Goal: Task Accomplishment & Management: Complete application form

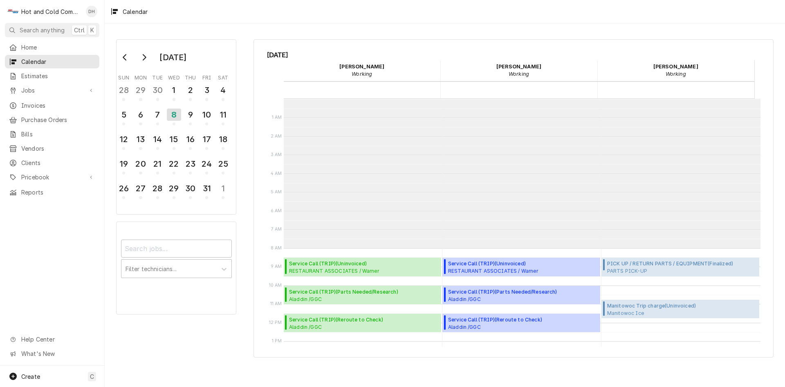
scroll to position [149, 0]
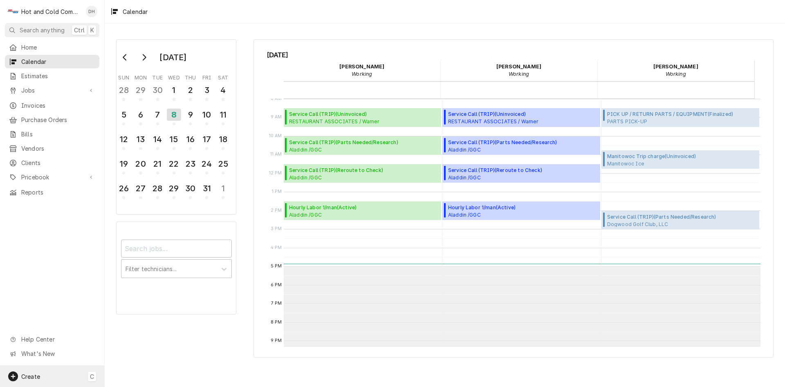
click at [34, 371] on div "Create" at bounding box center [24, 376] width 32 height 10
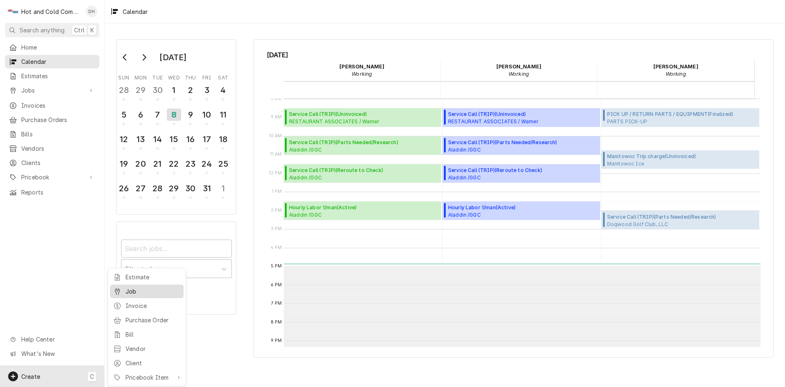
click at [135, 291] on div "Job" at bounding box center [153, 291] width 55 height 9
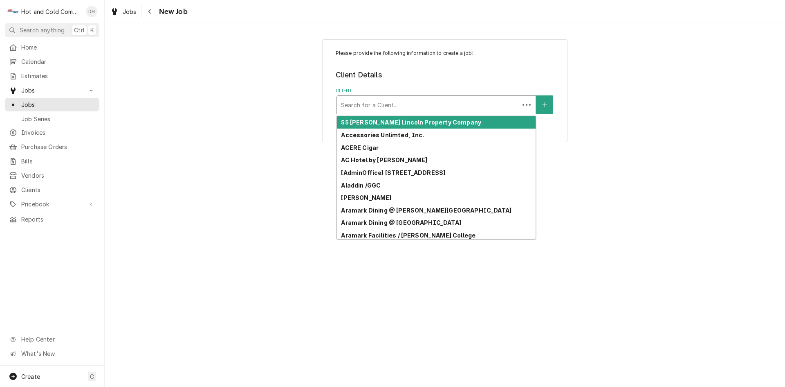
click at [488, 105] on div "Client" at bounding box center [428, 104] width 174 height 15
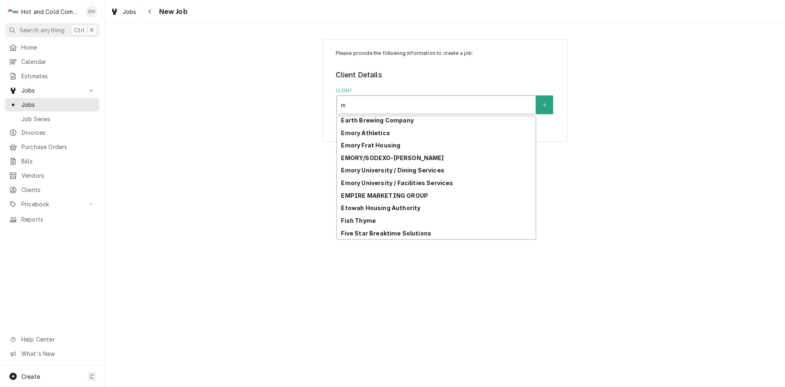
scroll to position [460, 0]
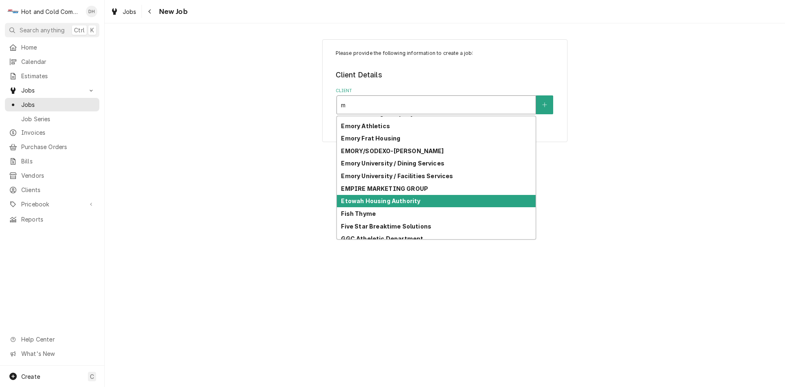
type input "m"
click at [596, 190] on div "Please provide the following information to create a job: Client Details Client…" at bounding box center [445, 204] width 681 height 363
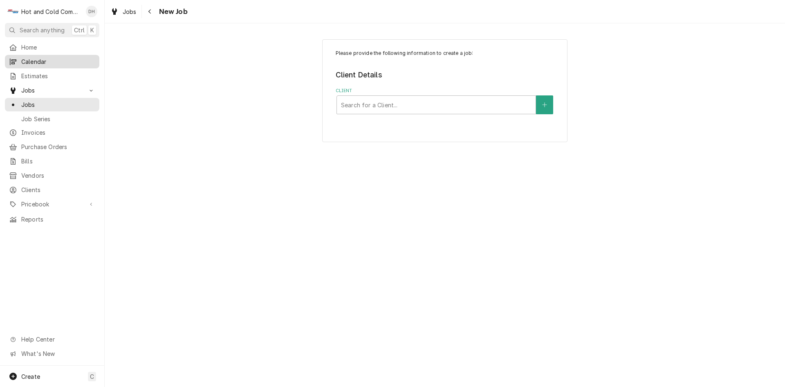
click at [49, 60] on span "Calendar" at bounding box center [58, 61] width 74 height 9
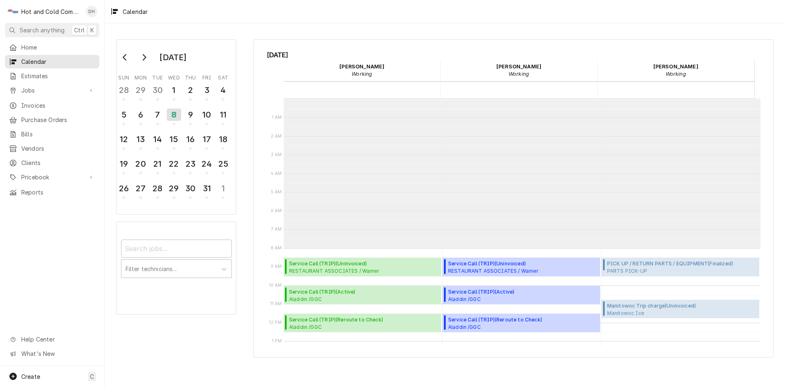
scroll to position [149, 0]
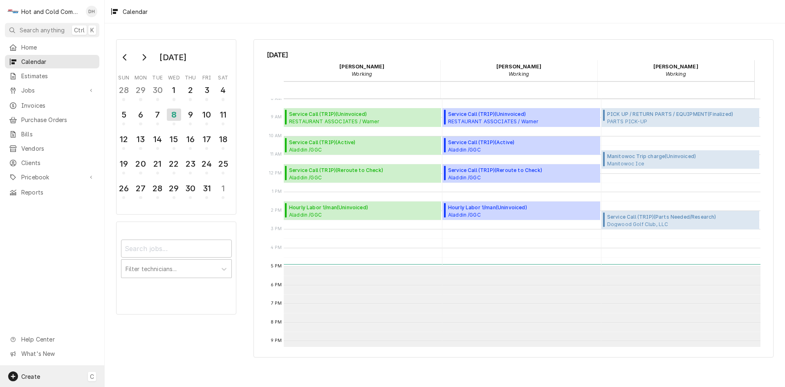
click at [31, 375] on span "Create" at bounding box center [30, 376] width 19 height 7
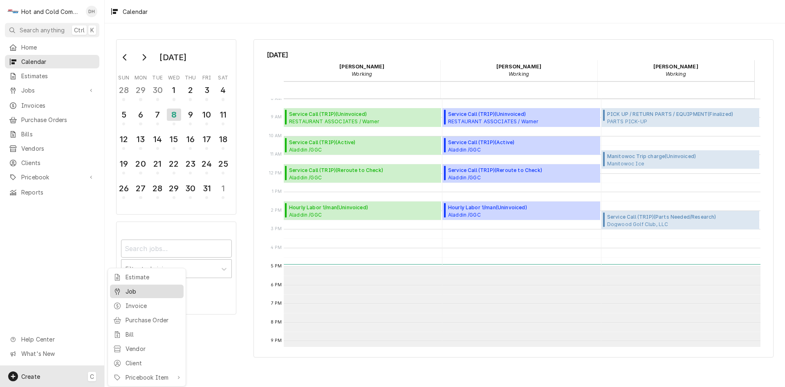
click at [139, 288] on div "Job" at bounding box center [153, 291] width 55 height 9
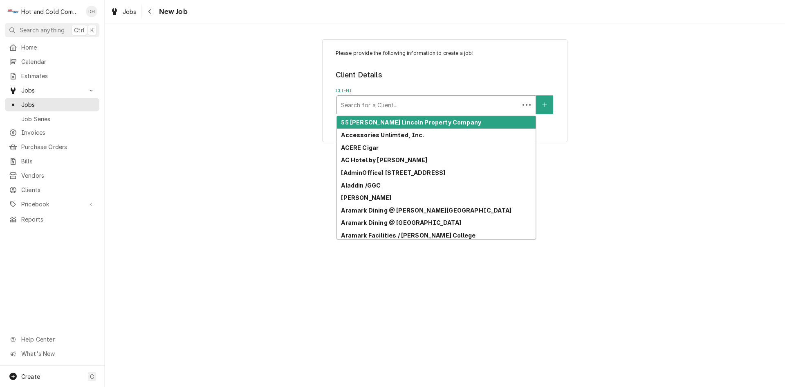
click at [354, 101] on div "Client" at bounding box center [428, 104] width 174 height 15
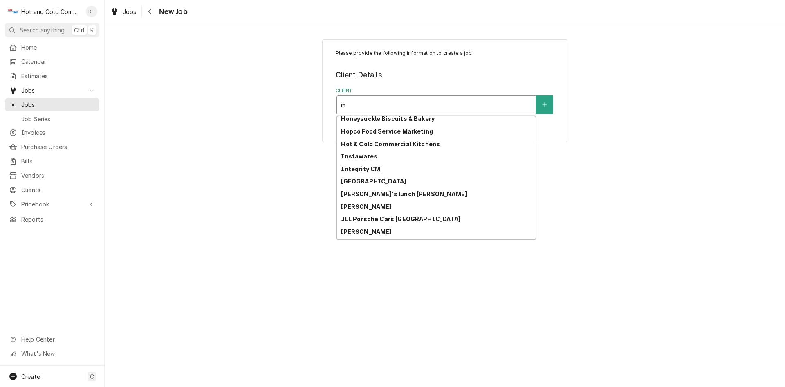
scroll to position [754, 0]
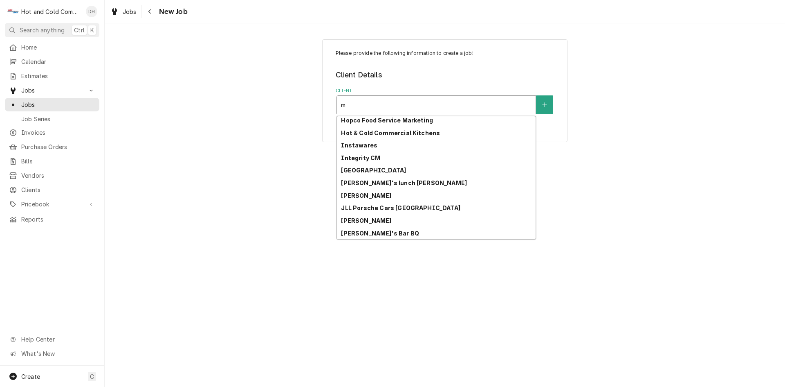
type input "m"
click at [651, 285] on div "Please provide the following information to create a job: Client Details Client…" at bounding box center [445, 204] width 681 height 363
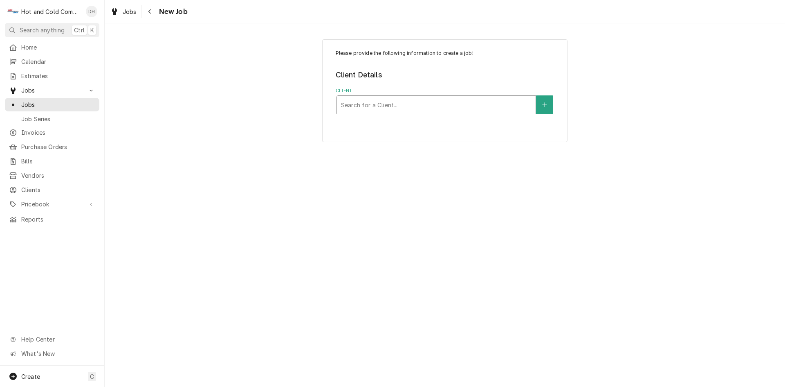
click at [380, 104] on div "Client" at bounding box center [436, 104] width 191 height 15
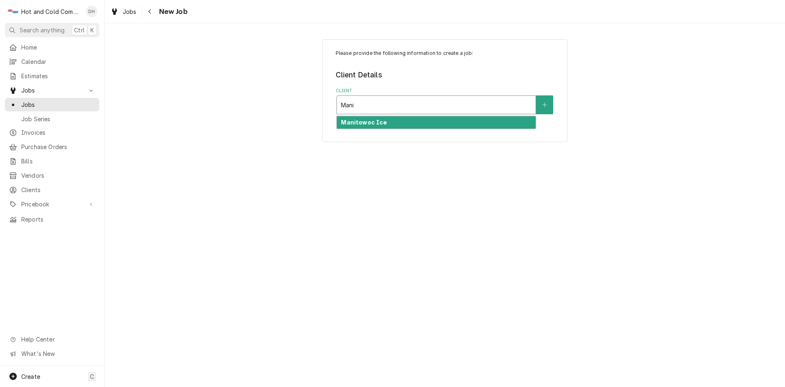
type input "Manit"
click at [372, 118] on div "Manitowoc Ice" at bounding box center [436, 122] width 199 height 13
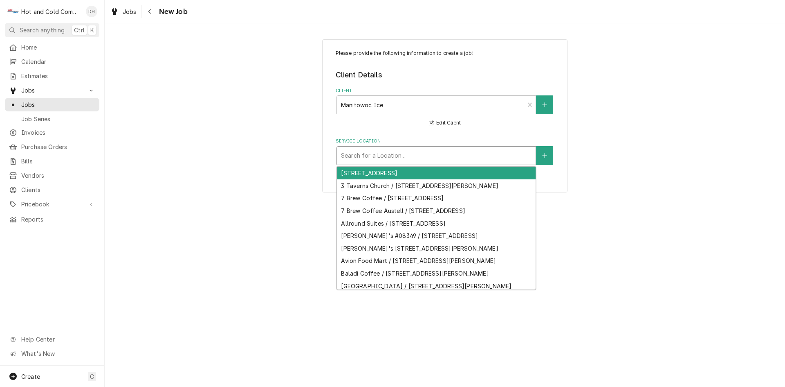
click at [399, 155] on div "Service Location" at bounding box center [436, 155] width 191 height 15
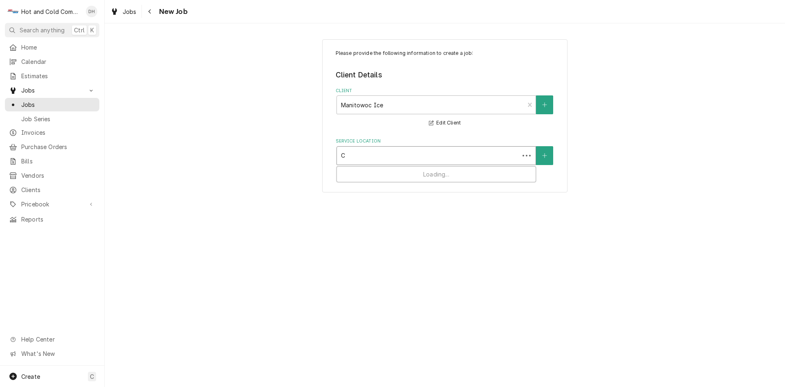
scroll to position [0, 0]
type input "Charley's Philly steak and Wings"
click at [545, 155] on icon "Create New Location" at bounding box center [544, 155] width 4 height 4
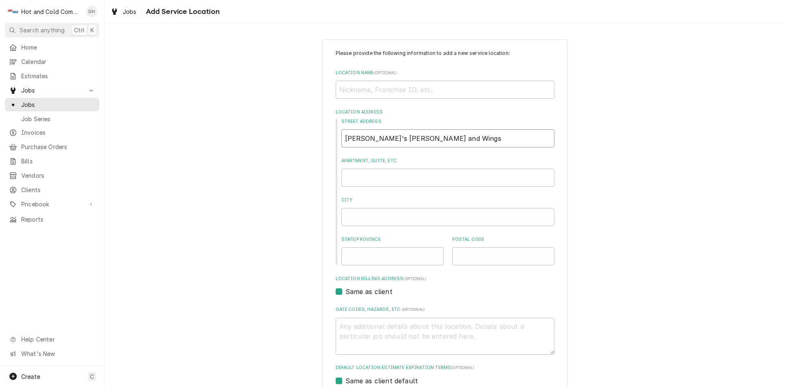
drag, startPoint x: 471, startPoint y: 136, endPoint x: 348, endPoint y: 138, distance: 123.5
click at [337, 136] on div "Street Address Charley's Philly steak and Wings Apartment, Suite, etc. City Sta…" at bounding box center [445, 191] width 219 height 147
click at [358, 90] on input "Location Name ( optional )" at bounding box center [445, 90] width 219 height 18
paste input "Charley's Philly steak and Wings"
type textarea "x"
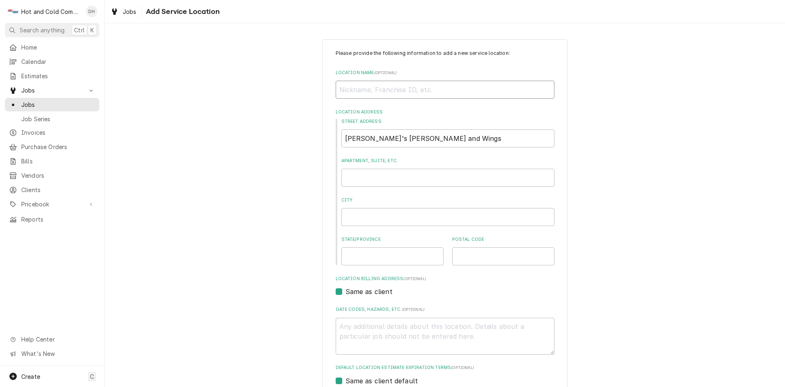
type input "Charley's Philly steak and Wings"
type textarea "x"
type input "Charley's Philly steak and Wings"
click at [447, 138] on input "Charley's Philly steak and Wings" at bounding box center [448, 138] width 213 height 18
type textarea "x"
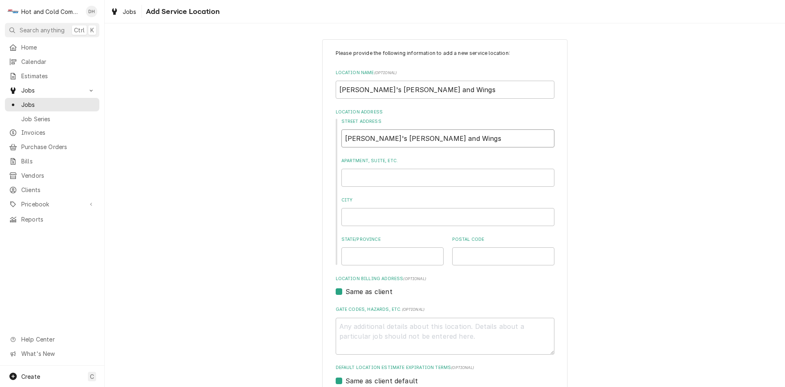
type input "Charley's Philly steak and Wing"
type textarea "x"
type input "Charley's Philly steak and Win"
type textarea "x"
type input "Charley's Philly steak and Wi"
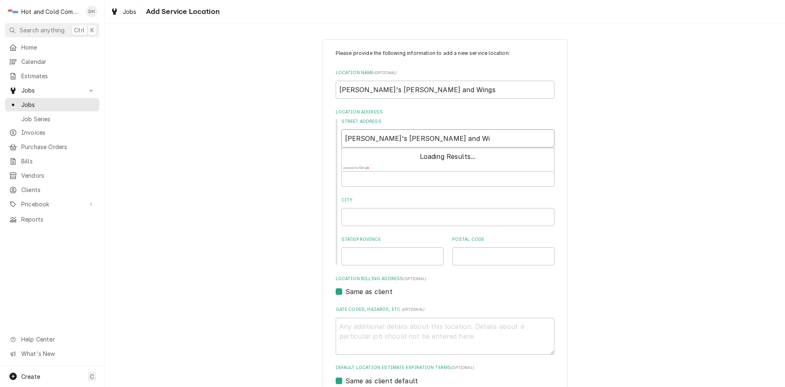
type textarea "x"
type input "Charley's Philly steak and W"
type textarea "x"
type input "Charley's Philly steak and"
type textarea "x"
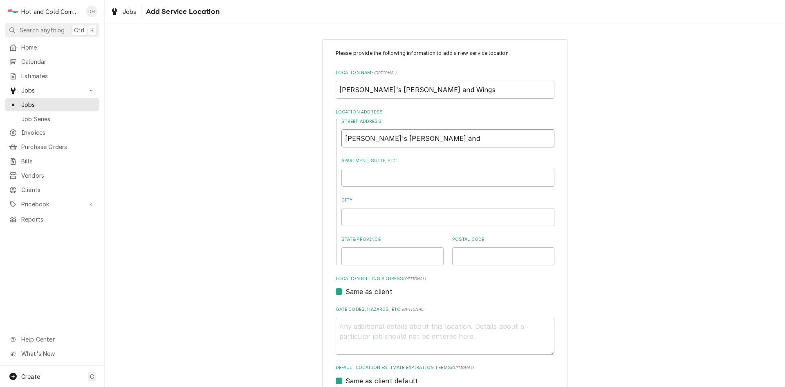
type input "Charley's Philly steak and"
type textarea "x"
type input "Charley's Philly steak an"
type textarea "x"
type input "Charley's Philly steak a"
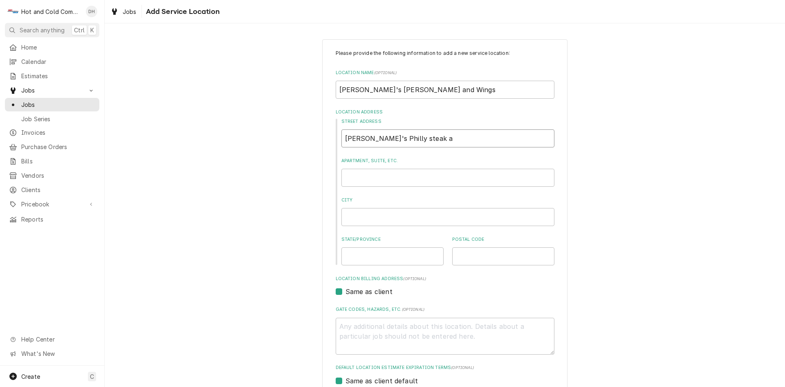
type textarea "x"
type input "Charley's Philly steak"
type textarea "x"
type input "Charley's Philly steak"
type textarea "x"
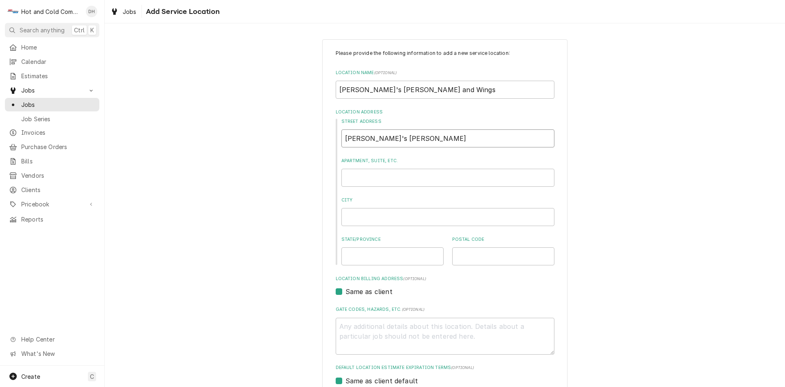
type input "Charley's Philly stea"
type textarea "x"
type input "Charley's Philly ste"
type textarea "x"
type input "Charley's Philly st"
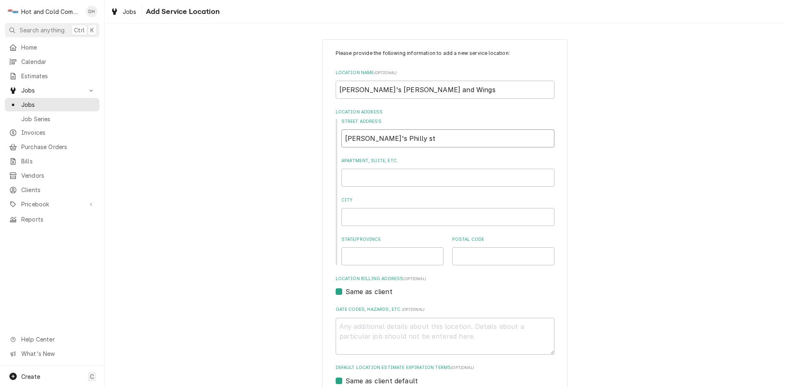
type textarea "x"
type input "Charley's Philly s"
type textarea "x"
type input "Charley's Philly"
type textarea "x"
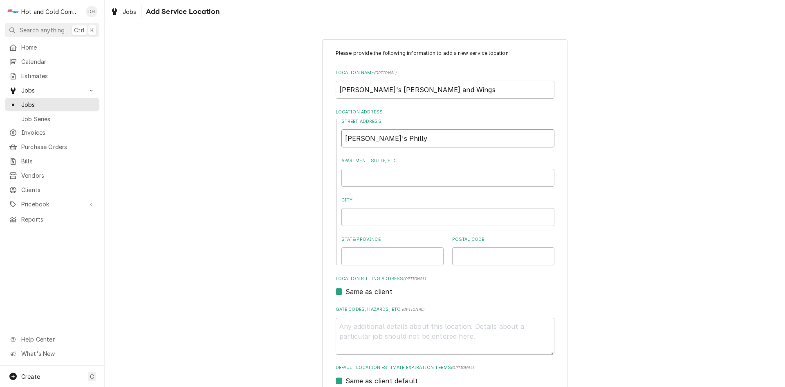
type input "Charley's Philly"
type textarea "x"
type input "Charley's Phill"
type textarea "x"
type input "Charley's Phil"
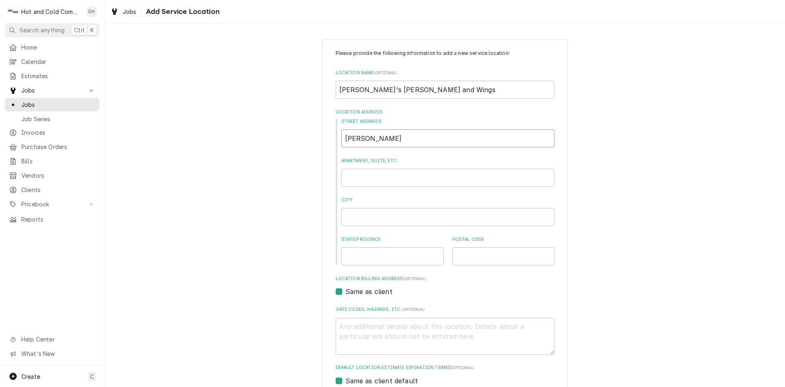
type textarea "x"
type input "Charley's Phi"
type textarea "x"
type input "Charley's Ph"
type textarea "x"
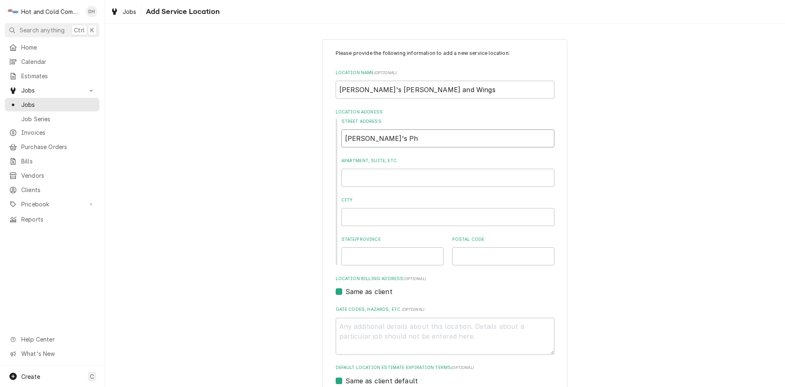
type input "Charley's P"
type textarea "x"
type input "Charley's"
type textarea "x"
type input "Charley's"
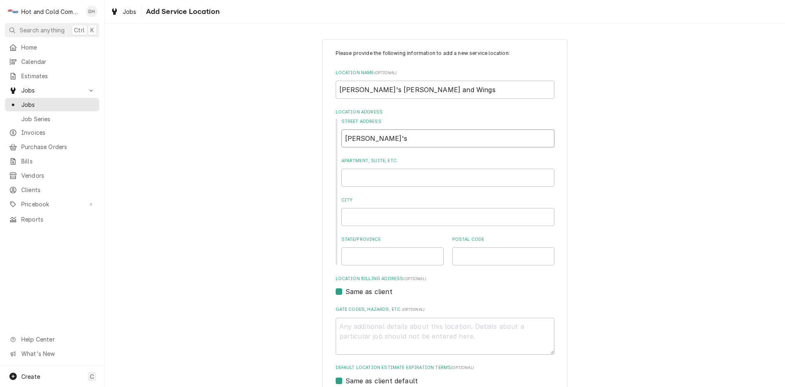
type textarea "x"
type input "Charley'"
type textarea "x"
type input "Charley"
type textarea "x"
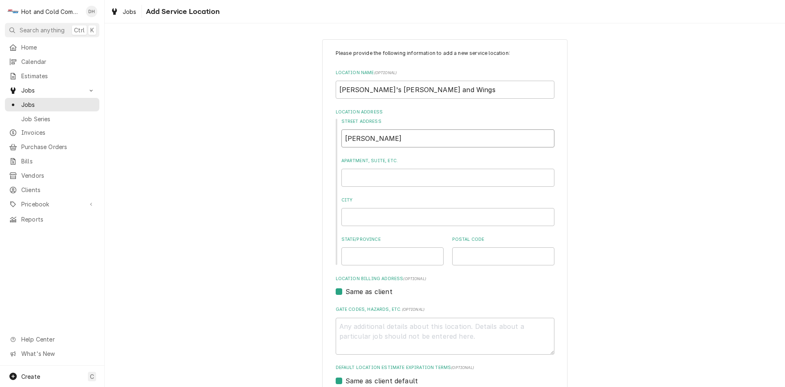
type input "Charle"
type textarea "x"
type input "Charl"
type textarea "x"
type input "Char"
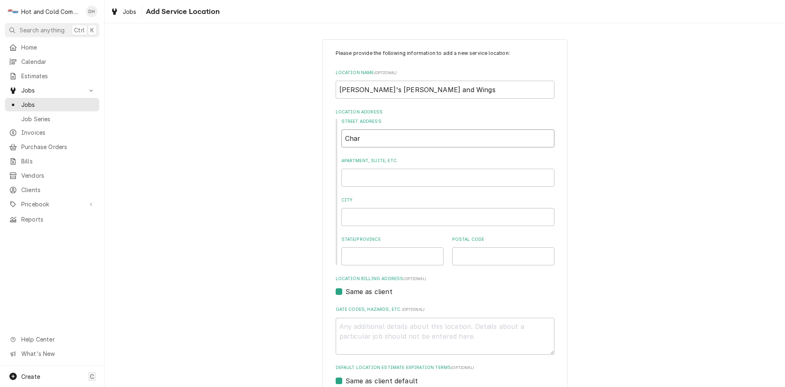
type textarea "x"
type input "Cha"
type textarea "x"
type input "Ch"
type textarea "x"
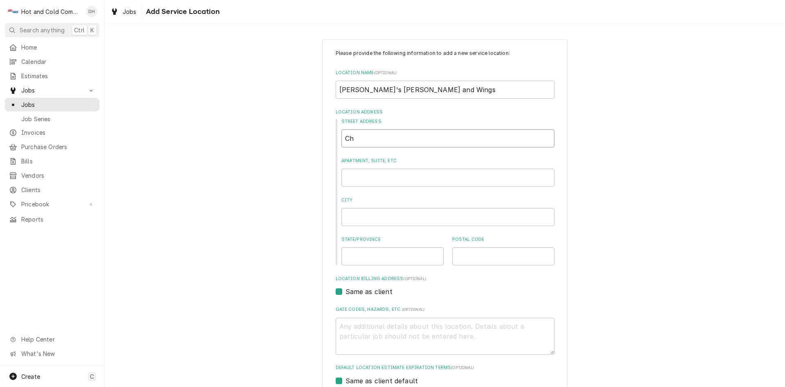
type input "C"
type textarea "x"
type input "6"
type textarea "x"
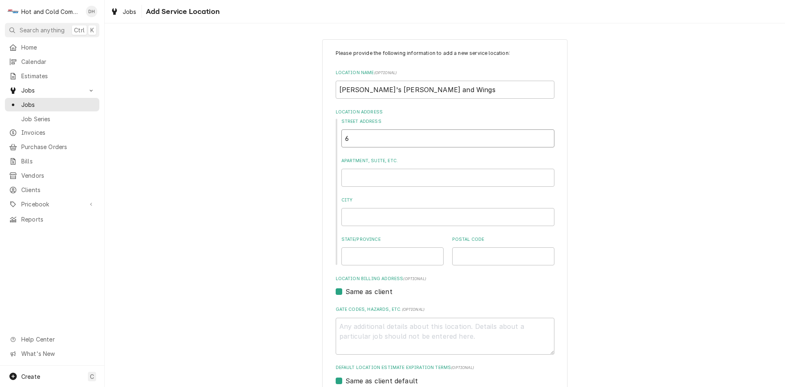
type input "64"
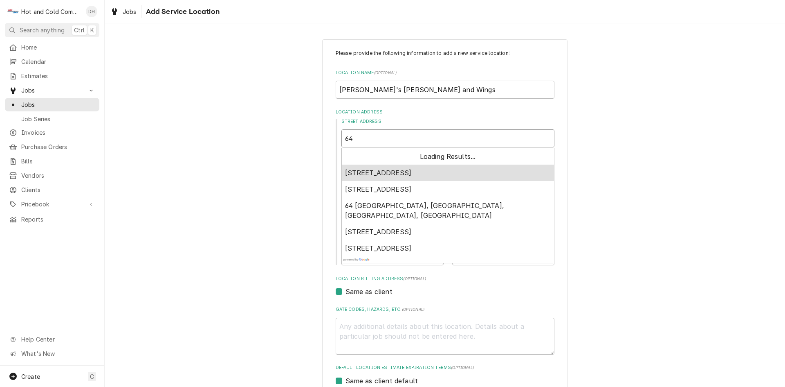
type textarea "x"
type input "643"
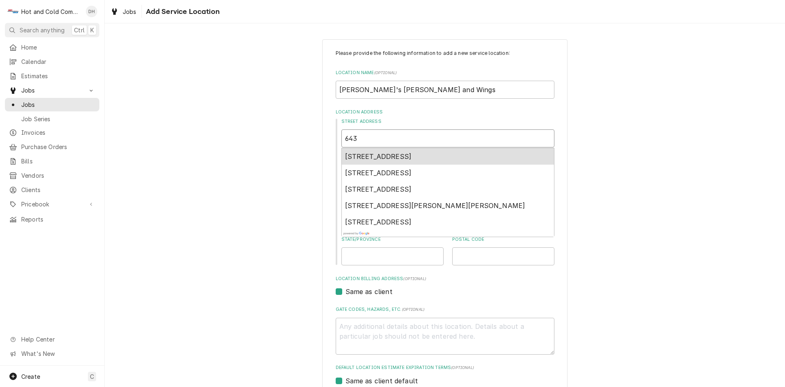
type textarea "x"
type input "6435"
click at [412, 155] on span "6435 Bells Ferry Road, Woodstock, GA, USA" at bounding box center [378, 156] width 67 height 8
type textarea "x"
type input "6435 Bells Ferry Rd"
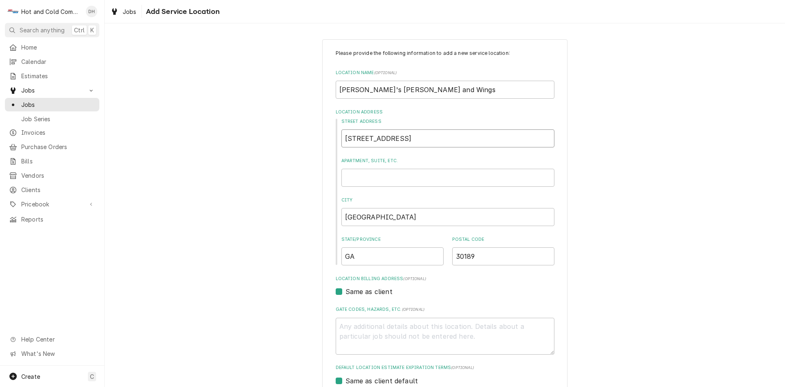
type textarea "x"
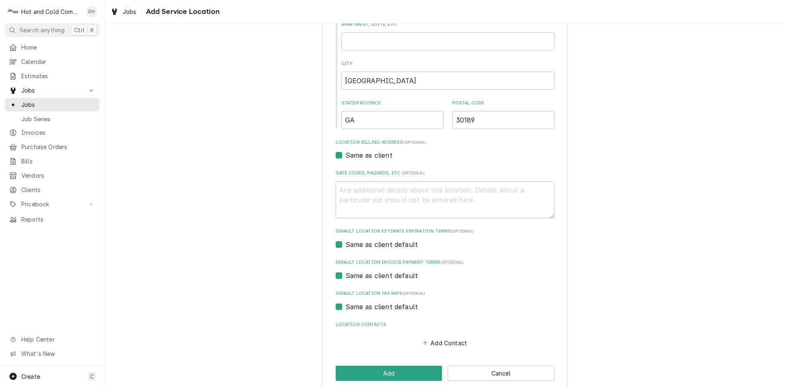
scroll to position [148, 0]
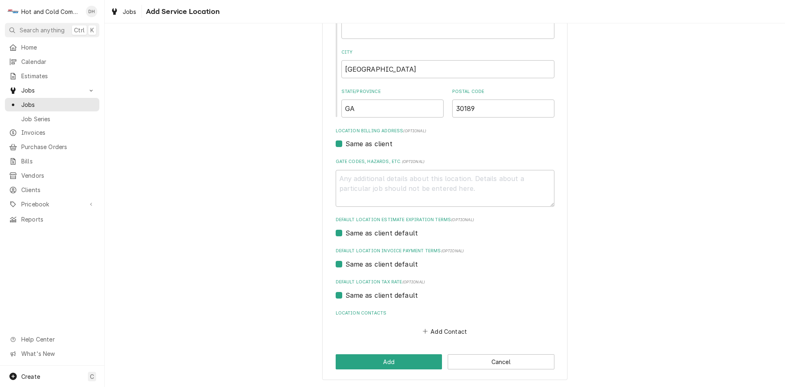
type input "6435 Bells Ferry Rd"
click at [346, 144] on label "Same as client" at bounding box center [369, 144] width 47 height 10
click at [346, 144] on input "Same as client" at bounding box center [455, 148] width 219 height 18
checkbox input "false"
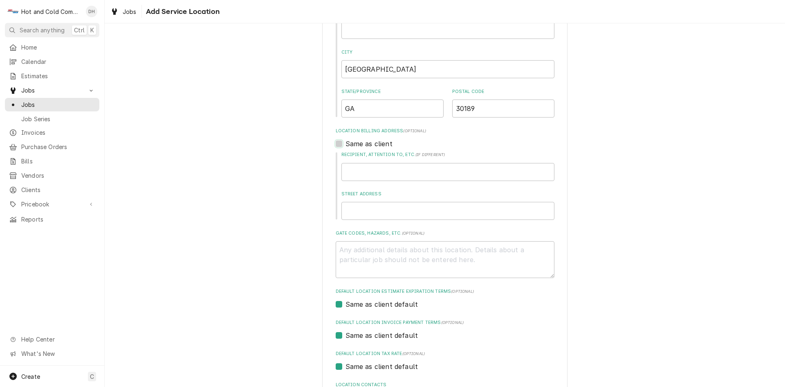
type textarea "x"
click at [401, 173] on input "Recipient, Attention To, etc. ( if different )" at bounding box center [448, 172] width 213 height 18
click at [346, 142] on label "Same as client" at bounding box center [369, 144] width 47 height 10
click at [346, 142] on input "Same as client" at bounding box center [455, 148] width 219 height 18
checkbox input "true"
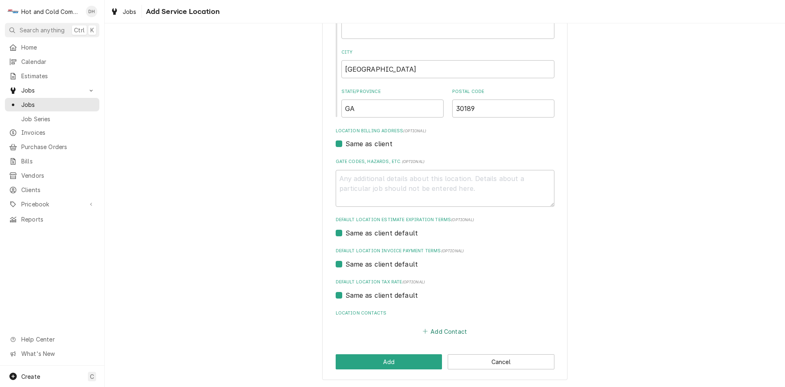
click at [441, 330] on button "Add Contact" at bounding box center [444, 330] width 47 height 11
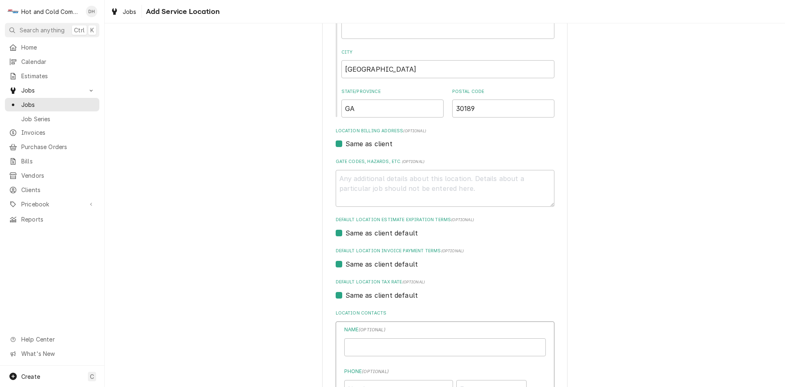
type textarea "x"
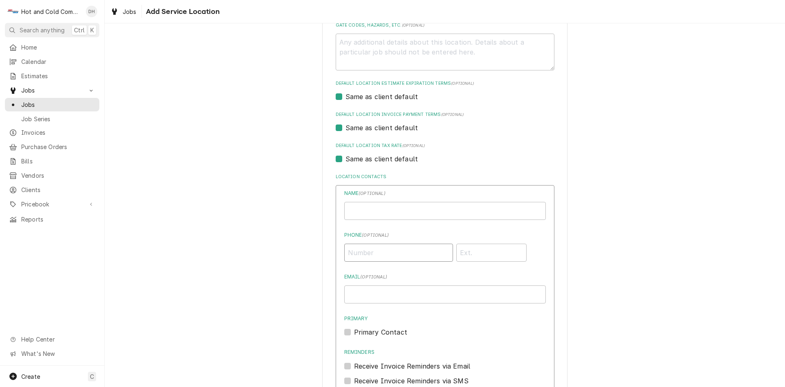
click at [408, 254] on input "Phone ( optional )" at bounding box center [398, 252] width 109 height 18
type input "(808) 343-4233"
click at [441, 215] on input "Location Name ( optional )" at bounding box center [445, 211] width 202 height 18
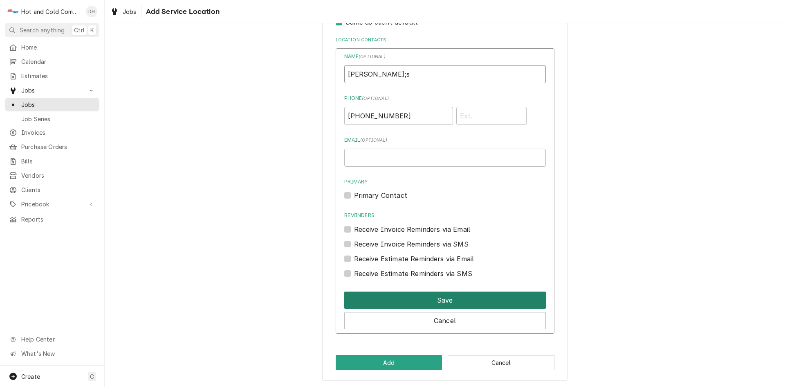
type input "Charley;s"
click at [460, 301] on button "Save" at bounding box center [445, 299] width 202 height 17
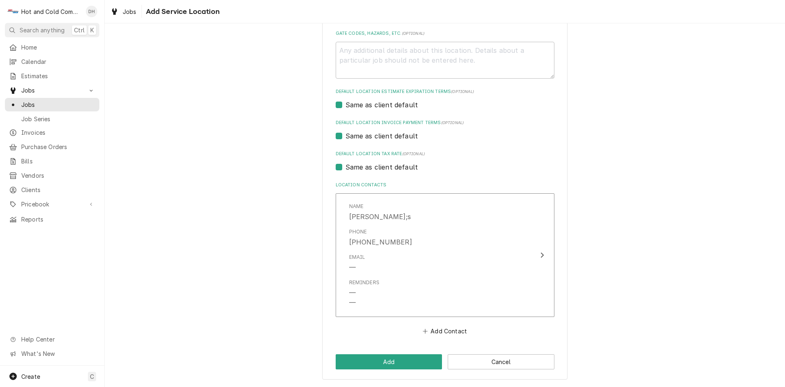
scroll to position [276, 0]
click at [388, 363] on button "Add" at bounding box center [389, 361] width 107 height 15
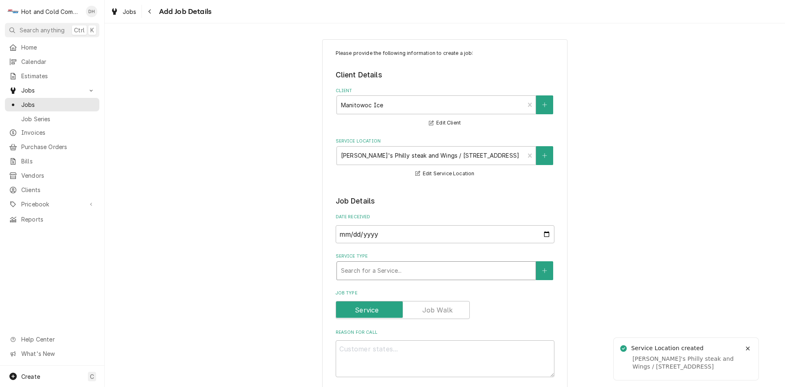
click at [422, 270] on div "Service Type" at bounding box center [436, 270] width 191 height 15
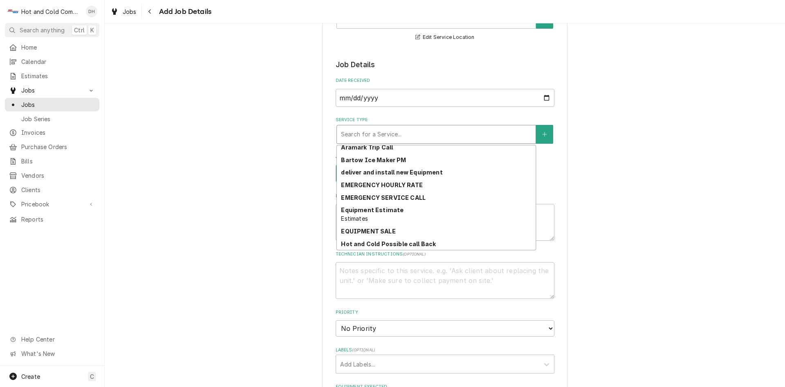
scroll to position [155, 0]
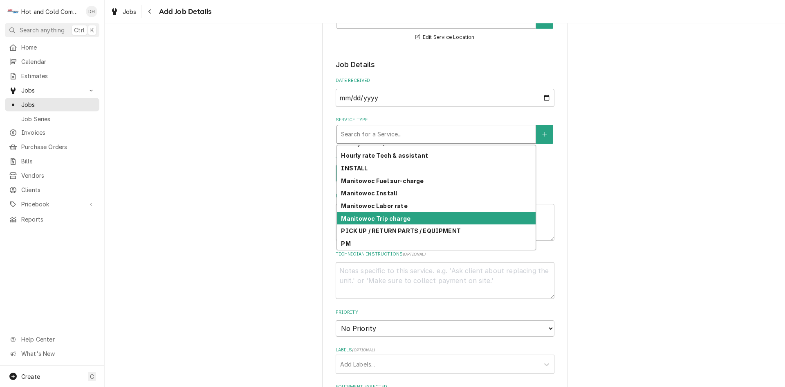
click at [410, 218] on div "Manitowoc Trip charge" at bounding box center [436, 218] width 199 height 13
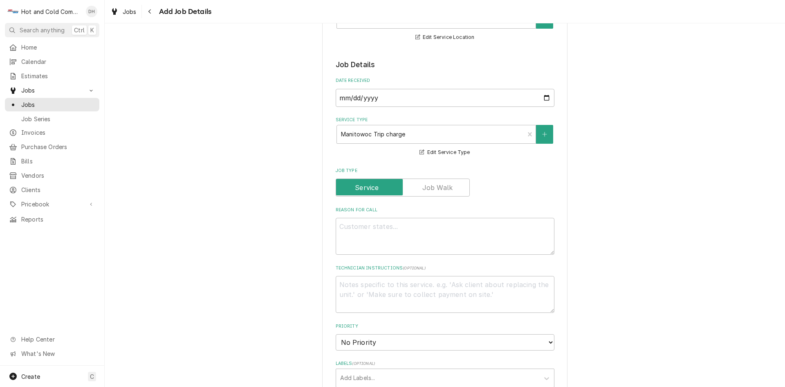
click at [424, 213] on label "Reason For Call" at bounding box center [445, 210] width 219 height 7
click at [424, 218] on textarea "Reason For Call" at bounding box center [445, 236] width 219 height 37
type textarea "x"
type textarea "n"
type textarea "x"
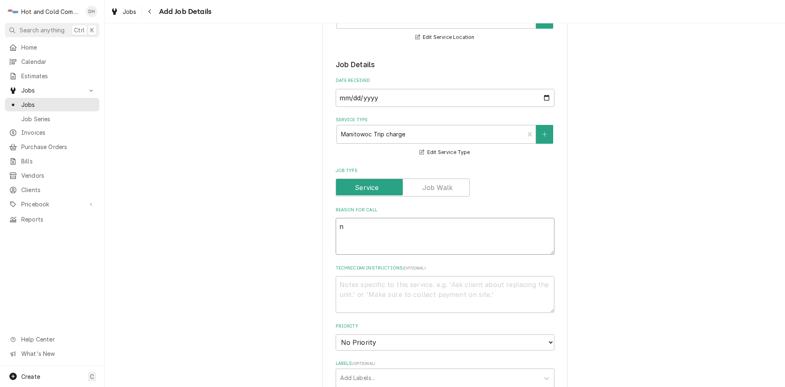
type textarea "no"
type textarea "x"
type textarea "not"
type textarea "x"
type textarea "not"
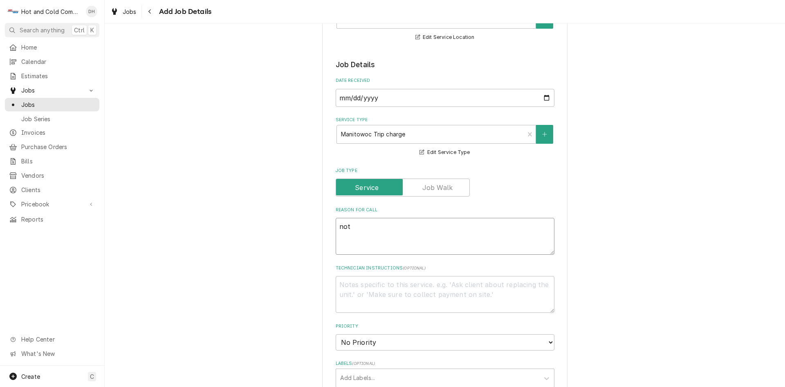
type textarea "x"
type textarea "not m"
type textarea "x"
type textarea "not ma"
type textarea "x"
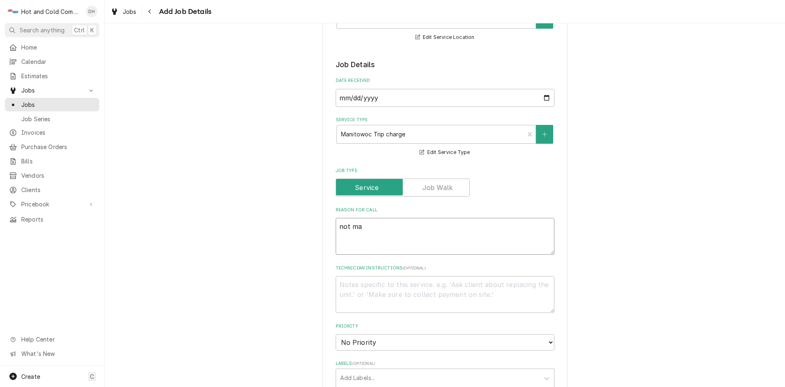
type textarea "not mak"
type textarea "x"
type textarea "not maki"
type textarea "x"
type textarea "not makin"
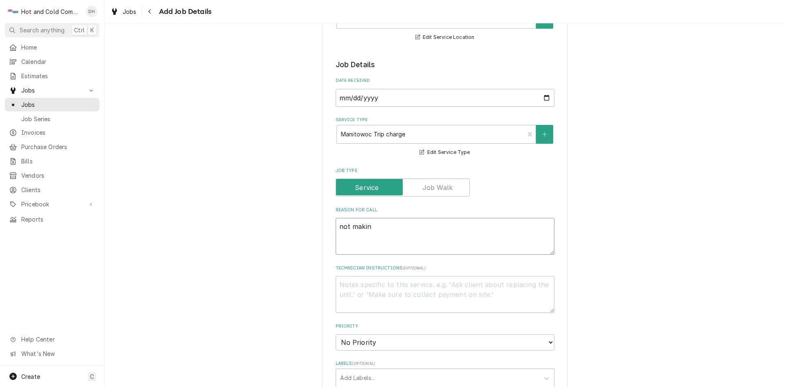
type textarea "x"
type textarea "not making"
type textarea "x"
type textarea "not making"
type textarea "x"
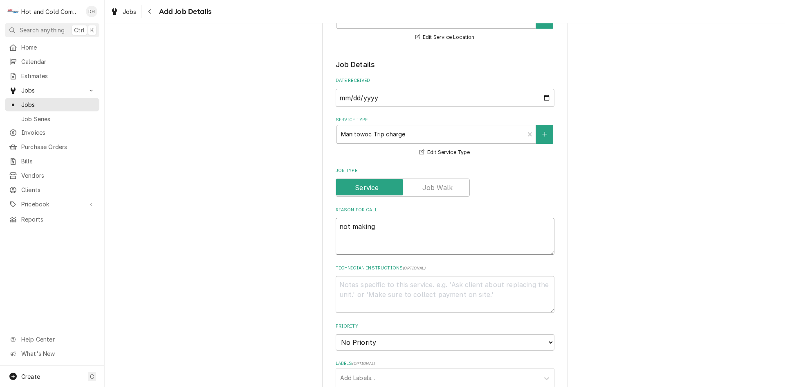
type textarea "not making i"
type textarea "x"
type textarea "not making ic"
type textarea "x"
type textarea "not making ice"
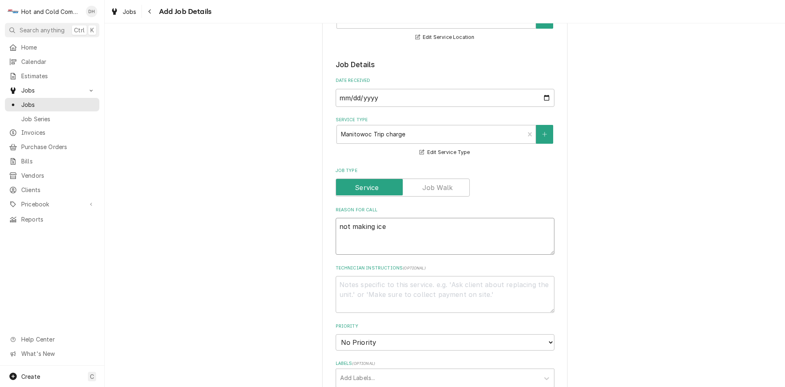
type textarea "x"
type textarea "not making ice"
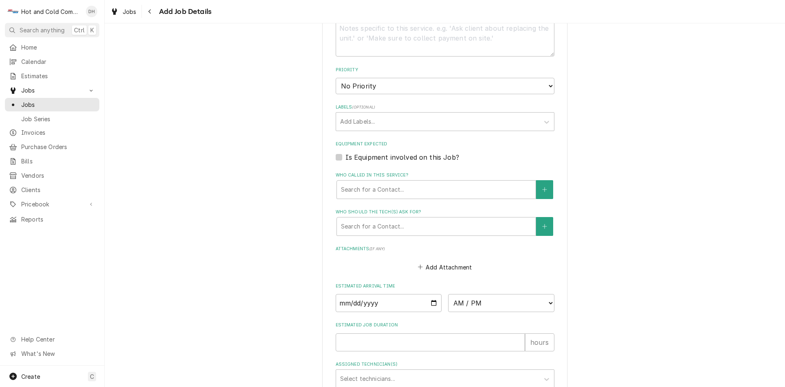
scroll to position [409, 0]
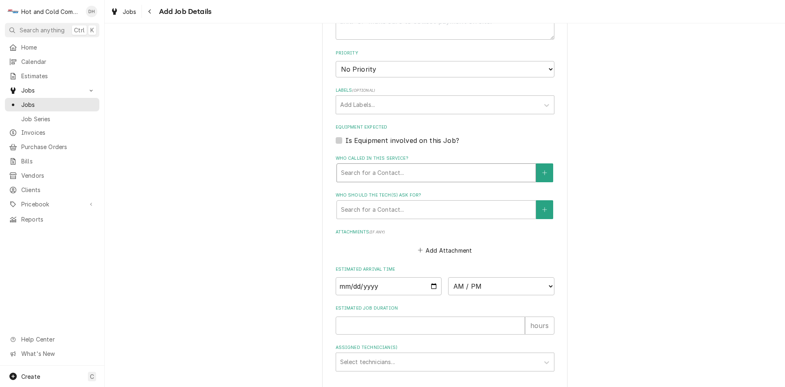
click at [426, 169] on div "Who called in this service?" at bounding box center [436, 172] width 191 height 15
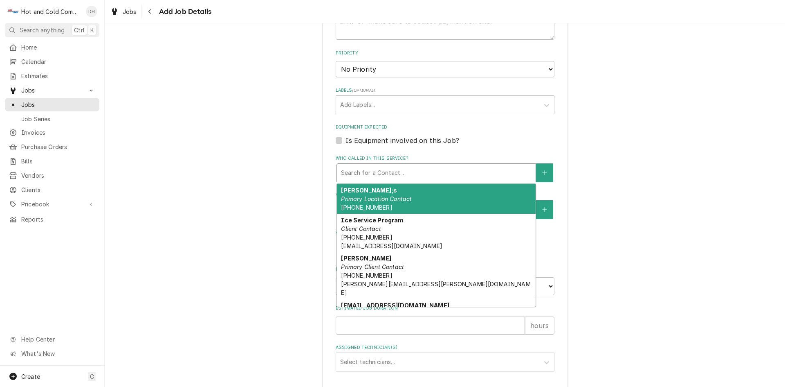
click at [380, 198] on em "Primary Location Contact" at bounding box center [376, 198] width 71 height 7
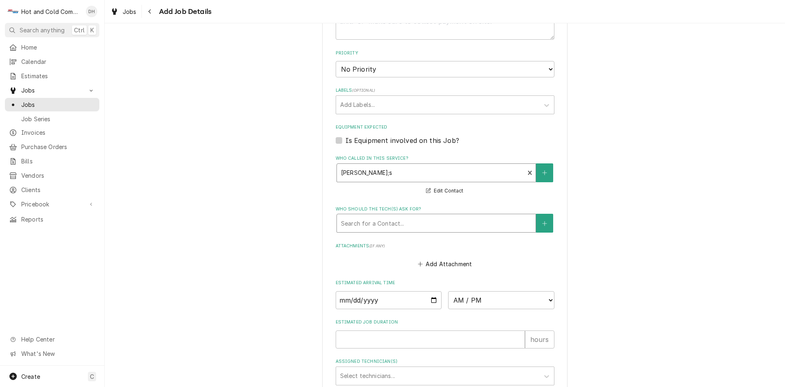
click at [447, 222] on div "Who should the tech(s) ask for?" at bounding box center [436, 223] width 191 height 15
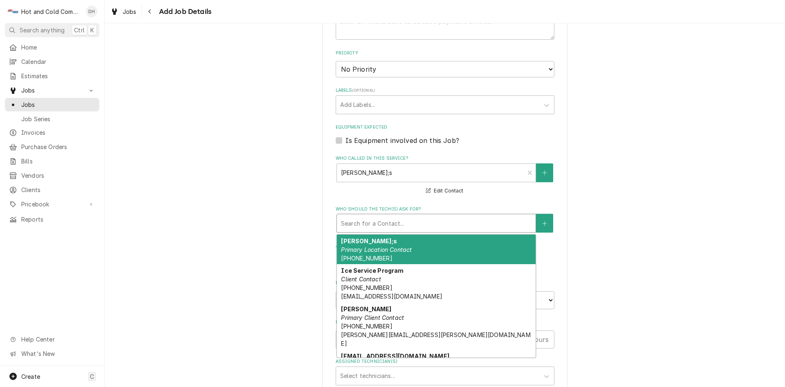
click at [408, 244] on div "Charley;s Primary Location Contact (808) 343-4233" at bounding box center [436, 249] width 199 height 30
type textarea "x"
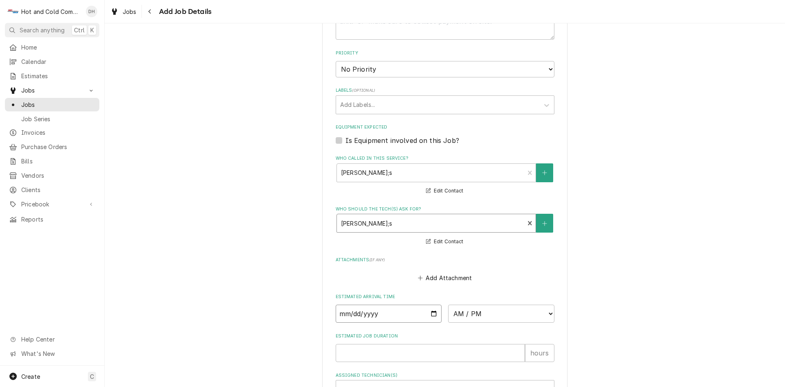
click at [430, 311] on input "Date" at bounding box center [389, 313] width 106 height 18
type input "2025-10-09"
type textarea "x"
click at [547, 310] on select "AM / PM 6:00 AM 6:15 AM 6:30 AM 6:45 AM 7:00 AM 7:15 AM 7:30 AM 7:45 AM 8:00 AM…" at bounding box center [501, 313] width 106 height 18
select select "09:00:00"
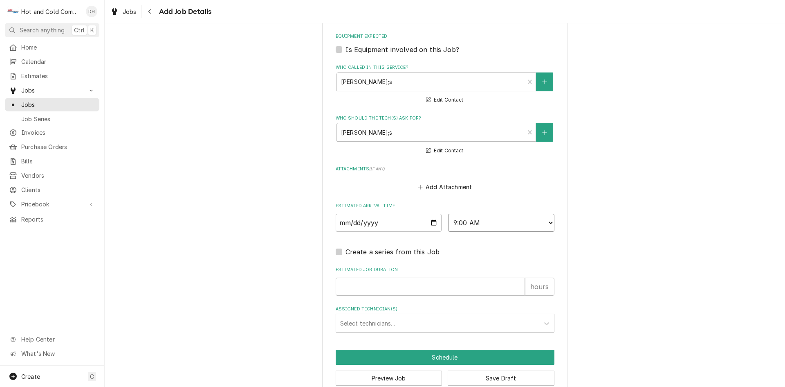
scroll to position [516, 0]
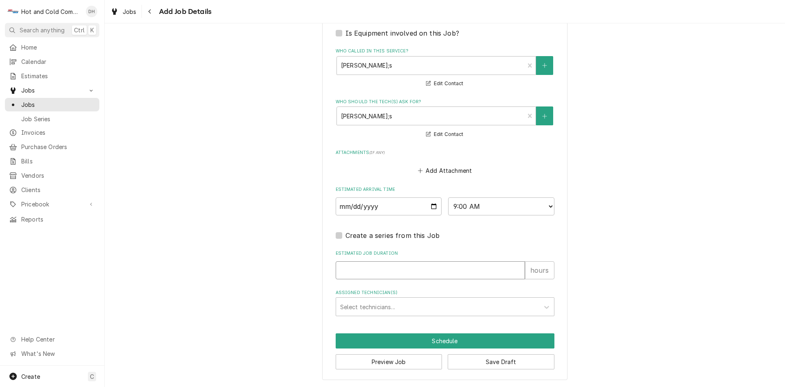
click at [377, 271] on input "Estimated Job Duration" at bounding box center [430, 270] width 189 height 18
type textarea "x"
type input "1"
type textarea "x"
type input "1"
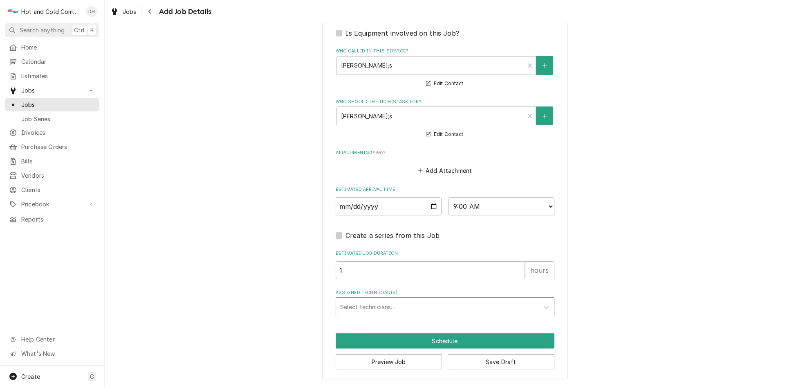
click at [396, 300] on div "Assigned Technician(s)" at bounding box center [437, 306] width 195 height 15
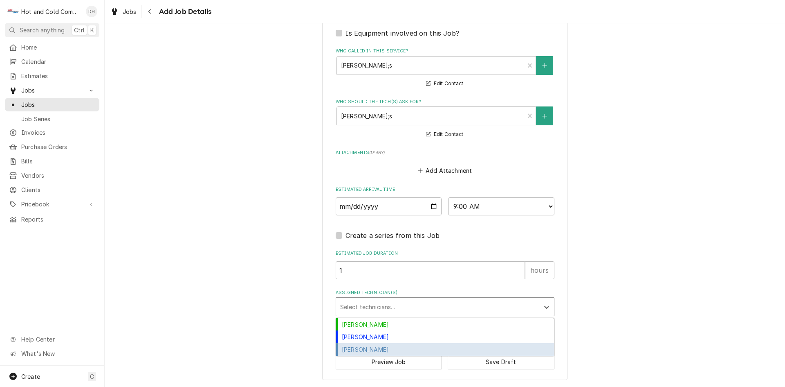
click at [376, 344] on div "[PERSON_NAME]" at bounding box center [445, 349] width 218 height 13
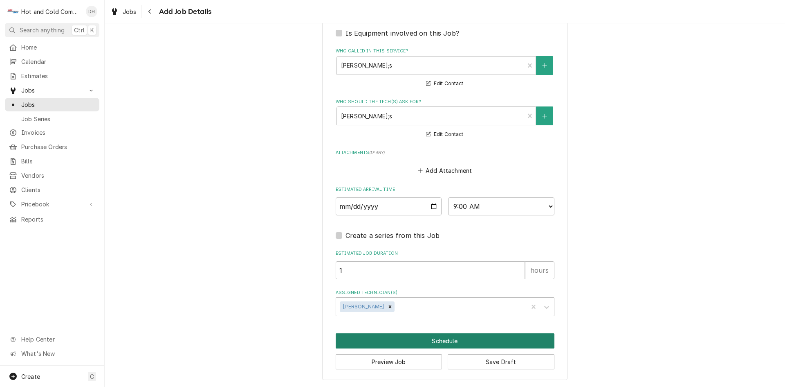
click at [438, 341] on button "Schedule" at bounding box center [445, 340] width 219 height 15
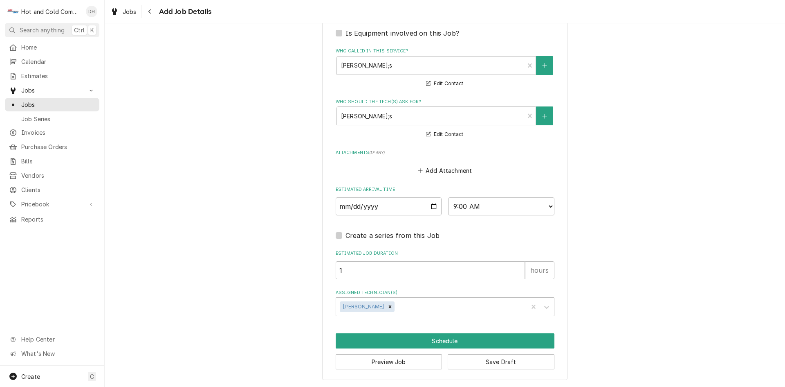
scroll to position [509, 0]
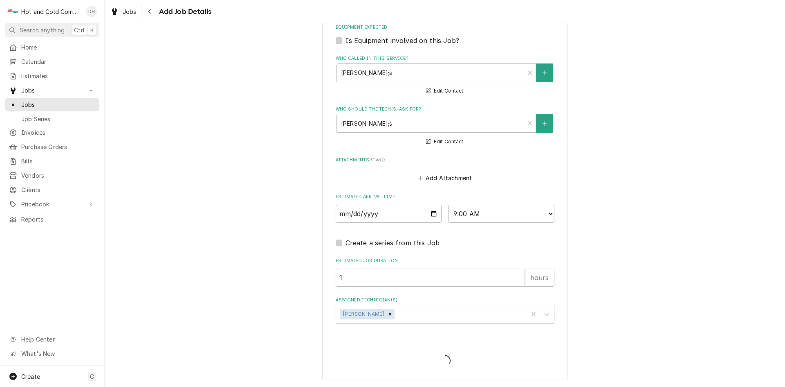
type textarea "x"
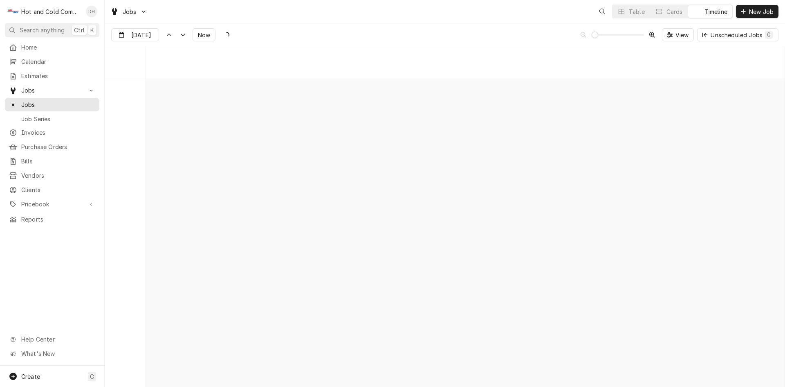
scroll to position [6408, 0]
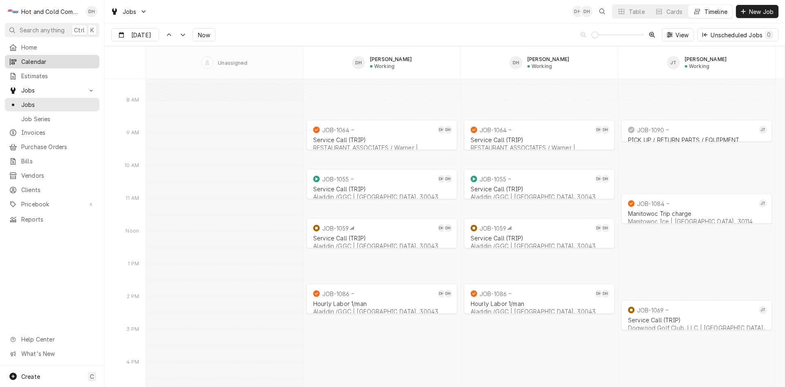
click at [43, 61] on span "Calendar" at bounding box center [58, 61] width 74 height 9
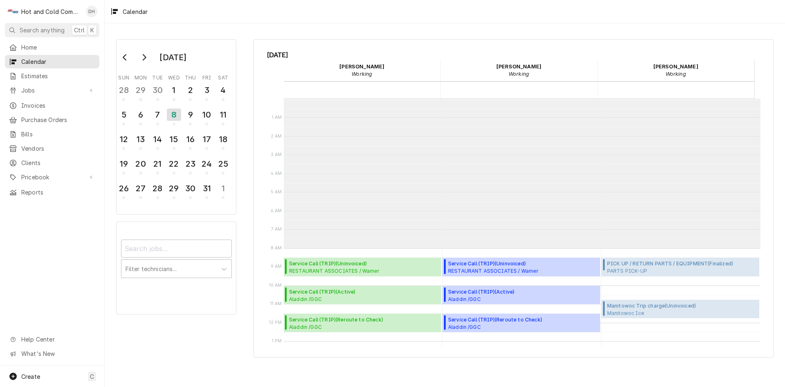
scroll to position [149, 0]
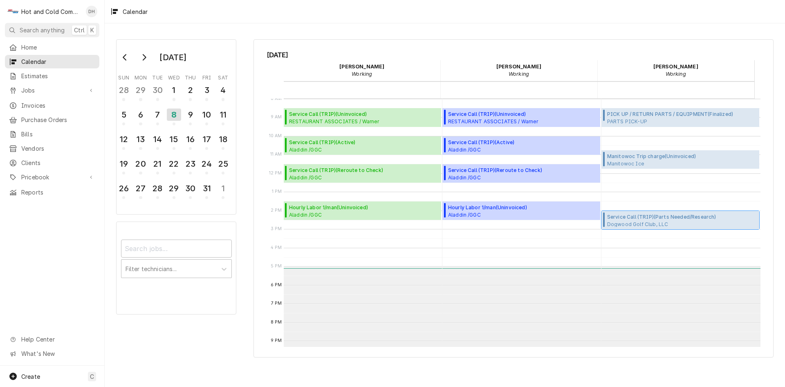
click at [670, 217] on span "Service Call (TRIP) ( Parts Needed/Research )" at bounding box center [677, 216] width 141 height 7
click at [196, 115] on div "9" at bounding box center [190, 115] width 14 height 14
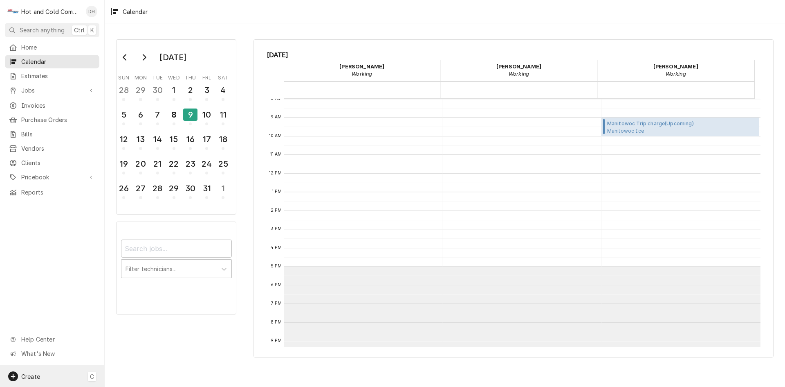
click at [31, 373] on span "Create" at bounding box center [30, 376] width 19 height 7
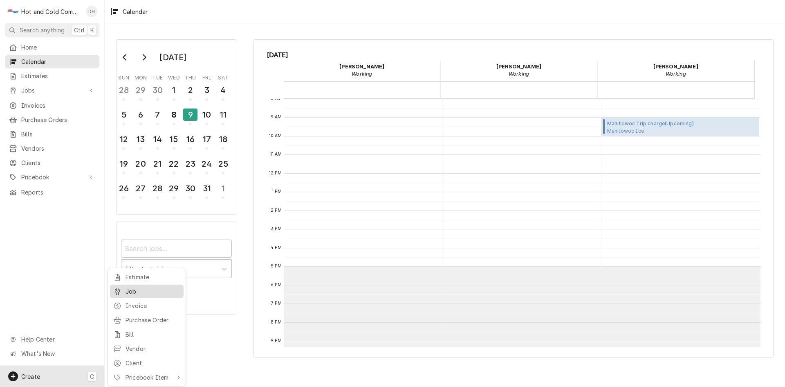
click at [140, 290] on div "Job" at bounding box center [153, 291] width 55 height 9
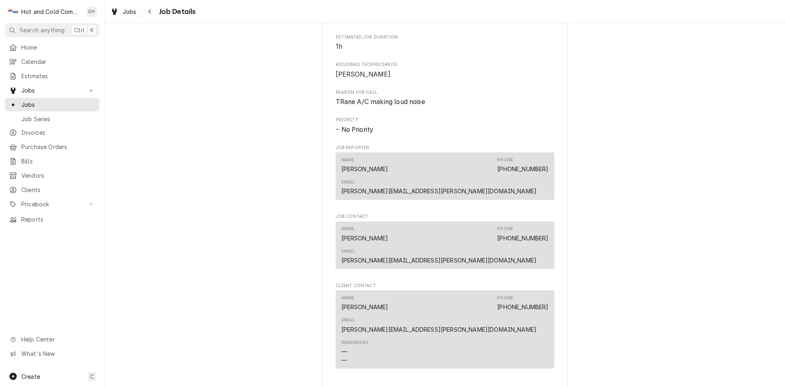
scroll to position [682, 0]
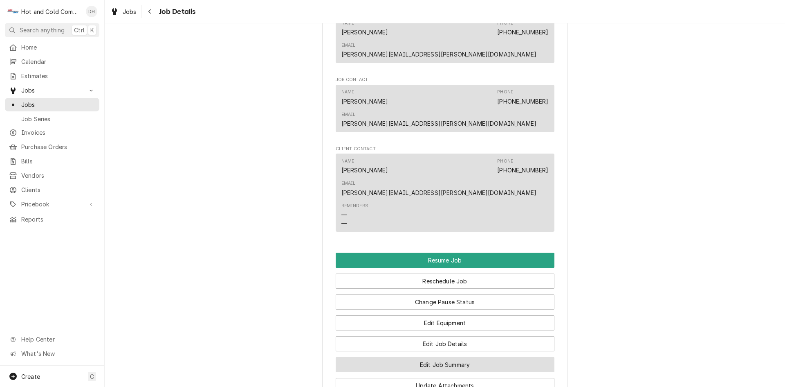
click at [466, 357] on button "Edit Job Summary" at bounding box center [445, 364] width 219 height 15
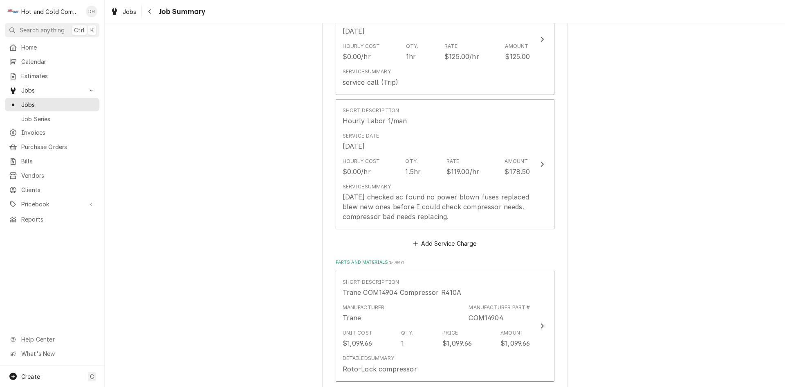
scroll to position [273, 0]
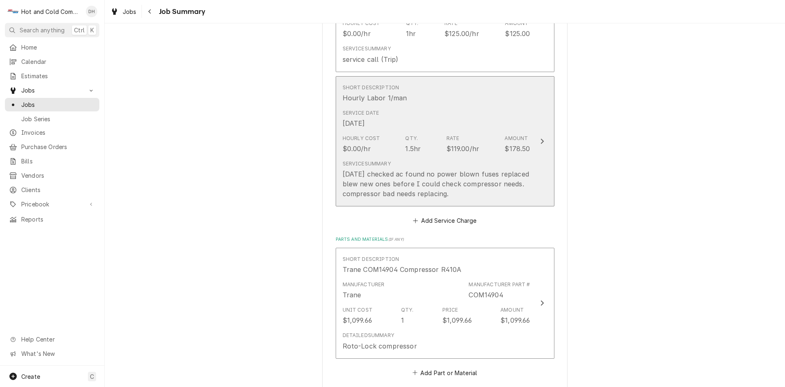
click at [488, 115] on div "Service Date Sep 29, 2025" at bounding box center [437, 118] width 188 height 25
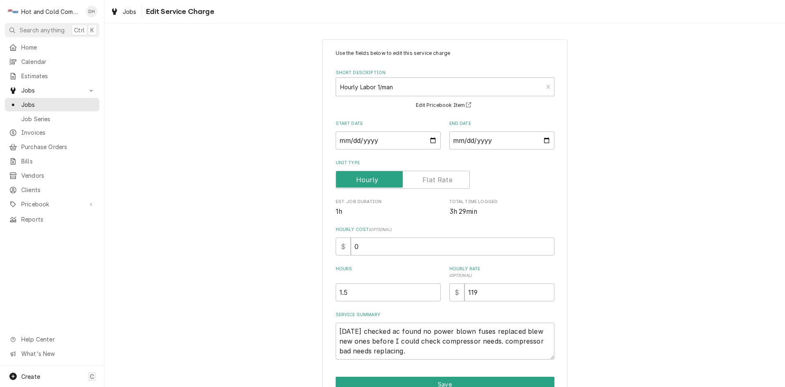
scroll to position [43, 0]
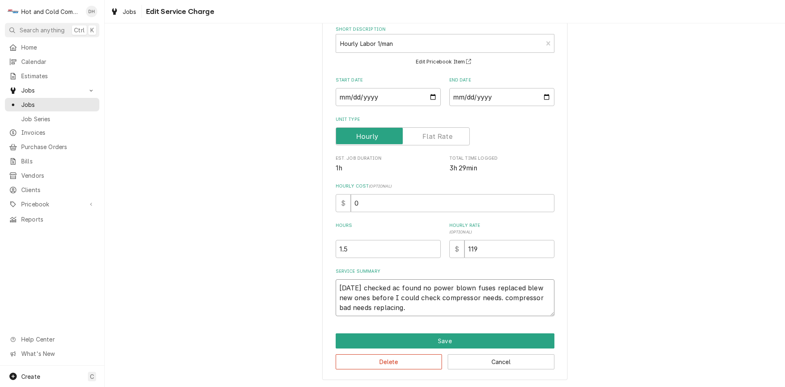
click at [496, 299] on textarea "9/29/25 checked ac found no power blown fuses replaced blew new ones before I c…" at bounding box center [445, 297] width 219 height 37
type textarea "x"
type textarea "9/29/25 checked ac found no power blown fuses replaced blew new ones before I c…"
type textarea "x"
type textarea "9/29/25 checked ac found no power blown fuses replaced blew new ones before I c…"
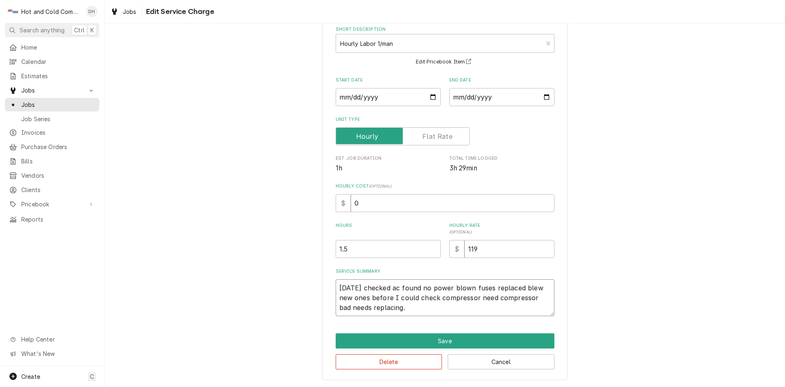
type textarea "x"
type textarea "9/29/25 checked ac found no power blown fuses replaced blew new ones before I c…"
type textarea "x"
type textarea "9/29/25 checked ac found no power blown fuses replaced blew new ones before I c…"
type textarea "x"
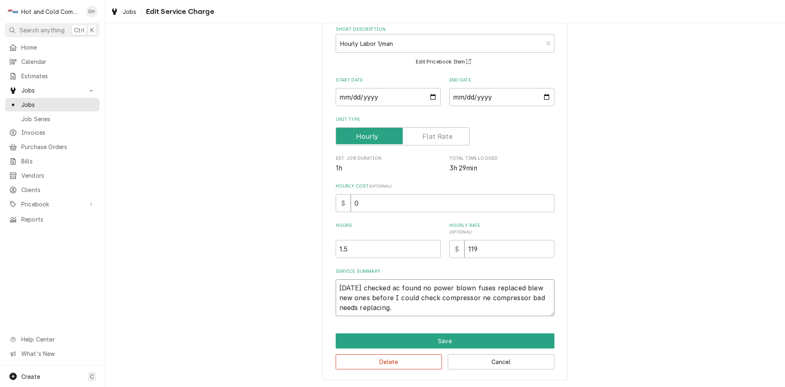
type textarea "9/29/25 checked ac found no power blown fuses replaced blew new ones before I c…"
type textarea "x"
type textarea "9/29/25 checked ac found no power blown fuses replaced blew new ones before I c…"
type textarea "x"
type textarea "9/29/25 checked ac found no power blown fuses replaced blew new ones before I c…"
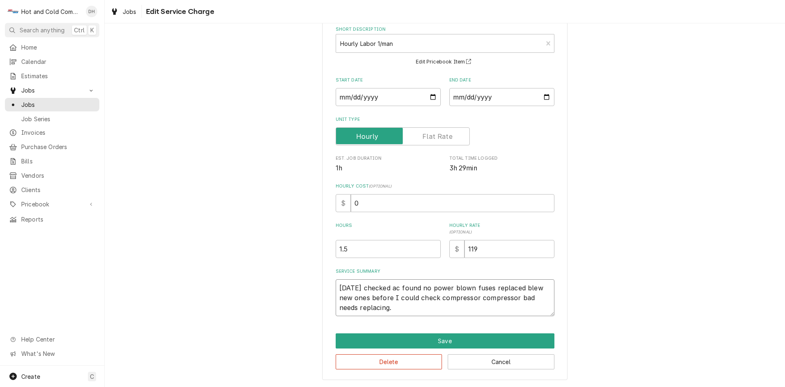
type textarea "x"
type textarea "9/29/25 checked ac found no power blown fuses replaced blew new ones before I c…"
type textarea "x"
type textarea "9/29/25 checked ac found no power blown fuses replaced blew new ones before I c…"
click at [533, 297] on textarea "9/29/25 checked ac found no power blown fuses replaced blew new ones before I c…" at bounding box center [445, 297] width 219 height 37
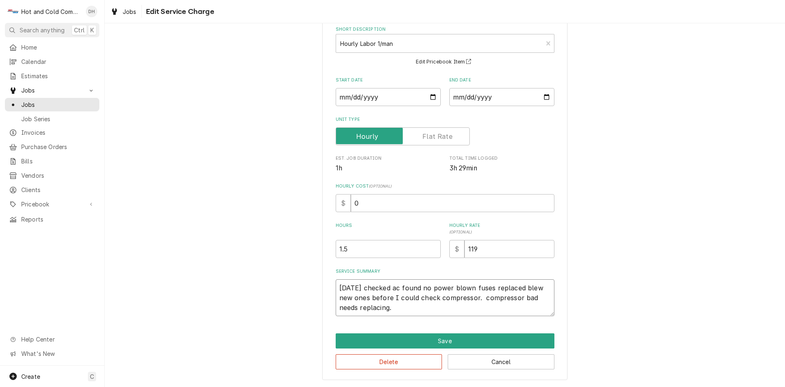
type textarea "x"
type textarea "9/29/25 checked ac found no power blown fuses replaced blew new ones before I c…"
type textarea "x"
type textarea "9/29/25 checked ac found no power blown fuses replaced blew new ones before I c…"
type textarea "x"
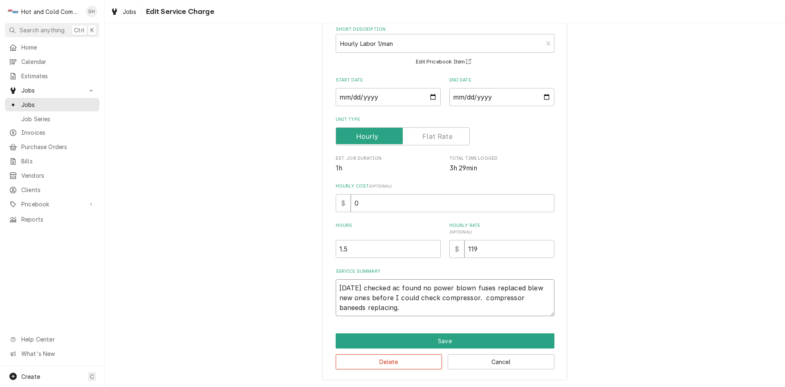
type textarea "9/29/25 checked ac found no power blown fuses replaced blew new ones before I c…"
type textarea "x"
type textarea "9/29/25 checked ac found no power blown fuses replaced blew new ones before I c…"
type textarea "x"
type textarea "9/29/25 checked ac found no power blown fuses replaced blew new ones before I c…"
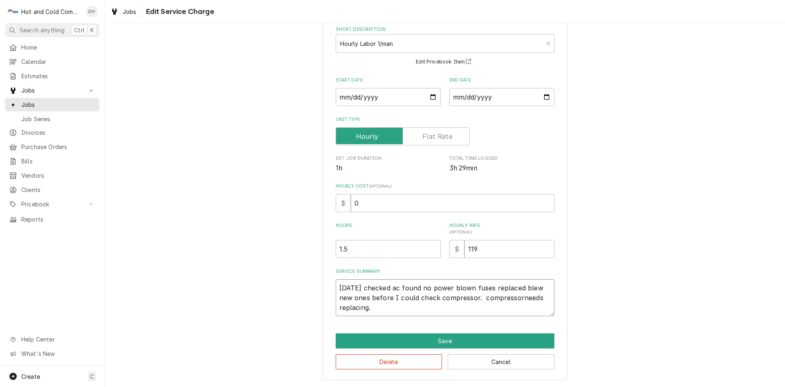
type textarea "x"
type textarea "9/29/25 checked ac found no power blown fuses replaced blew new ones before I c…"
type textarea "x"
type textarea "9/29/25 checked ac found no power blown fuses replaced blew new ones before I c…"
type textarea "x"
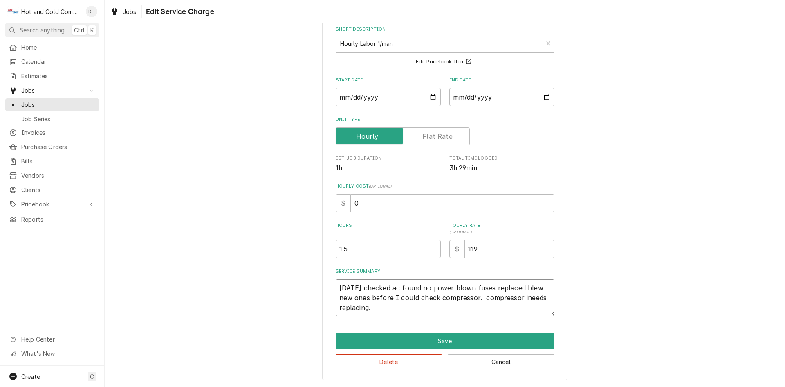
type textarea "9/29/25 checked ac found no power blown fuses replaced blew new ones before I c…"
type textarea "x"
type textarea "9/29/25 checked ac found no power blown fuses replaced blew new ones before I c…"
type textarea "x"
type textarea "9/29/25 checked ac found no power blown fuses replaced blew new ones before I c…"
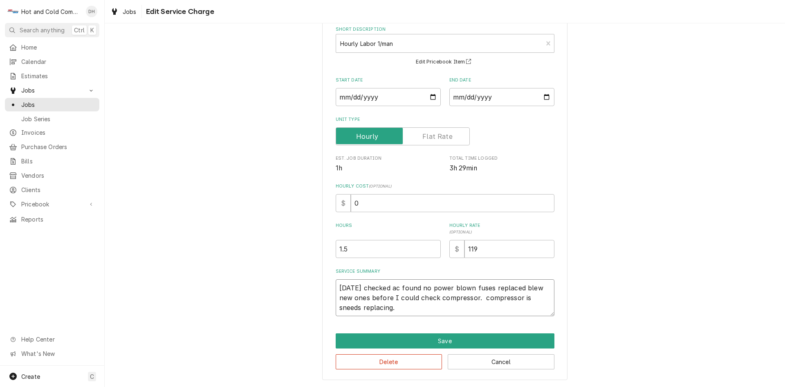
type textarea "x"
type textarea "9/29/25 checked ac found no power blown fuses replaced blew new ones before I c…"
type textarea "x"
type textarea "9/29/25 checked ac found no power blown fuses replaced blew new ones before I c…"
type textarea "x"
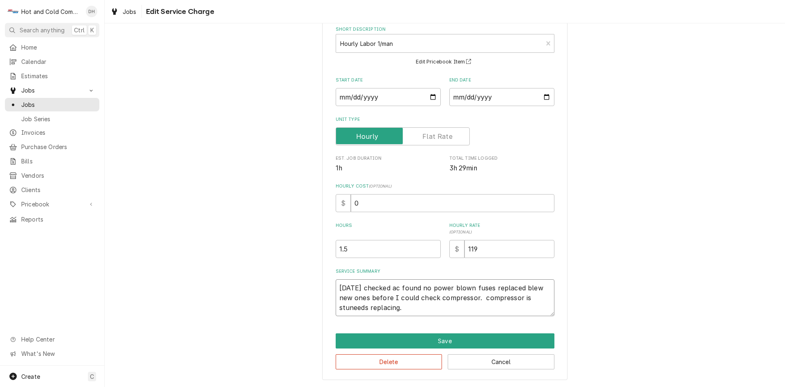
type textarea "9/29/25 checked ac found no power blown fuses replaced blew new ones before I c…"
type textarea "x"
type textarea "9/29/25 checked ac found no power blown fuses replaced blew new ones before I c…"
type textarea "x"
type textarea "9/29/25 checked ac found no power blown fuses replaced blew new ones before I c…"
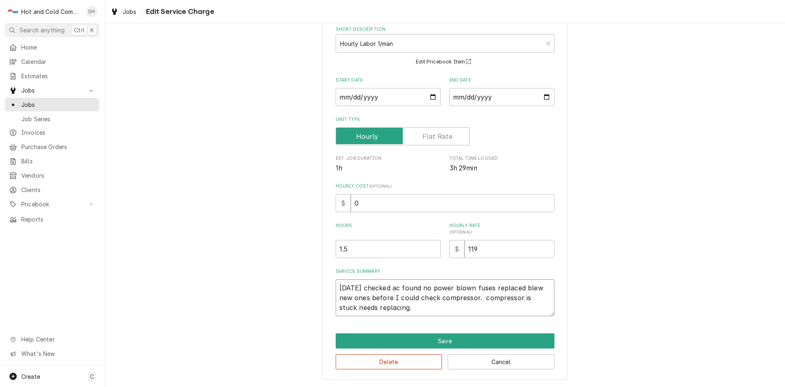
type textarea "x"
type textarea "9/29/25 checked ac found no power blown fuses replaced blew new ones before I c…"
type textarea "x"
type textarea "9/29/25 checked ac found no power blown fuses replaced blew new ones before I c…"
type textarea "x"
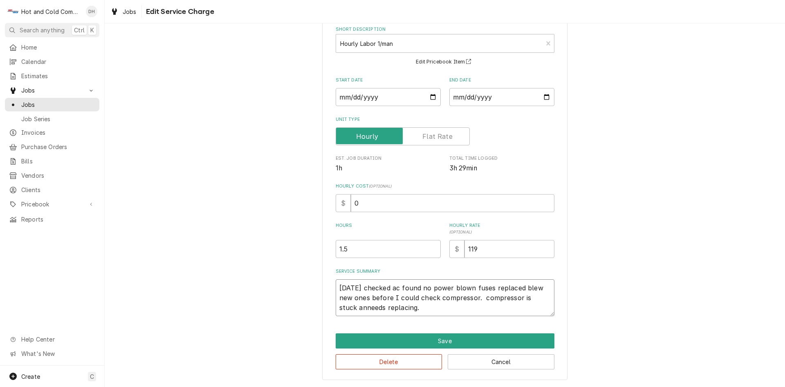
type textarea "9/29/25 checked ac found no power blown fuses replaced blew new ones before I c…"
type textarea "x"
type textarea "9/29/25 checked ac found no power blown fuses replaced blew new ones before I c…"
click at [428, 306] on textarea "9/29/25 checked ac found no power blown fuses replaced blew new ones before I c…" at bounding box center [445, 297] width 219 height 37
type textarea "x"
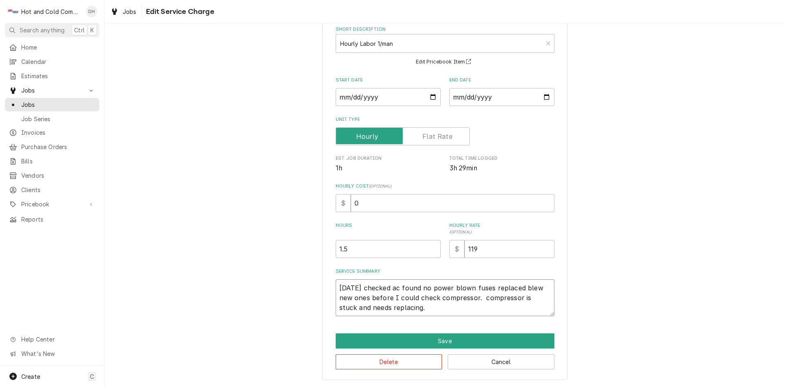
type textarea "9/29/25 checked ac found no power blown fuses replaced blew new ones before I c…"
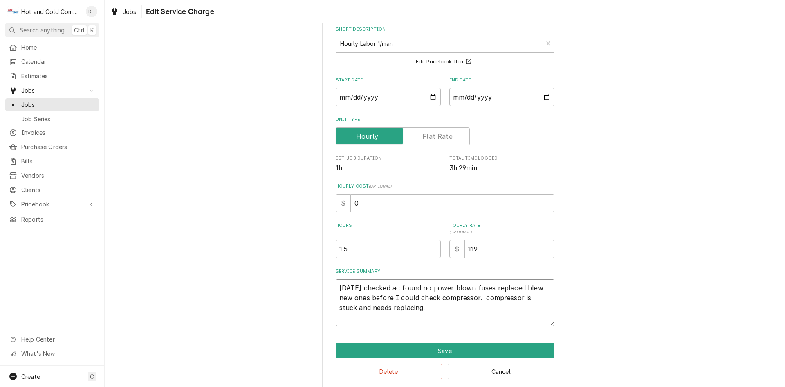
type textarea "x"
type textarea "9/29/25 checked ac found no power blown fuses replaced blew new ones before I c…"
type textarea "x"
type textarea "9/29/25 checked ac found no power blown fuses replaced blew new ones before I c…"
type textarea "x"
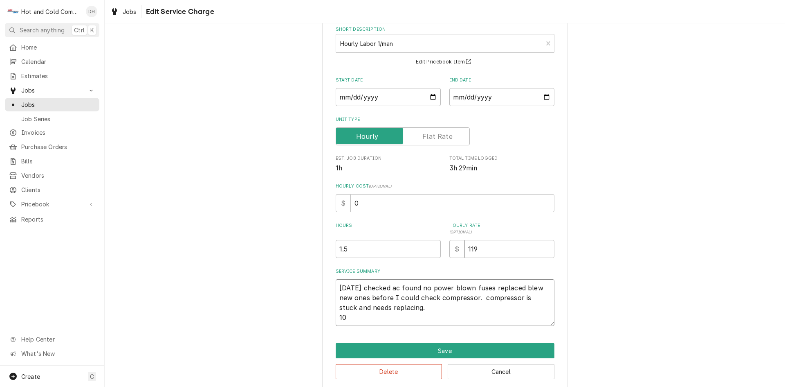
type textarea "9/29/25 checked ac found no power blown fuses replaced blew new ones before I c…"
type textarea "x"
type textarea "9/29/25 checked ac found no power blown fuses replaced blew new ones before I c…"
type textarea "x"
type textarea "9/29/25 checked ac found no power blown fuses replaced blew new ones before I c…"
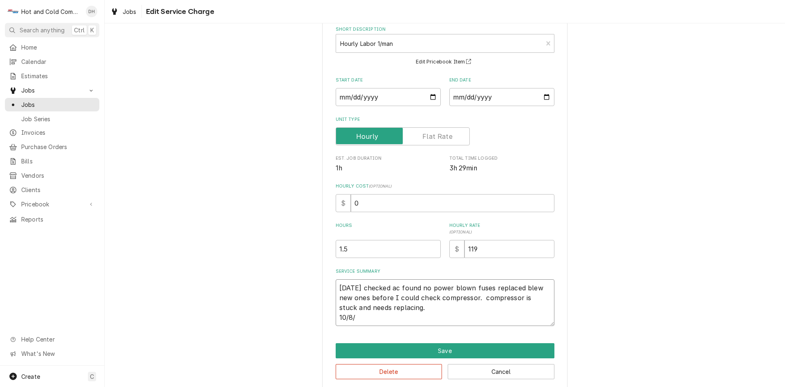
type textarea "x"
type textarea "9/29/25 checked ac found no power blown fuses replaced blew new ones before I c…"
type textarea "x"
type textarea "9/29/25 checked ac found no power blown fuses replaced blew new ones before I c…"
type textarea "x"
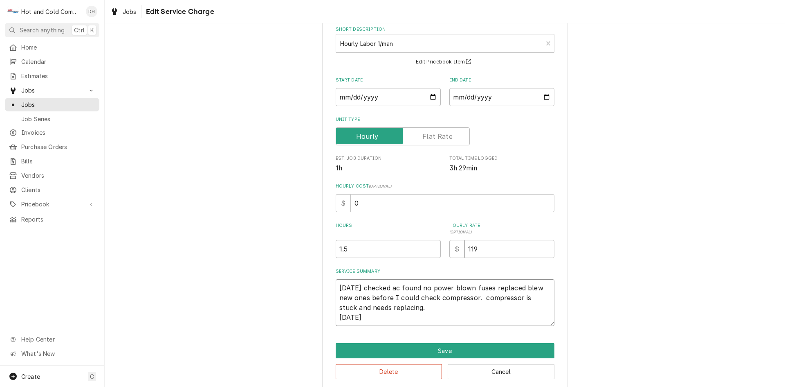
type textarea "9/29/25 checked ac found no power blown fuses replaced blew new ones before I c…"
type textarea "x"
type textarea "9/29/25 checked ac found no power blown fuses replaced blew new ones before I c…"
type textarea "x"
type textarea "9/29/25 checked ac found no power blown fuses replaced blew new ones before I c…"
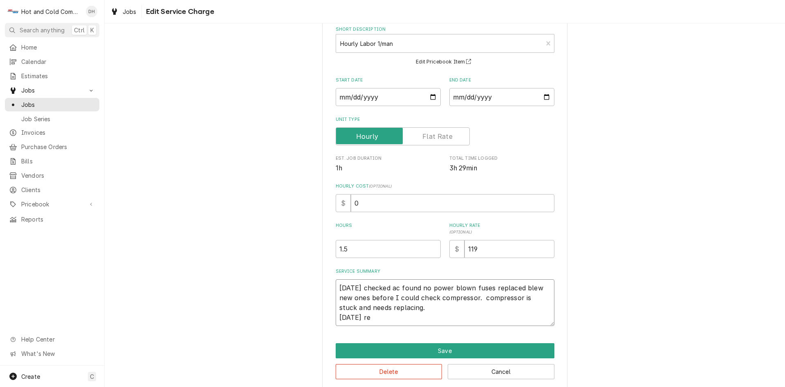
type textarea "x"
type textarea "9/29/25 checked ac found no power blown fuses replaced blew new ones before I c…"
type textarea "x"
type textarea "9/29/25 checked ac found no power blown fuses replaced blew new ones before I c…"
type textarea "x"
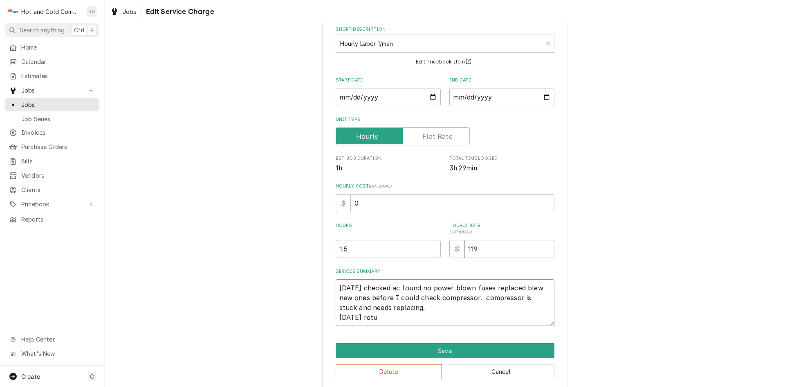
type textarea "9/29/25 checked ac found no power blown fuses replaced blew new ones before I c…"
type textarea "x"
type textarea "9/29/25 checked ac found no power blown fuses replaced blew new ones before I c…"
type textarea "x"
type textarea "9/29/25 checked ac found no power blown fuses replaced blew new ones before I c…"
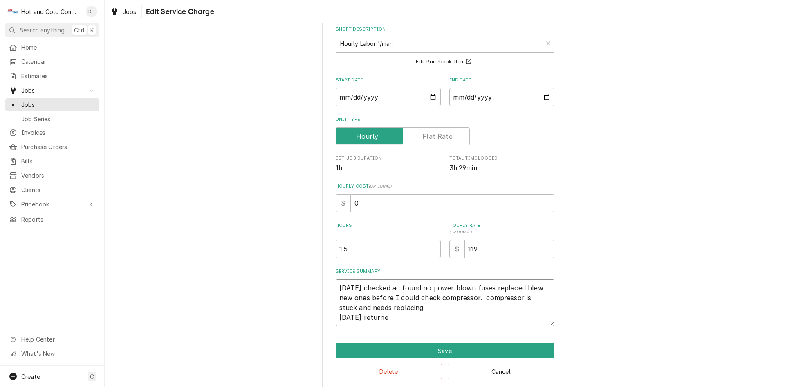
type textarea "x"
type textarea "9/29/25 checked ac found no power blown fuses replaced blew new ones before I c…"
type textarea "x"
type textarea "9/29/25 checked ac found no power blown fuses replaced blew new ones before I c…"
type textarea "x"
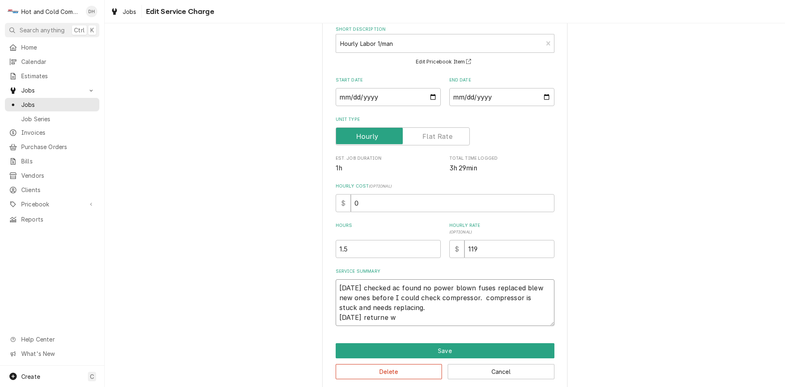
type textarea "9/29/25 checked ac found no power blown fuses replaced blew new ones before I c…"
type textarea "x"
type textarea "9/29/25 checked ac found no power blown fuses replaced blew new ones before I c…"
type textarea "x"
type textarea "9/29/25 checked ac found no power blown fuses replaced blew new ones before I c…"
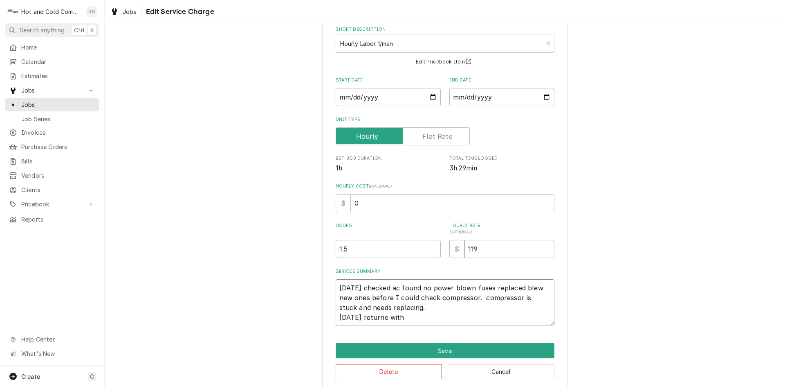
type textarea "x"
type textarea "9/29/25 checked ac found no power blown fuses replaced blew new ones before I c…"
type textarea "x"
type textarea "9/29/25 checked ac found no power blown fuses replaced blew new ones before I c…"
type textarea "x"
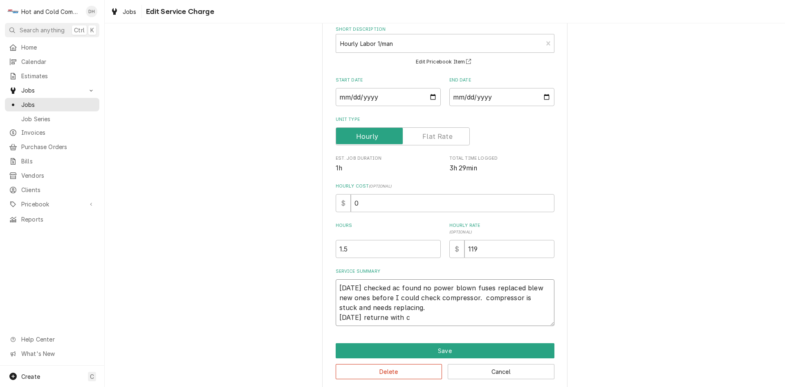
type textarea "9/29/25 checked ac found no power blown fuses replaced blew new ones before I c…"
type textarea "x"
type textarea "9/29/25 checked ac found no power blown fuses replaced blew new ones before I c…"
type textarea "x"
type textarea "9/29/25 checked ac found no power blown fuses replaced blew new ones before I c…"
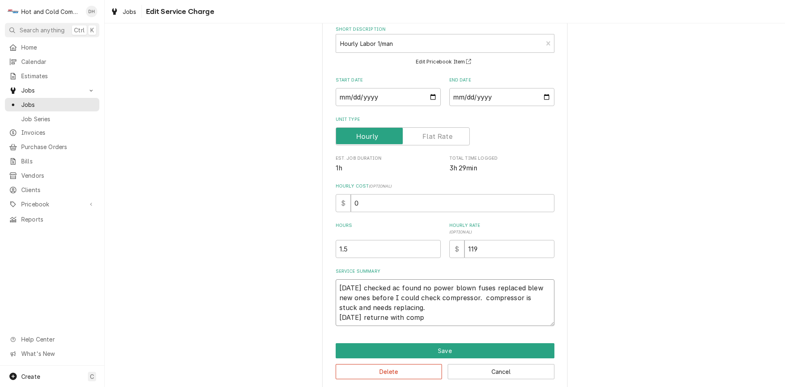
type textarea "x"
type textarea "9/29/25 checked ac found no power blown fuses replaced blew new ones before I c…"
type textarea "x"
type textarea "9/29/25 checked ac found no power blown fuses replaced blew new ones before I c…"
type textarea "x"
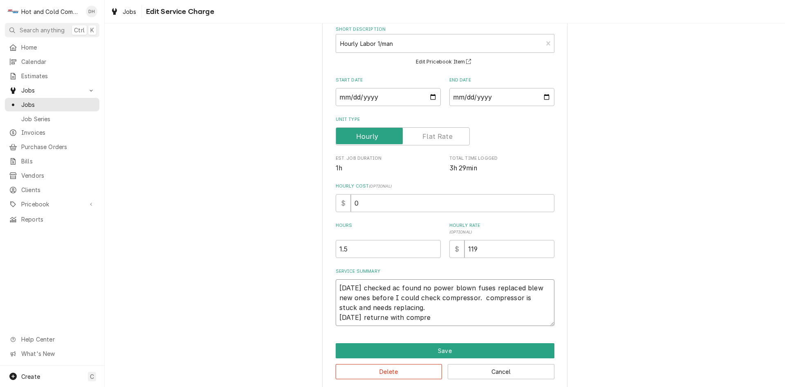
type textarea "9/29/25 checked ac found no power blown fuses replaced blew new ones before I c…"
type textarea "x"
type textarea "9/29/25 checked ac found no power blown fuses replaced blew new ones before I c…"
type textarea "x"
type textarea "9/29/25 checked ac found no power blown fuses replaced blew new ones before I c…"
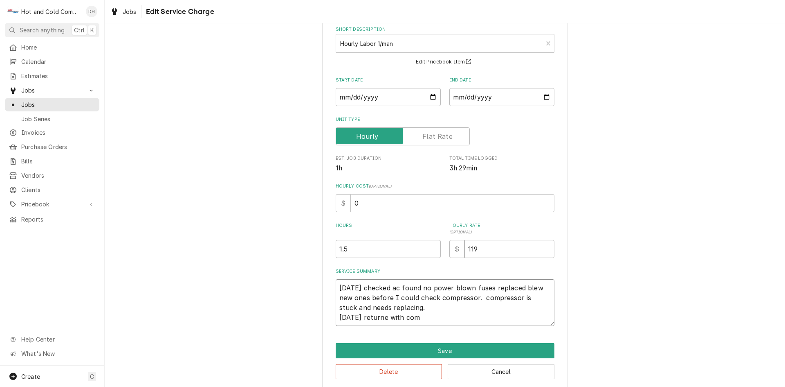
type textarea "x"
type textarea "9/29/25 checked ac found no power blown fuses replaced blew new ones before I c…"
type textarea "x"
type textarea "9/29/25 checked ac found no power blown fuses replaced blew new ones before I c…"
type textarea "x"
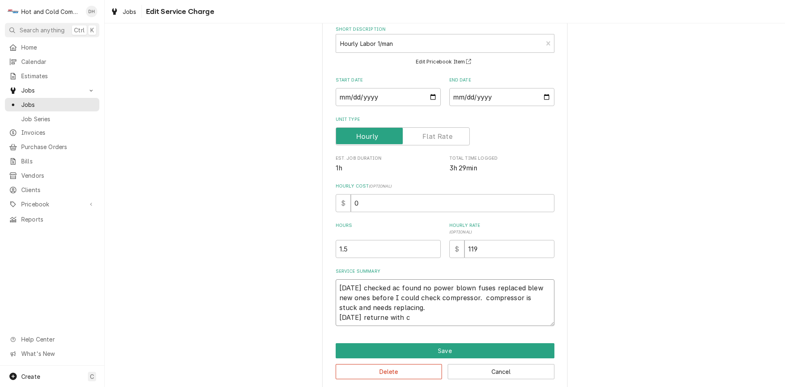
type textarea "9/29/25 checked ac found no power blown fuses replaced blew new ones before I c…"
type textarea "x"
type textarea "9/29/25 checked ac found no power blown fuses replaced blew new ones before I c…"
type textarea "x"
type textarea "9/29/25 checked ac found no power blown fuses replaced blew new ones before I c…"
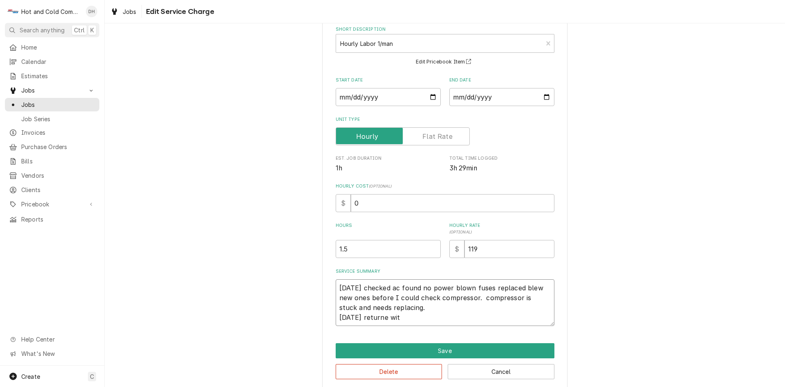
type textarea "x"
type textarea "9/29/25 checked ac found no power blown fuses replaced blew new ones before I c…"
type textarea "x"
type textarea "9/29/25 checked ac found no power blown fuses replaced blew new ones before I c…"
type textarea "x"
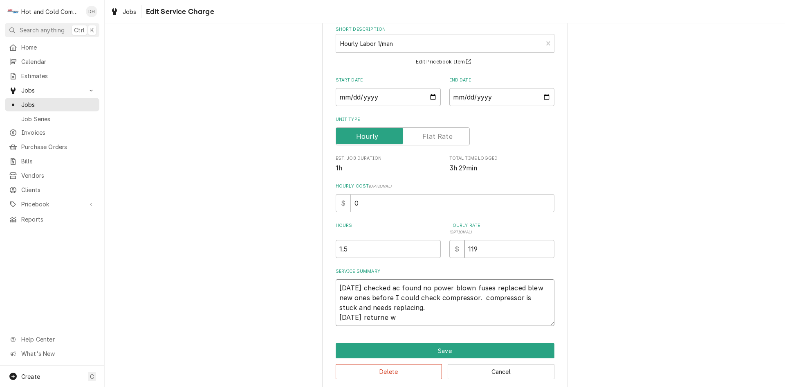
type textarea "9/29/25 checked ac found no power blown fuses replaced blew new ones before I c…"
type textarea "x"
type textarea "9/29/25 checked ac found no power blown fuses replaced blew new ones before I c…"
type textarea "x"
type textarea "9/29/25 checked ac found no power blown fuses replaced blew new ones before I c…"
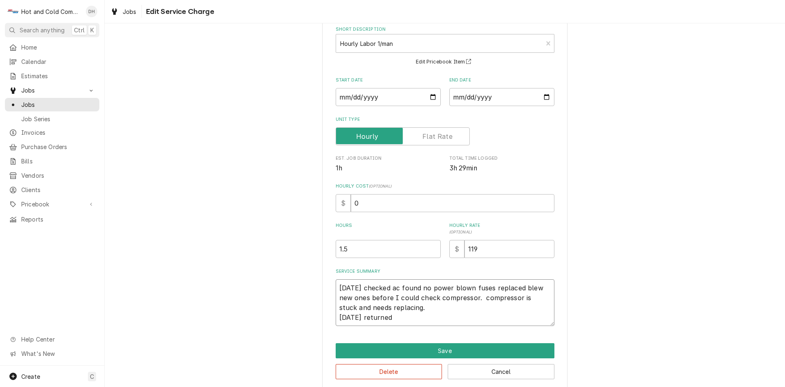
type textarea "x"
type textarea "9/29/25 checked ac found no power blown fuses replaced blew new ones before I c…"
type textarea "x"
type textarea "9/29/25 checked ac found no power blown fuses replaced blew new ones before I c…"
type textarea "x"
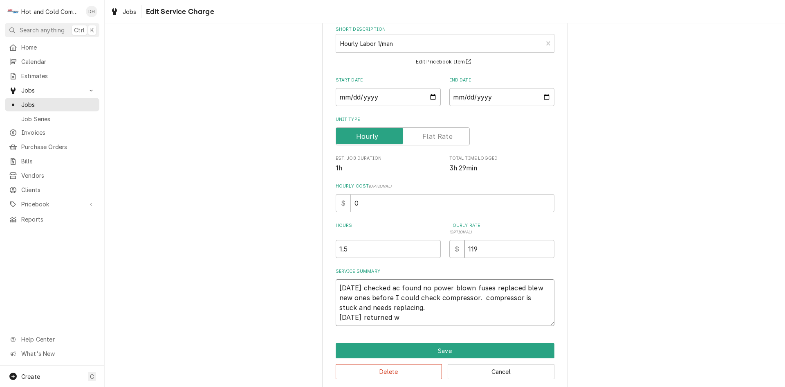
type textarea "9/29/25 checked ac found no power blown fuses replaced blew new ones before I c…"
type textarea "x"
type textarea "9/29/25 checked ac found no power blown fuses replaced blew new ones before I c…"
type textarea "x"
type textarea "9/29/25 checked ac found no power blown fuses replaced blew new ones before I c…"
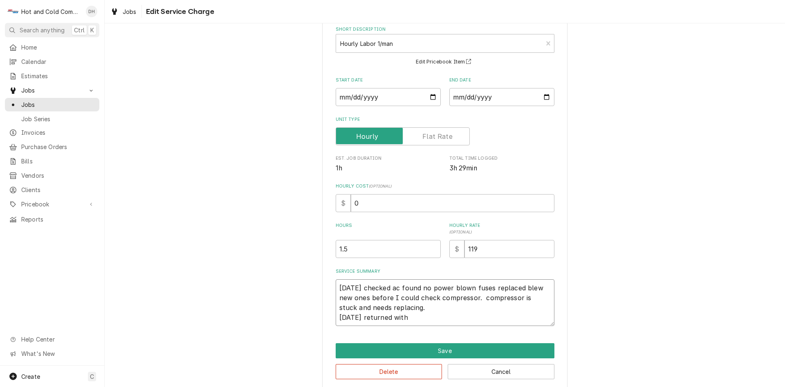
type textarea "x"
type textarea "9/29/25 checked ac found no power blown fuses replaced blew new ones before I c…"
type textarea "x"
type textarea "9/29/25 checked ac found no power blown fuses replaced blew new ones before I c…"
type textarea "x"
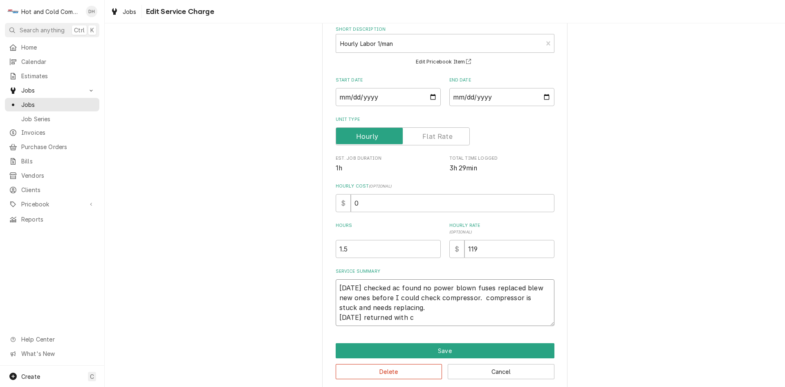
type textarea "9/29/25 checked ac found no power blown fuses replaced blew new ones before I c…"
type textarea "x"
type textarea "9/29/25 checked ac found no power blown fuses replaced blew new ones before I c…"
type textarea "x"
type textarea "9/29/25 checked ac found no power blown fuses replaced blew new ones before I c…"
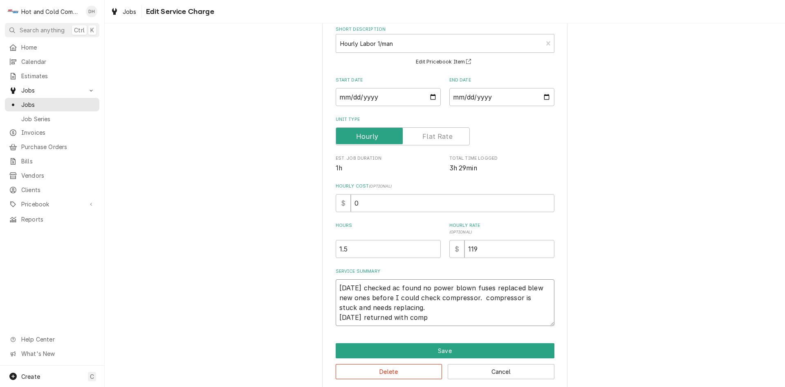
type textarea "x"
type textarea "9/29/25 checked ac found no power blown fuses replaced blew new ones before I c…"
type textarea "x"
type textarea "9/29/25 checked ac found no power blown fuses replaced blew new ones before I c…"
type textarea "x"
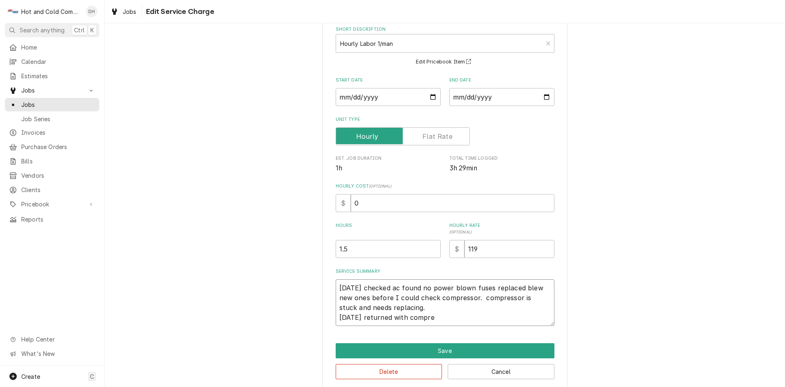
type textarea "9/29/25 checked ac found no power blown fuses replaced blew new ones before I c…"
type textarea "x"
type textarea "9/29/25 checked ac found no power blown fuses replaced blew new ones before I c…"
type textarea "x"
type textarea "9/29/25 checked ac found no power blown fuses replaced blew new ones before I c…"
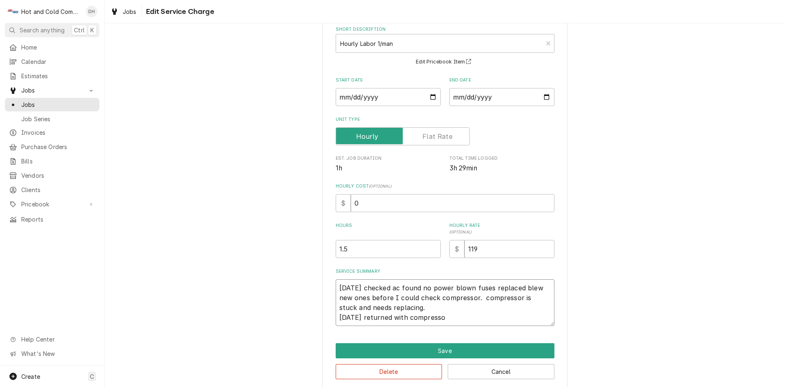
type textarea "x"
type textarea "9/29/25 checked ac found no power blown fuses replaced blew new ones before I c…"
type textarea "x"
type textarea "9/29/25 checked ac found no power blown fuses replaced blew new ones before I c…"
type textarea "x"
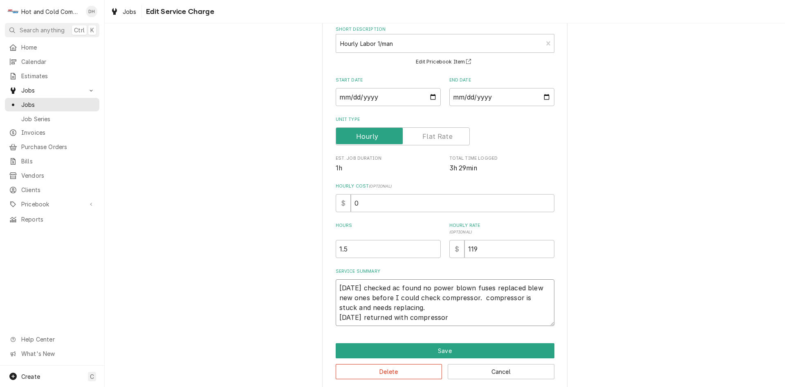
type textarea "9/29/25 checked ac found no power blown fuses replaced blew new ones before I c…"
type textarea "x"
type textarea "9/29/25 checked ac found no power blown fuses replaced blew new ones before I c…"
type textarea "x"
type textarea "9/29/25 checked ac found no power blown fuses replaced blew new ones before I c…"
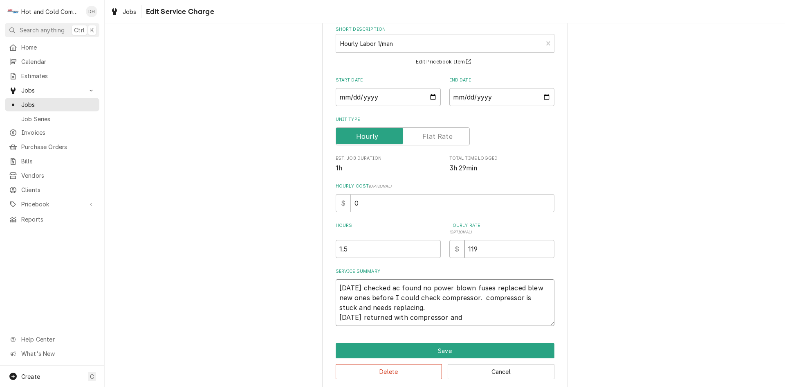
type textarea "x"
type textarea "9/29/25 checked ac found no power blown fuses replaced blew new ones before I c…"
type textarea "x"
type textarea "9/29/25 checked ac found no power blown fuses replaced blew new ones before I c…"
type textarea "x"
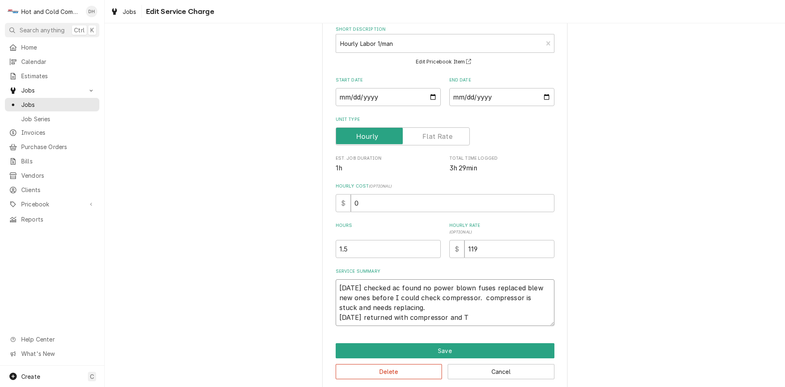
type textarea "9/29/25 checked ac found no power blown fuses replaced blew new ones before I c…"
type textarea "x"
type textarea "9/29/25 checked ac found no power blown fuses replaced blew new ones before I c…"
type textarea "x"
type textarea "9/29/25 checked ac found no power blown fuses replaced blew new ones before I c…"
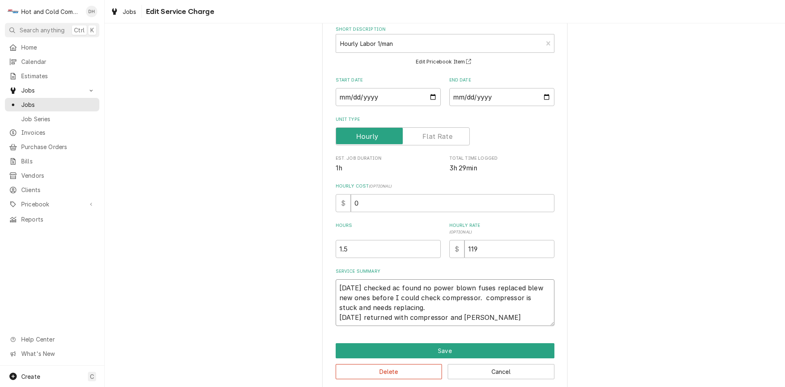
type textarea "x"
type textarea "9/29/25 checked ac found no power blown fuses replaced blew new ones before I c…"
type textarea "x"
type textarea "9/29/25 checked ac found no power blown fuses replaced blew new ones before I c…"
type textarea "x"
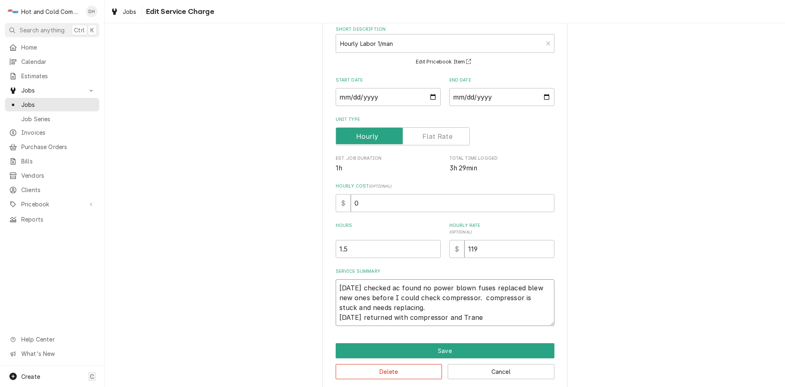
type textarea "9/29/25 checked ac found no power blown fuses replaced blew new ones before I c…"
type textarea "x"
type textarea "9/29/25 checked ac found no power blown fuses replaced blew new ones before I c…"
type textarea "x"
type textarea "9/29/25 checked ac found no power blown fuses replaced blew new ones before I c…"
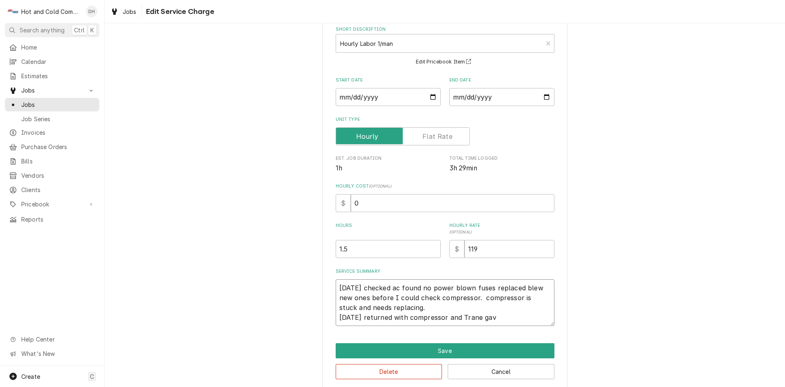
type textarea "x"
type textarea "9/29/25 checked ac found no power blown fuses replaced blew new ones before I c…"
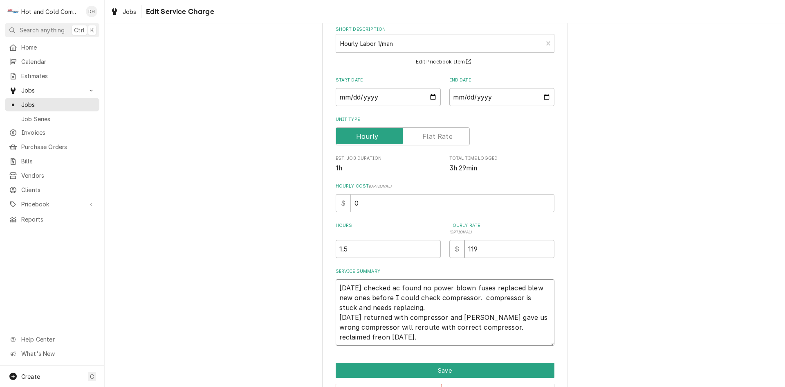
scroll to position [73, 0]
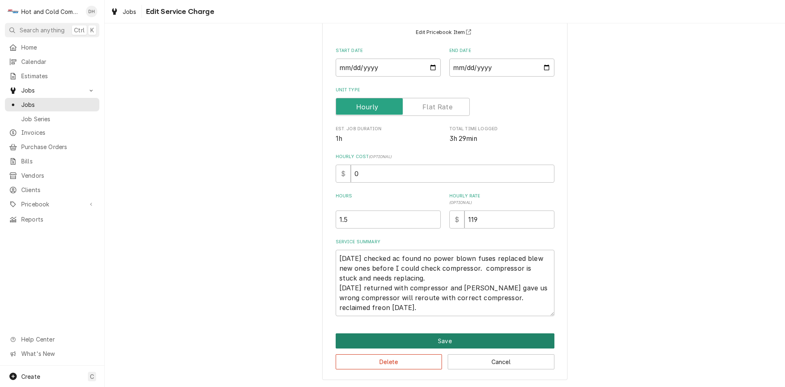
click at [447, 338] on button "Save" at bounding box center [445, 340] width 219 height 15
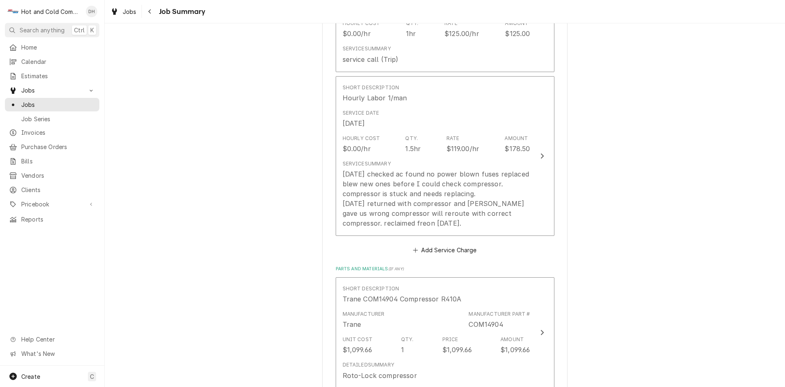
scroll to position [579, 0]
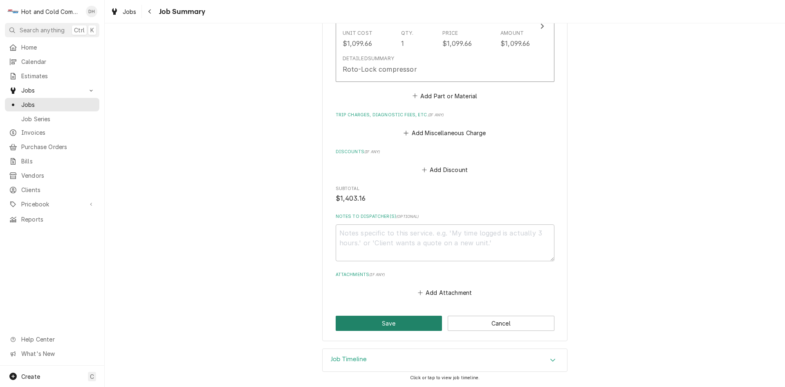
click at [380, 323] on button "Save" at bounding box center [389, 322] width 107 height 15
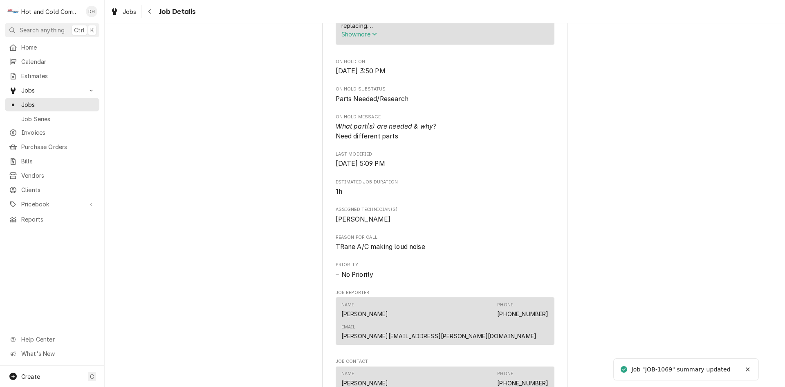
scroll to position [682, 0]
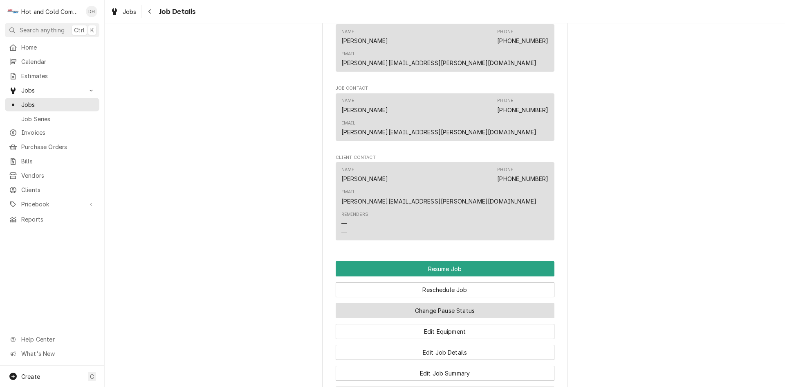
click at [456, 303] on button "Change Pause Status" at bounding box center [445, 310] width 219 height 15
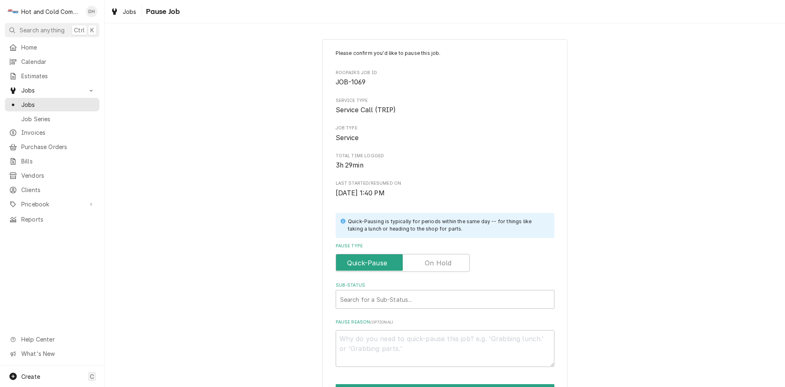
click at [441, 262] on label "Pause Type" at bounding box center [403, 263] width 134 height 18
click at [441, 262] on input "Pause Type" at bounding box center [402, 263] width 127 height 18
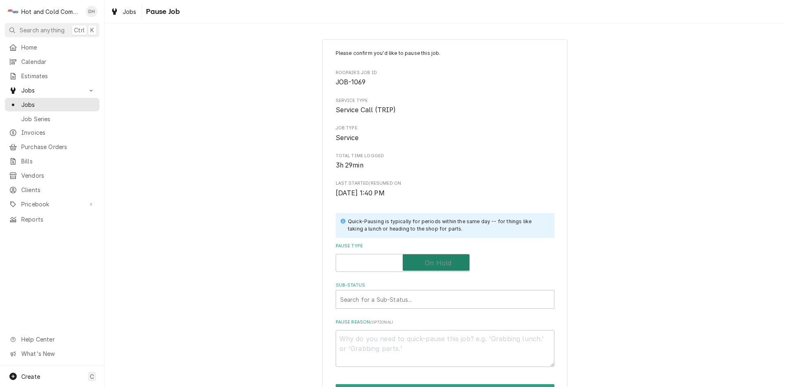
checkbox input "true"
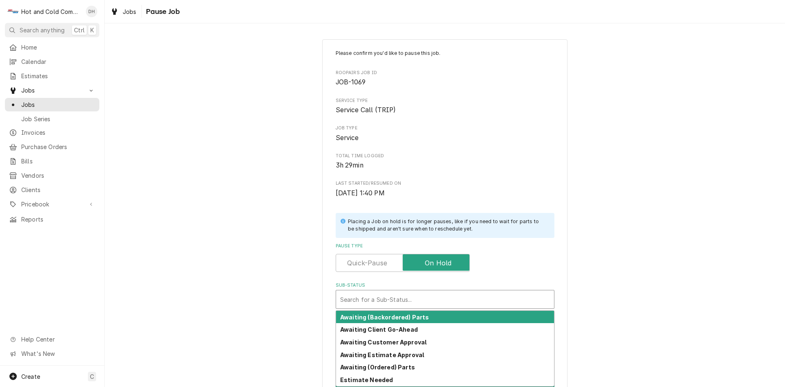
click at [400, 296] on div "Sub-Status" at bounding box center [445, 299] width 210 height 15
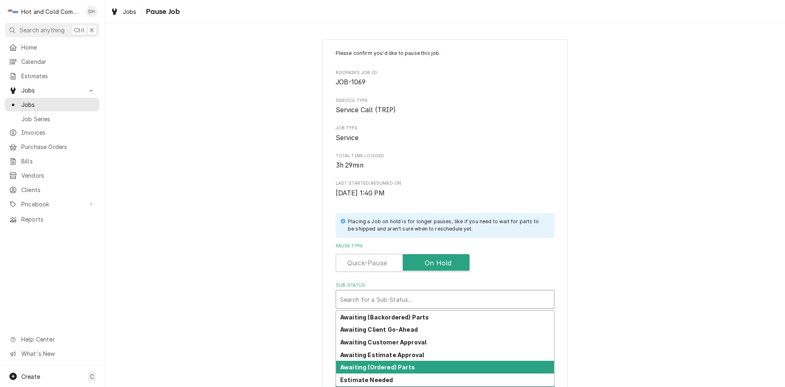
click at [389, 367] on strong "Awaiting (Ordered) Parts" at bounding box center [377, 366] width 75 height 7
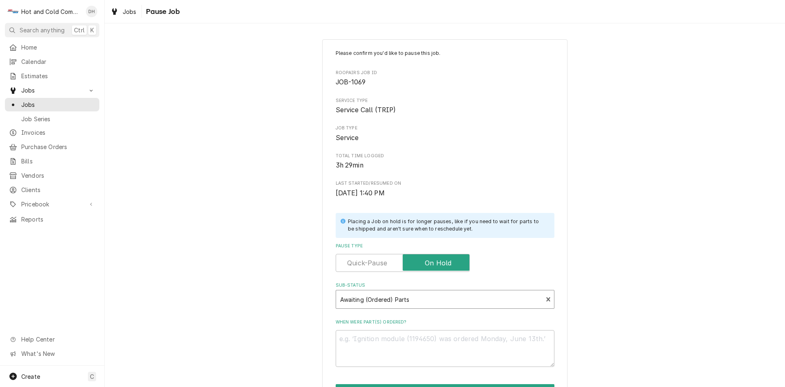
scroll to position [72, 0]
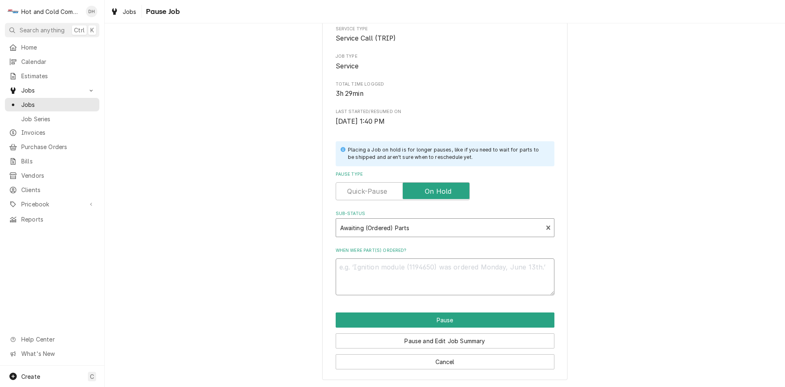
click at [445, 266] on textarea "When were part(s) ordered?" at bounding box center [445, 276] width 219 height 37
type textarea "x"
type textarea "c"
type textarea "x"
type textarea "co"
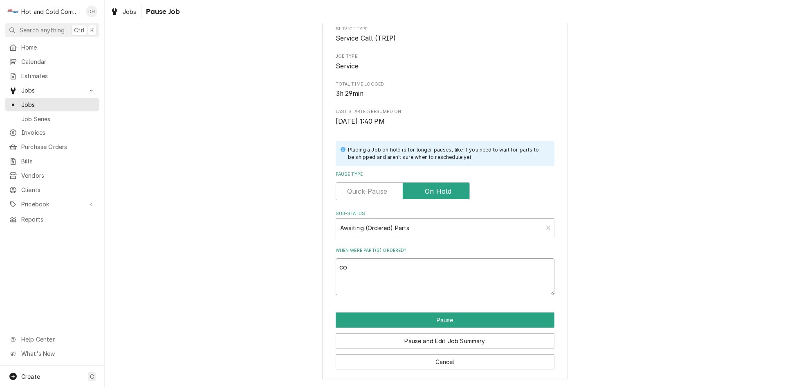
type textarea "x"
type textarea "com"
type textarea "x"
type textarea "comp"
type textarea "x"
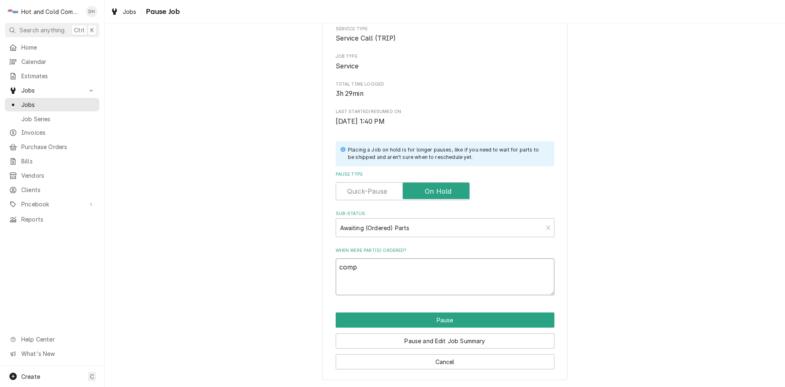
type textarea "compr"
type textarea "x"
type textarea "compre"
type textarea "x"
type textarea "compres"
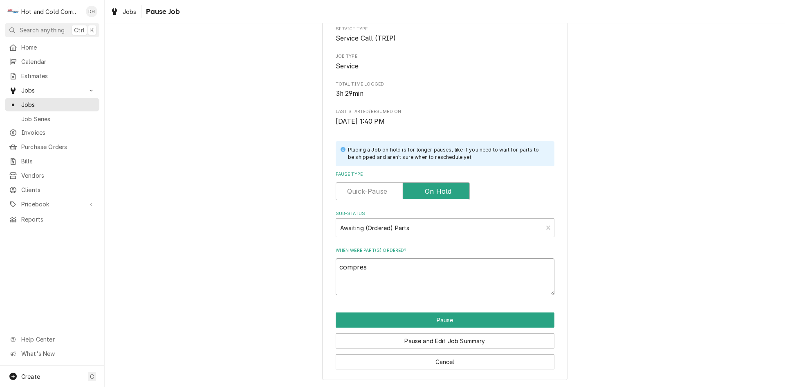
type textarea "x"
type textarea "compress"
type textarea "x"
type textarea "compresso"
type textarea "x"
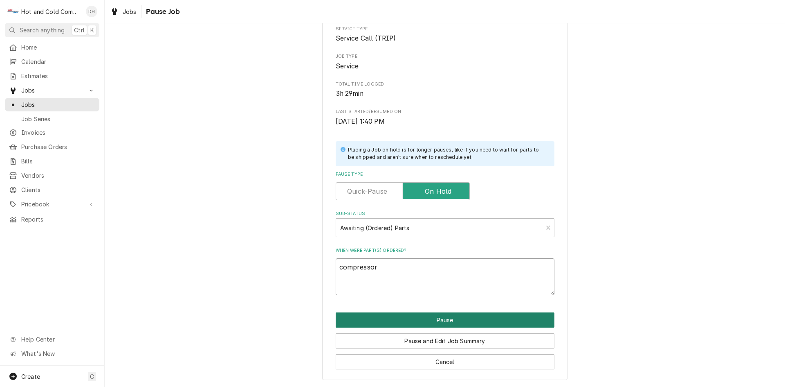
type textarea "compressor"
click at [459, 320] on button "Pause" at bounding box center [445, 319] width 219 height 15
type textarea "x"
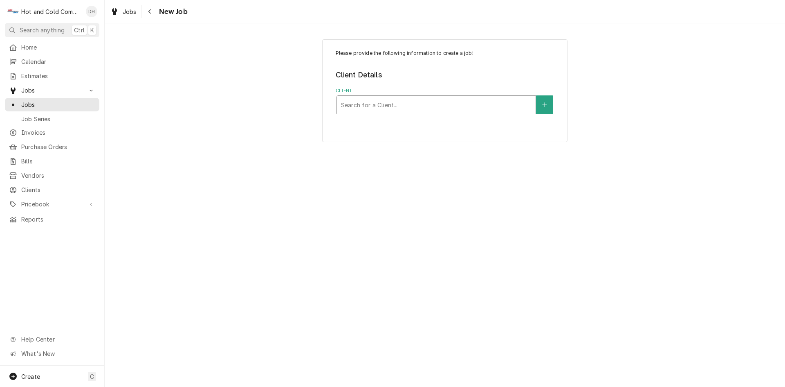
click at [457, 100] on div "Client" at bounding box center [436, 104] width 191 height 15
type input "[PERSON_NAME]'s Philly Steak and Wings"
click at [407, 103] on div "Client" at bounding box center [436, 104] width 191 height 15
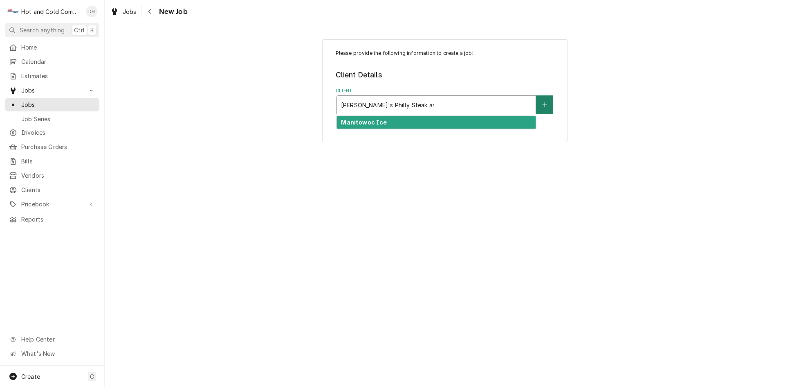
type input "[PERSON_NAME]'s Philly Steak and Wings"
click at [550, 106] on button "Client" at bounding box center [544, 104] width 17 height 19
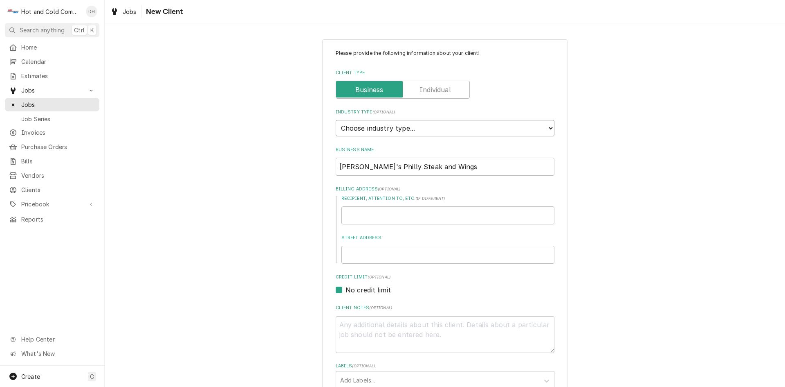
click at [436, 128] on select "Choose industry type... Residential Commercial Industrial Government" at bounding box center [445, 128] width 219 height 16
select select "2"
click at [336, 120] on select "Choose industry type... Residential Commercial Industrial Government" at bounding box center [445, 128] width 219 height 16
click at [525, 168] on input "Charley's Philly Steak and Wings" at bounding box center [445, 166] width 219 height 18
click at [475, 212] on input "Recipient, Attention To, etc. ( if different )" at bounding box center [448, 215] width 213 height 18
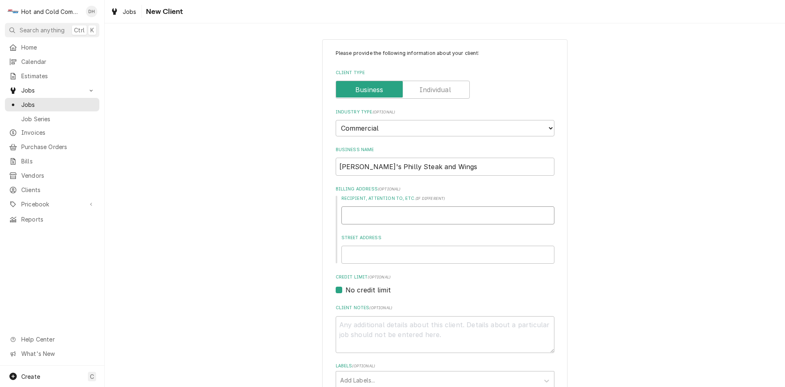
type textarea "x"
type input "E"
type textarea "x"
type input "Eu"
type textarea "x"
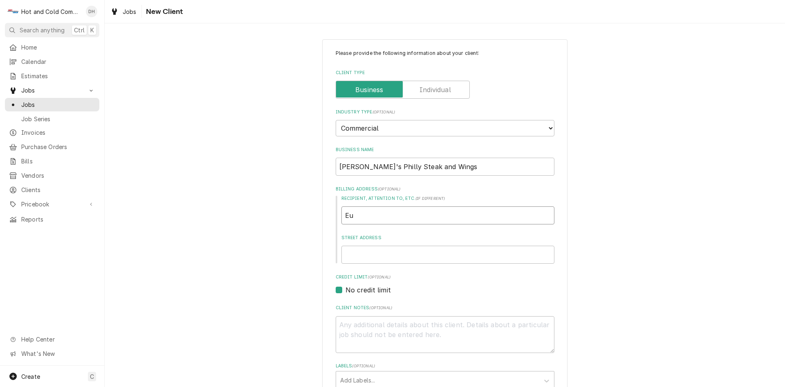
type input "Eun"
type textarea "x"
type input "Eun"
type textarea "x"
type input "Eun K"
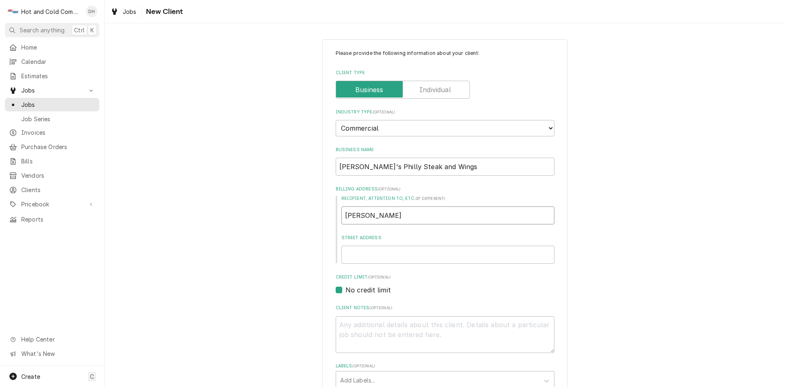
type textarea "x"
type input "Eun Ki"
type textarea "x"
type input "Eun Kim"
type textarea "x"
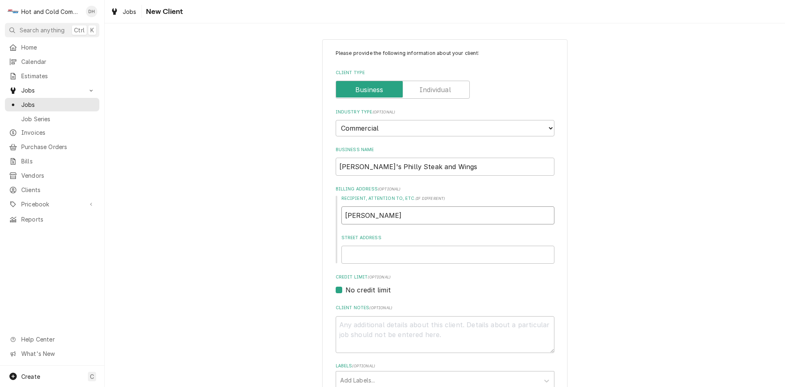
type input "Eun Kim"
click at [412, 252] on input "Street Address" at bounding box center [448, 254] width 213 height 18
type textarea "x"
type input "6"
type textarea "x"
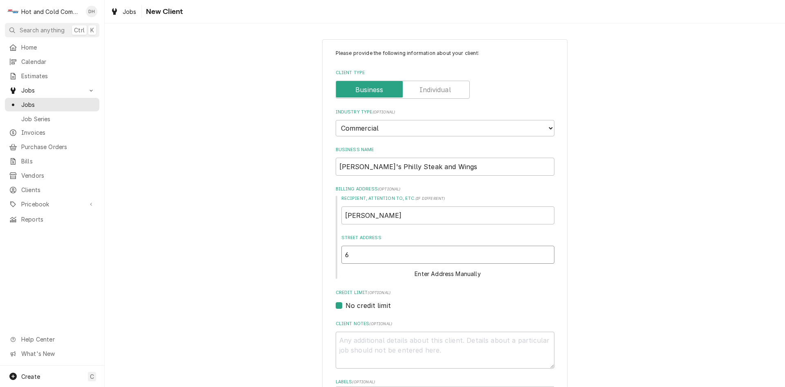
type input "64"
type textarea "x"
type input "643"
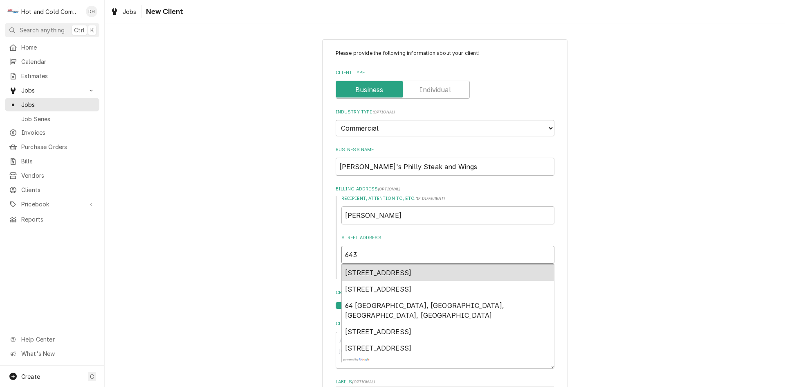
type textarea "x"
type input "6435"
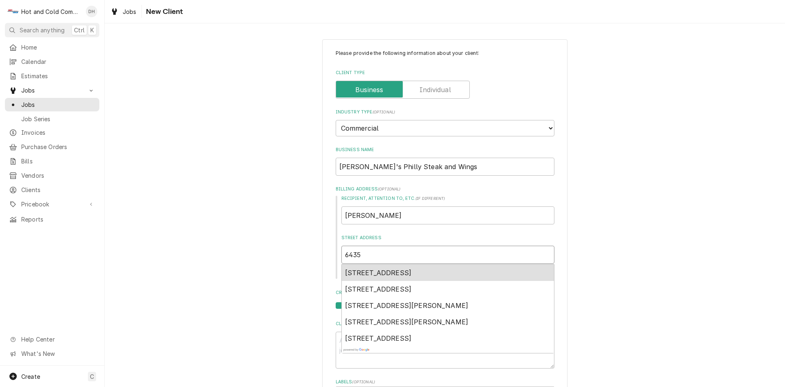
type textarea "x"
type input "6435"
type textarea "x"
type input "6435 B"
click at [412, 269] on span "6435 Bells Ferry Road, Woodstock, GA, USA" at bounding box center [378, 272] width 67 height 8
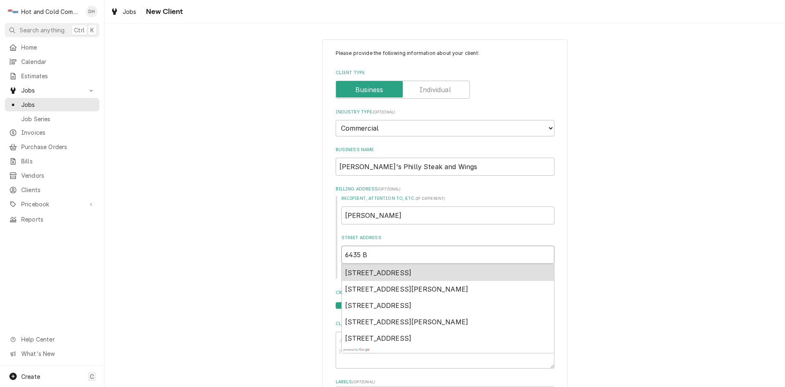
type textarea "x"
type input "6435 Bells Ferry Rd"
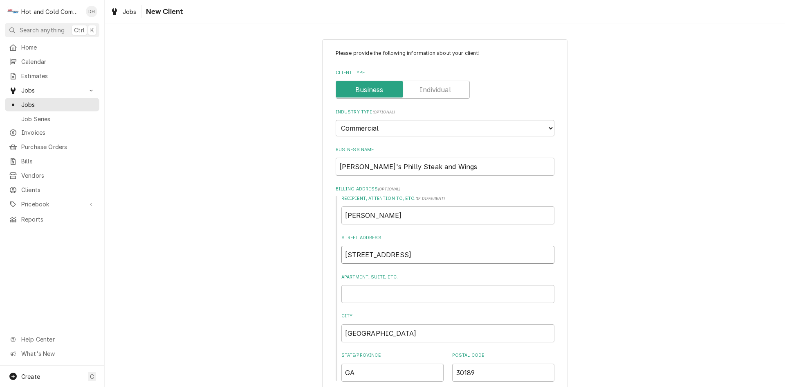
type textarea "x"
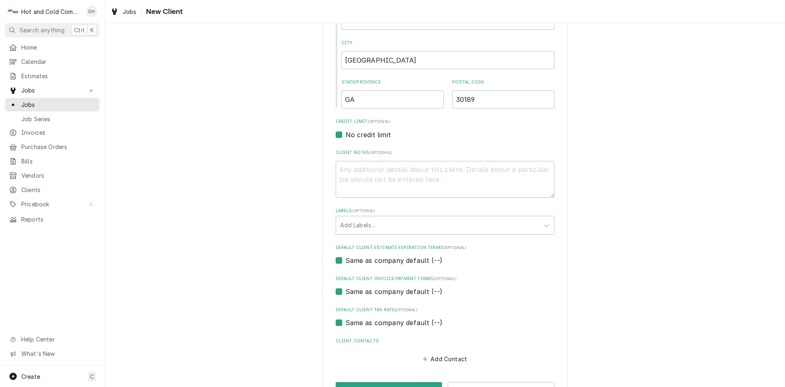
scroll to position [301, 0]
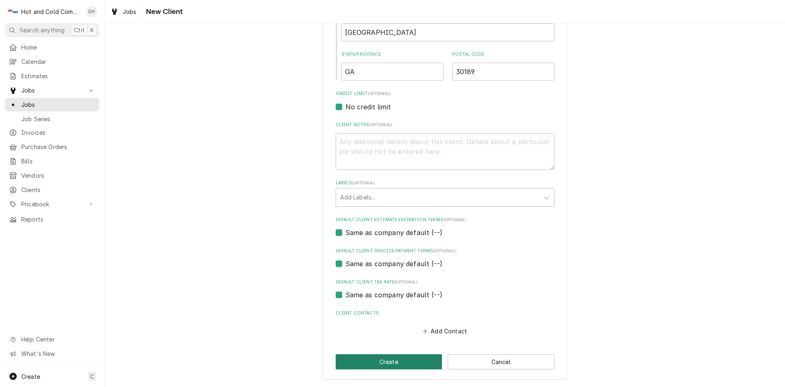
type input "6435 Bells Ferry Rd"
click at [387, 362] on button "Create" at bounding box center [389, 361] width 107 height 15
type textarea "x"
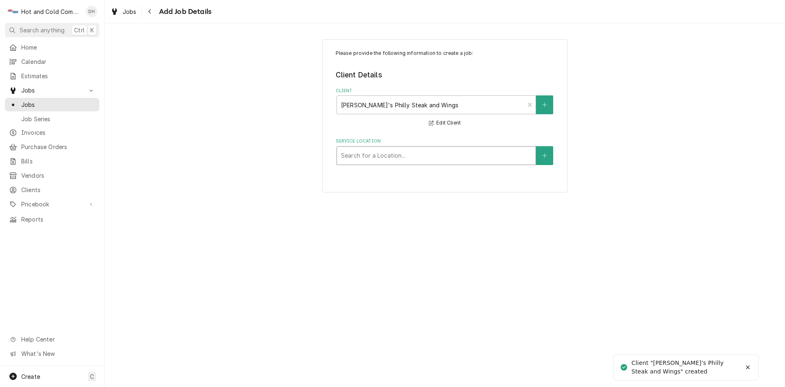
click at [495, 156] on div "Service Location" at bounding box center [436, 155] width 191 height 15
type input "6435"
click at [548, 156] on button "Service Location" at bounding box center [544, 155] width 17 height 19
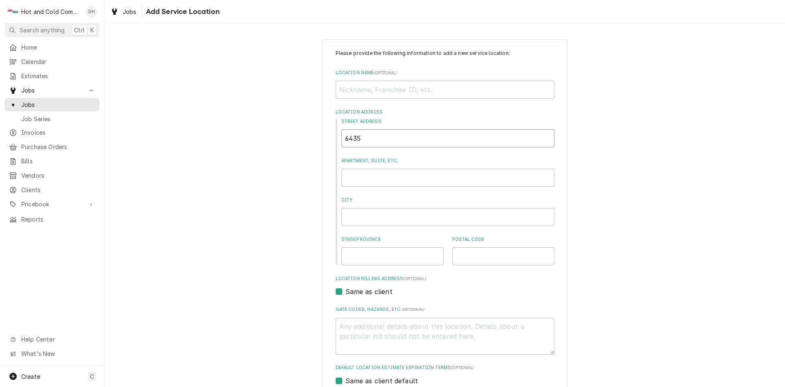
click at [491, 137] on input "6435" at bounding box center [448, 138] width 213 height 18
type textarea "x"
type input "6435"
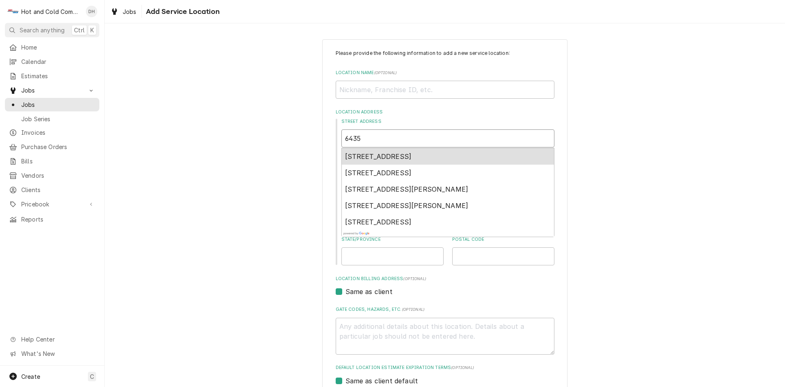
type textarea "x"
type input "6435 B"
click at [412, 155] on span "6435 Bells Ferry Road, Woodstock, GA, USA" at bounding box center [378, 156] width 67 height 8
type textarea "x"
type input "6435 Bells Ferry Rd"
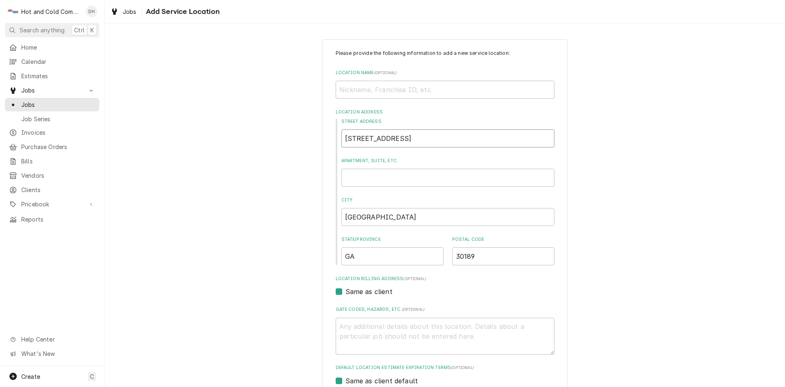
type textarea "x"
type input "6435 Bells Ferry Rd"
click at [397, 86] on input "Location Name ( optional )" at bounding box center [445, 90] width 219 height 18
type textarea "x"
type input "C"
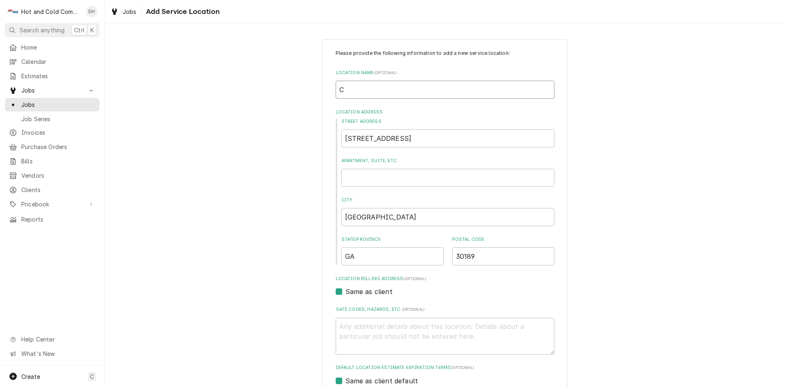
type textarea "x"
type input "Ch"
type textarea "x"
type input "Cha"
type textarea "x"
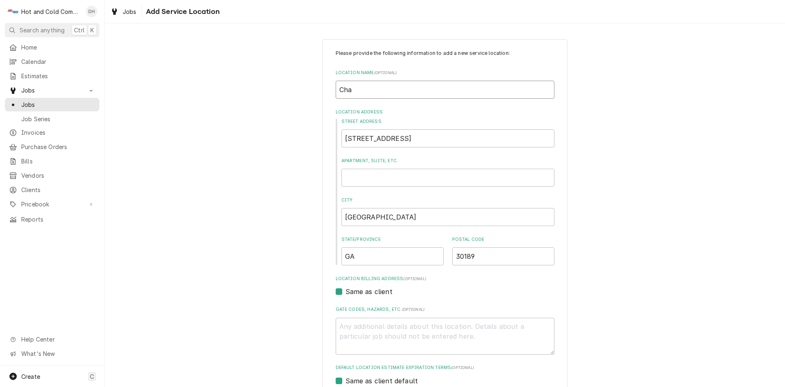
type input "Char"
type textarea "x"
type input "Charl"
type textarea "x"
type input "Charle"
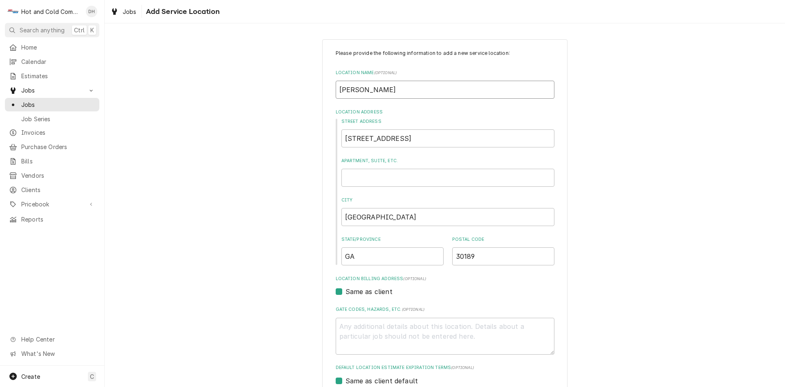
type textarea "x"
type input "Charley"
type textarea "x"
type input "Charley'"
type textarea "x"
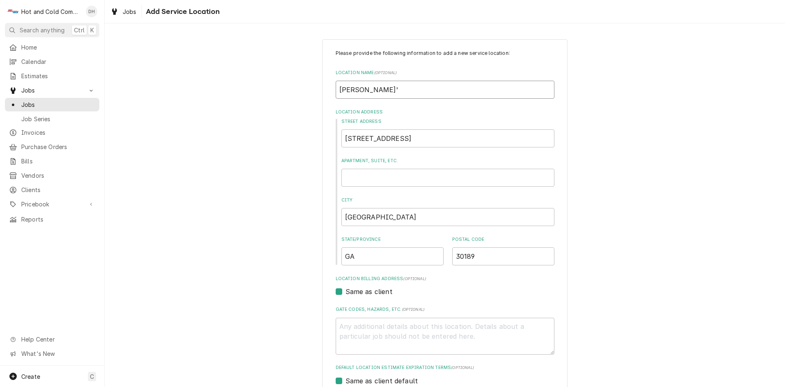
type input "Charley's"
type textarea "x"
type input "Charley's"
type textarea "x"
type input "Charley's P"
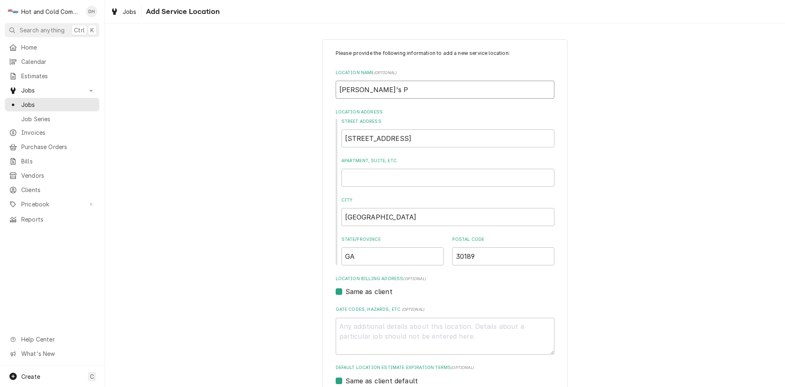
type textarea "x"
type input "Charley's Ph"
type textarea "x"
type input "Charley's Phi"
type textarea "x"
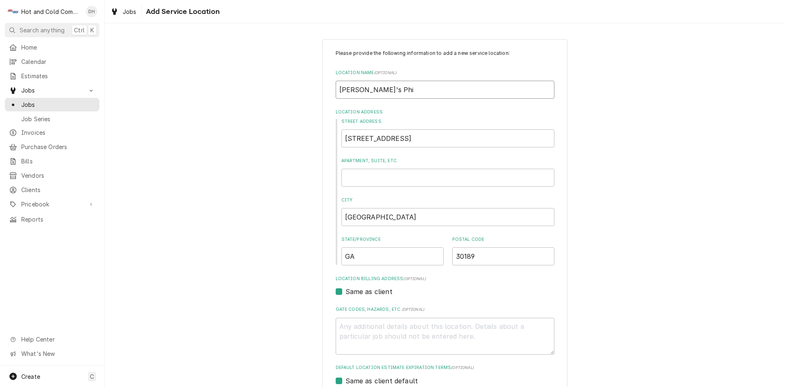
type input "Charley's Phil"
type textarea "x"
type input "Charley's Phill"
type textarea "x"
type input "Charley's Philly"
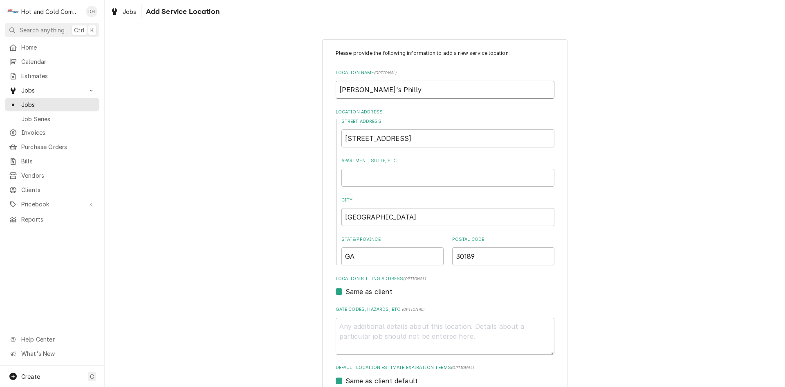
type textarea "x"
type input "Charley's Philly"
type textarea "x"
type input "Charley's Philly s"
type textarea "x"
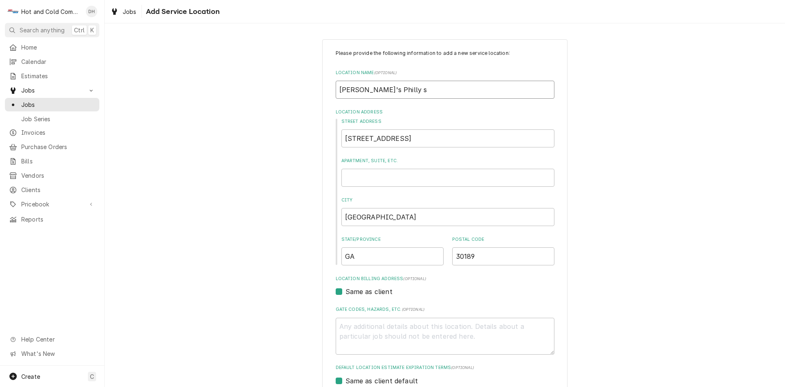
type input "Charley's Philly st"
type textarea "x"
type input "Charley's Philly ste"
type textarea "x"
type input "Charley's Philly stea"
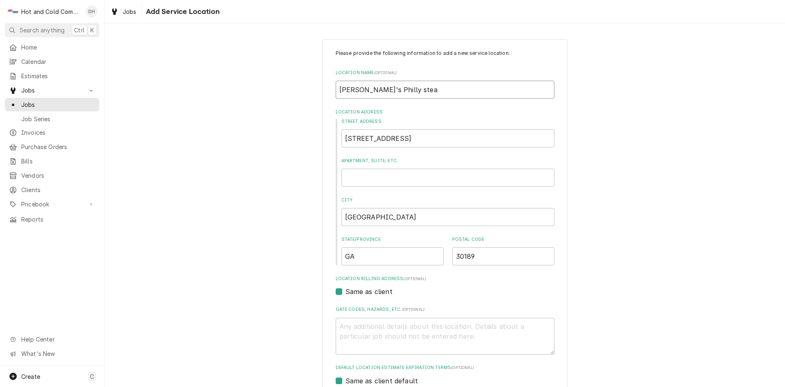
type textarea "x"
type input "Charley's Philly steak"
type textarea "x"
type input "Charley's Philly steak"
type textarea "x"
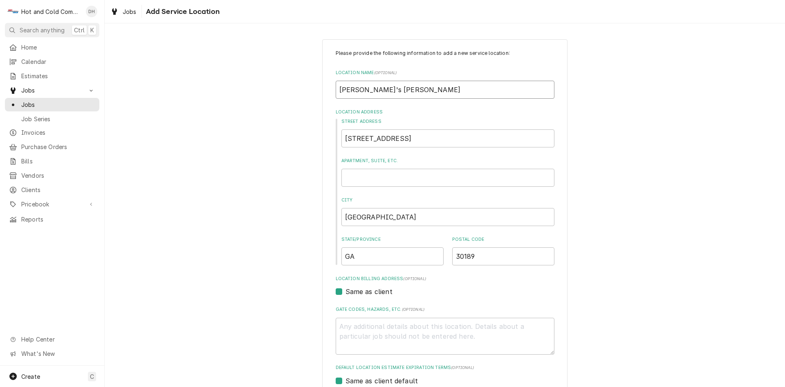
type input "Charley's Philly steak a"
type textarea "x"
type input "Charley's Philly steak an"
type textarea "x"
type input "Charley's Philly steak and"
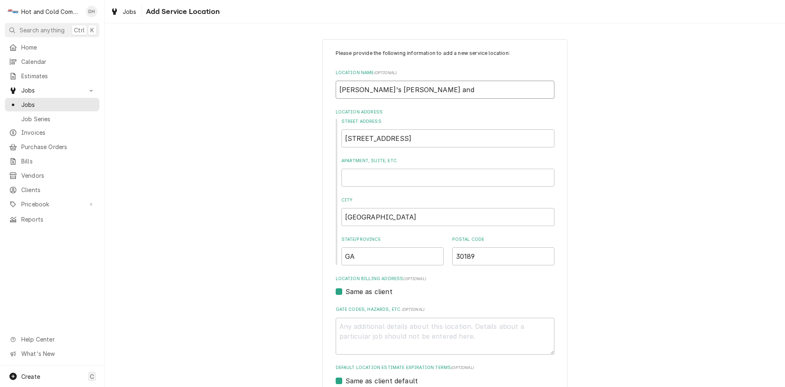
type textarea "x"
type input "Charley's Philly steak and"
type textarea "x"
type input "Charley's Philly steak and w"
type textarea "x"
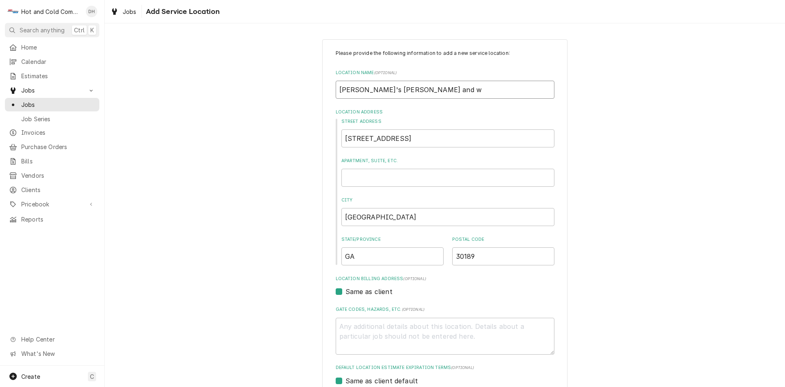
type input "Charley's Philly steak and wi"
type textarea "x"
type input "Charley's Philly steak and win"
type textarea "x"
type input "Charley's Philly steak and wing"
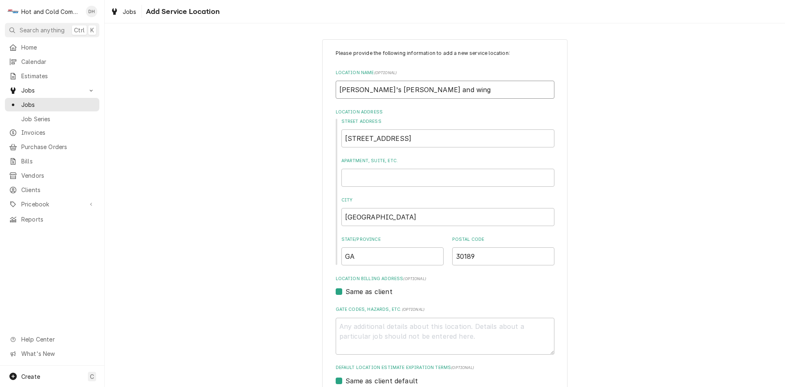
type textarea "x"
type input "Charley's Philly steak and wings"
type textarea "x"
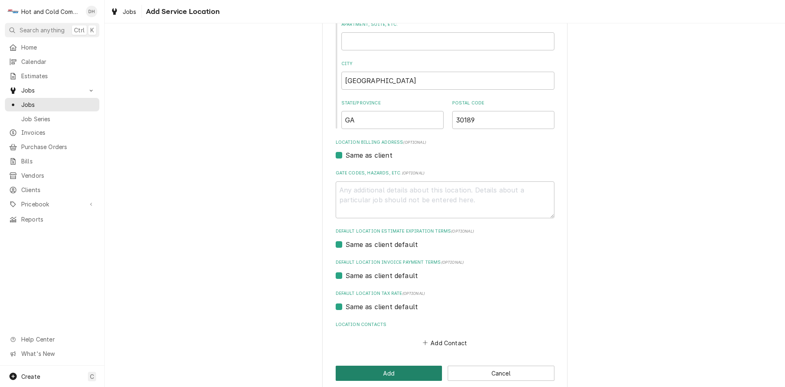
type input "Charley's Philly steak and wings"
click at [395, 371] on button "Add" at bounding box center [389, 372] width 107 height 15
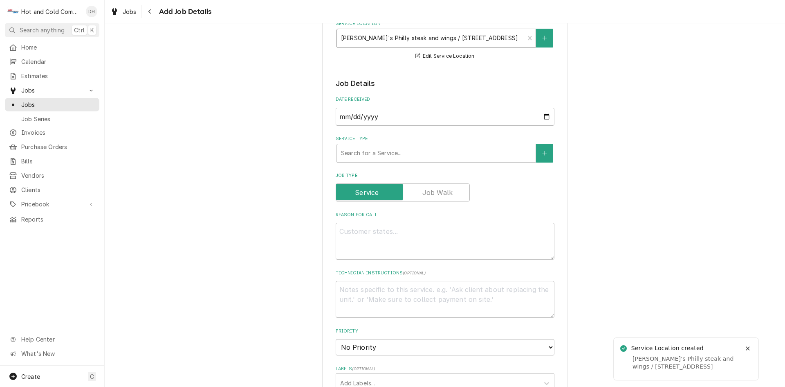
scroll to position [137, 0]
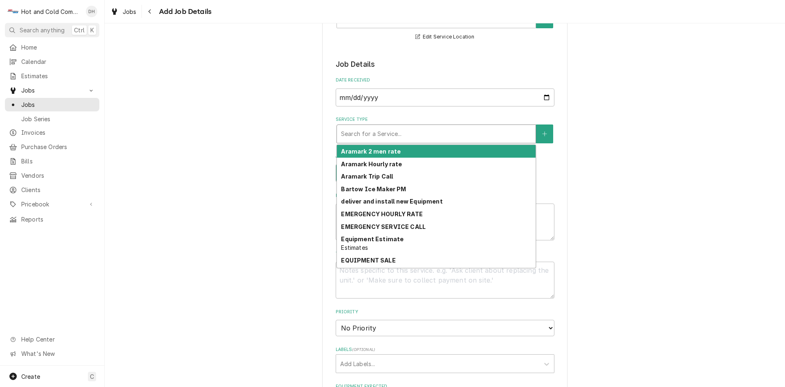
click at [465, 135] on div "Service Type" at bounding box center [436, 133] width 191 height 15
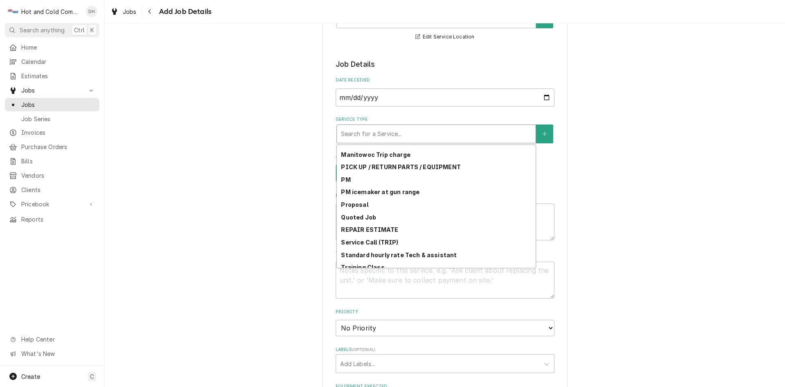
scroll to position [224, 0]
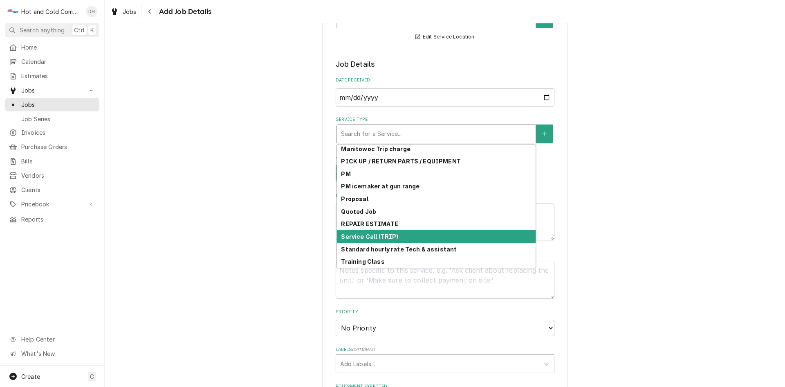
click at [453, 233] on div "Service Call (TRIP)" at bounding box center [436, 236] width 199 height 13
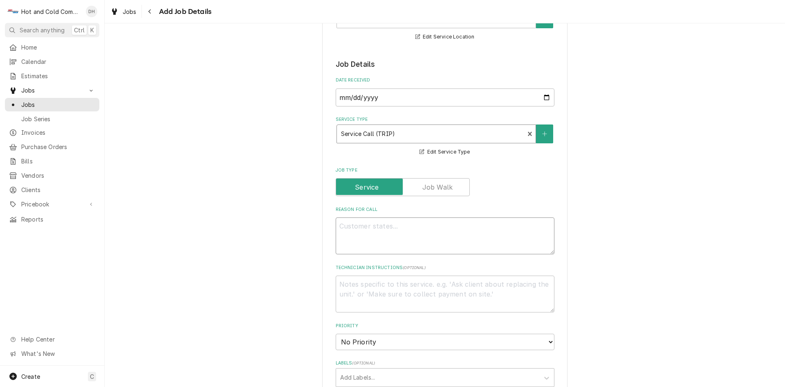
drag, startPoint x: 453, startPoint y: 230, endPoint x: 492, endPoint y: 216, distance: 41.9
click at [454, 230] on textarea "Reason For Call" at bounding box center [445, 235] width 219 height 37
type textarea "x"
type textarea "C"
type textarea "x"
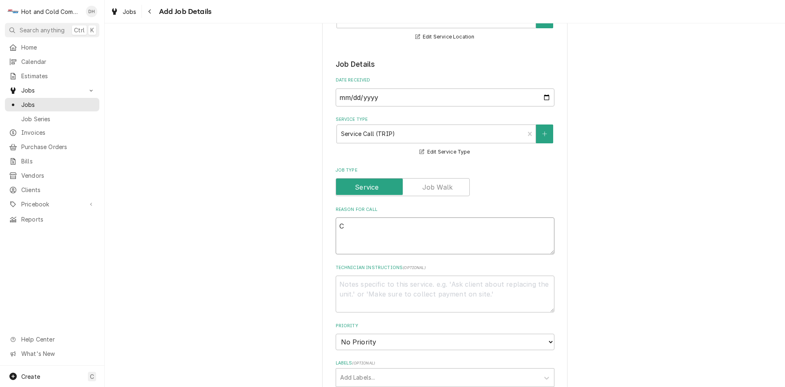
type textarea "Cl"
type textarea "x"
type textarea "Cle"
type textarea "x"
type textarea "Clea"
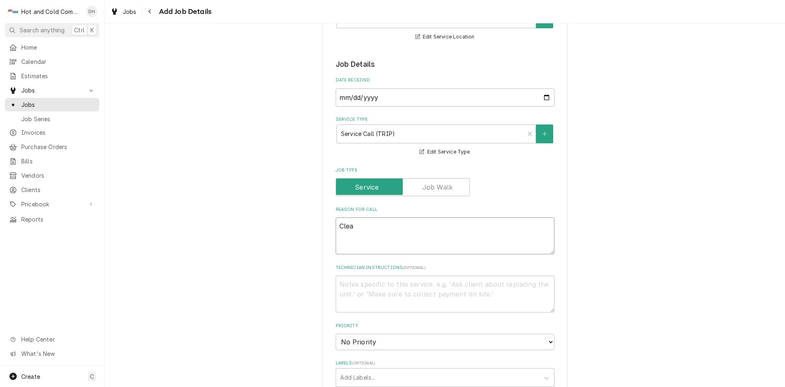
type textarea "x"
type textarea "Clean"
type textarea "x"
type textarea "Clean"
type textarea "x"
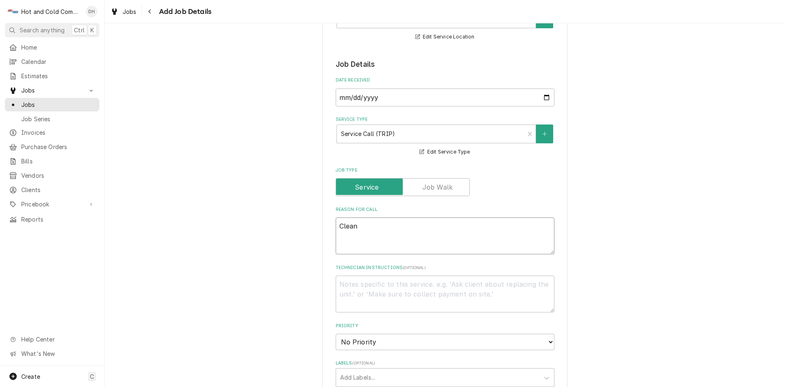
type textarea "Clean a"
type textarea "x"
type textarea "Clean an"
type textarea "x"
type textarea "Clean and"
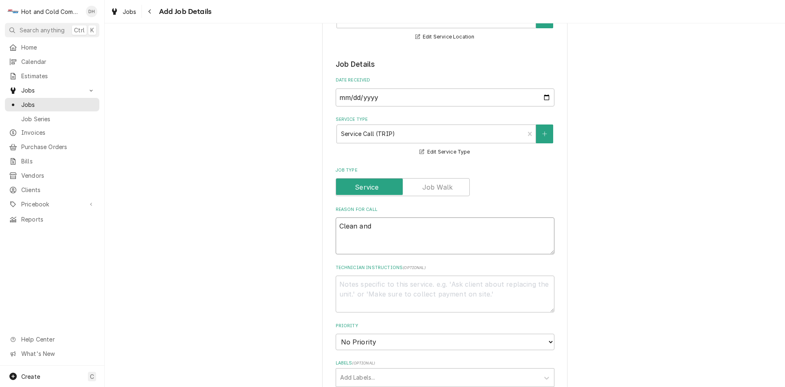
type textarea "x"
type textarea "Clean and"
type textarea "x"
type textarea "Clean and s"
type textarea "x"
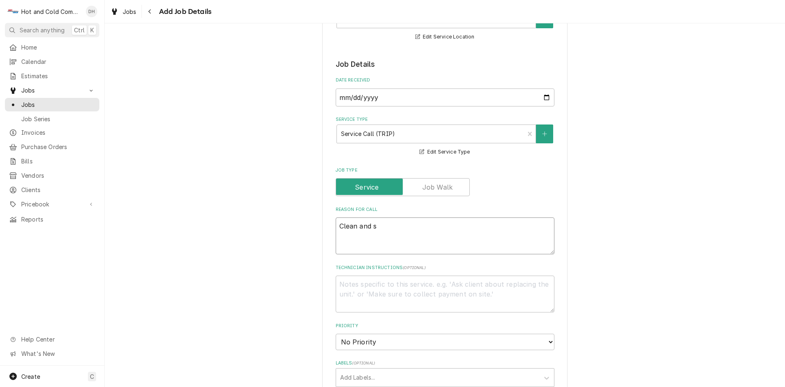
type textarea "Clean and sa"
type textarea "x"
type textarea "Clean and san"
type textarea "x"
type textarea "Clean and sani"
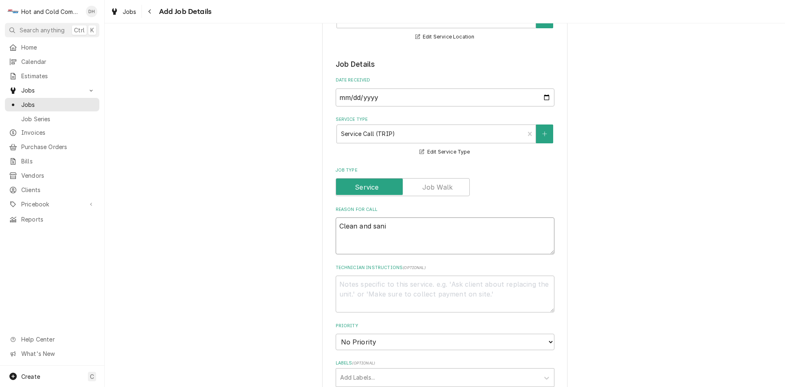
type textarea "x"
type textarea "Clean and sanit"
type textarea "x"
type textarea "Clean and saniti"
type textarea "x"
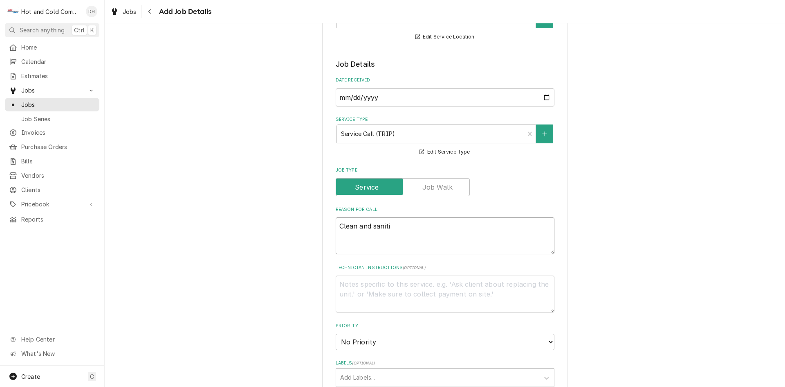
type textarea "Clean and sanitiz"
type textarea "x"
type textarea "Clean and sanitize"
type textarea "x"
type textarea "Clean and sanitize"
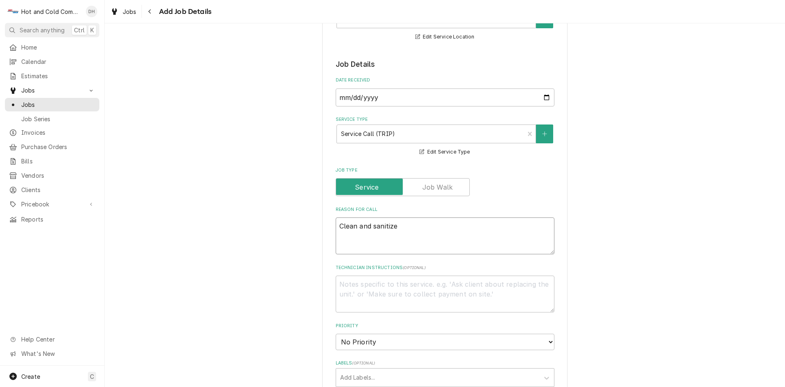
type textarea "x"
type textarea "Clean and sanitize i"
type textarea "x"
type textarea "Clean and sanitize ic"
type textarea "x"
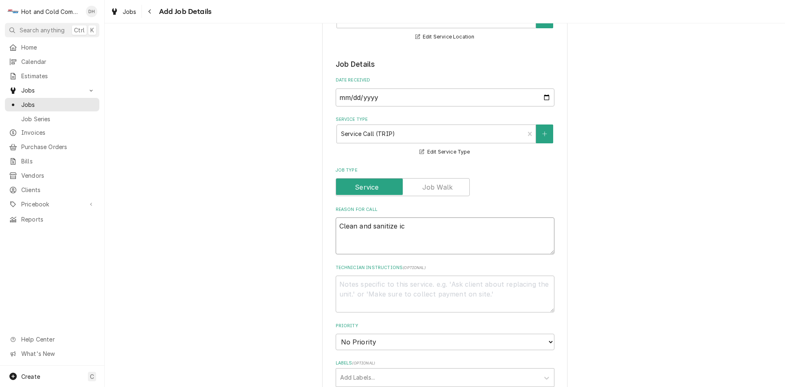
type textarea "Clean and sanitize ice"
type textarea "x"
type textarea "Clean and sanitize ice"
type textarea "x"
type textarea "Clean and sanitize ice m"
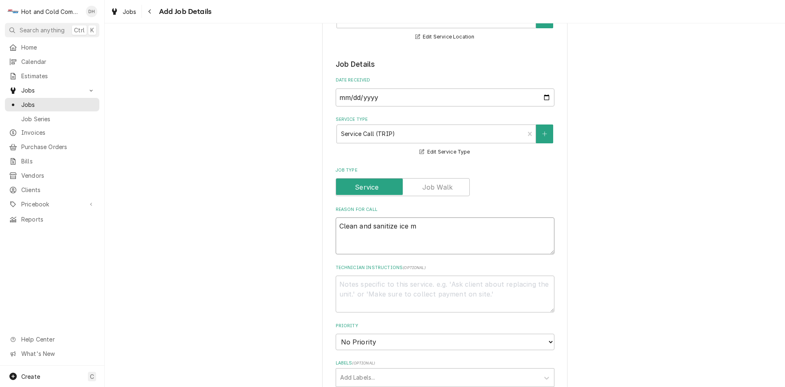
type textarea "x"
type textarea "Clean and sanitize ice ma"
type textarea "x"
type textarea "Clean and sanitize ice mak"
type textarea "x"
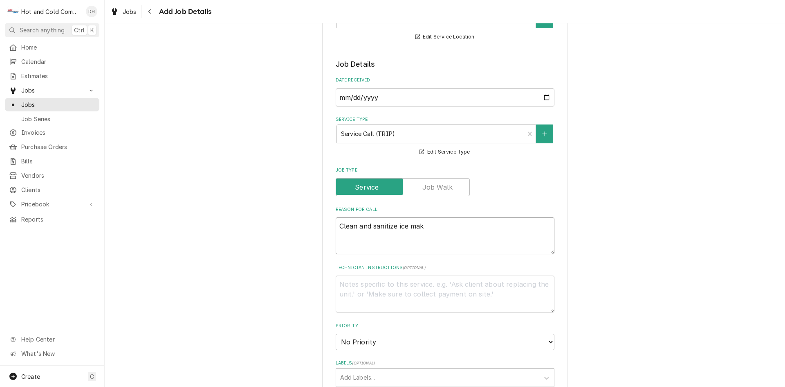
type textarea "Clean and sanitize ice make"
type textarea "x"
type textarea "Clean and sanitize ice maker"
type textarea "x"
type textarea "Clean and sanitize ice maker"
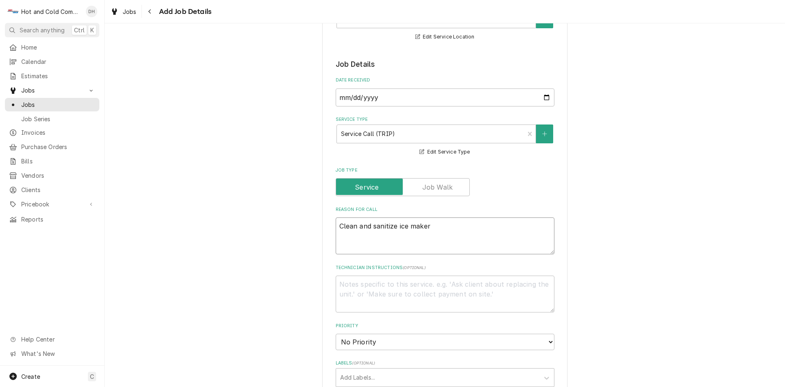
type textarea "x"
type textarea "Clean and sanitize ice maker"
click at [440, 284] on textarea "Technician Instructions ( optional )" at bounding box center [445, 293] width 219 height 37
type textarea "x"
type textarea "t"
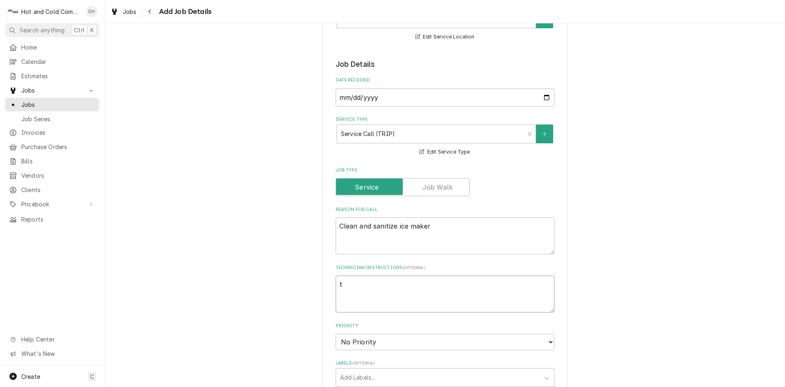
type textarea "x"
type textarea "to"
type textarea "x"
type textarea "tol"
type textarea "x"
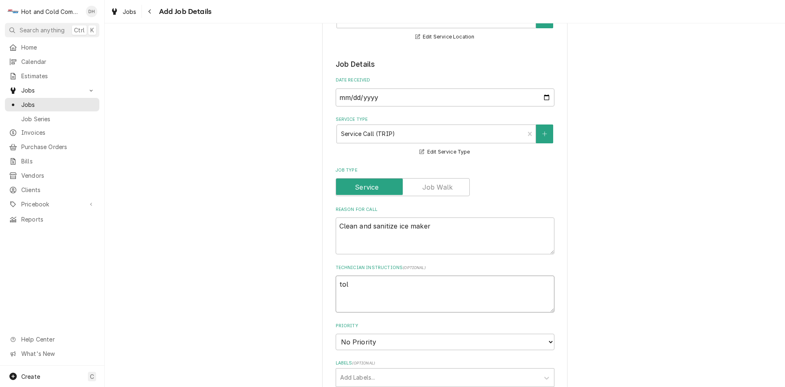
type textarea "told"
type textarea "x"
type textarea "told"
type textarea "x"
type textarea "told K"
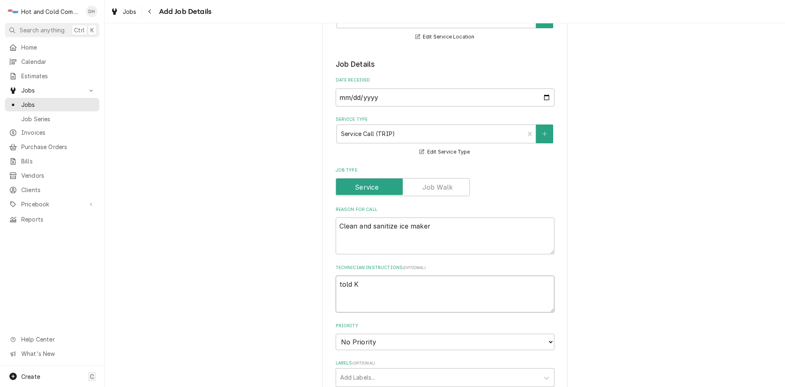
type textarea "x"
type textarea "told Ki"
type textarea "x"
type textarea "told Kim"
type textarea "x"
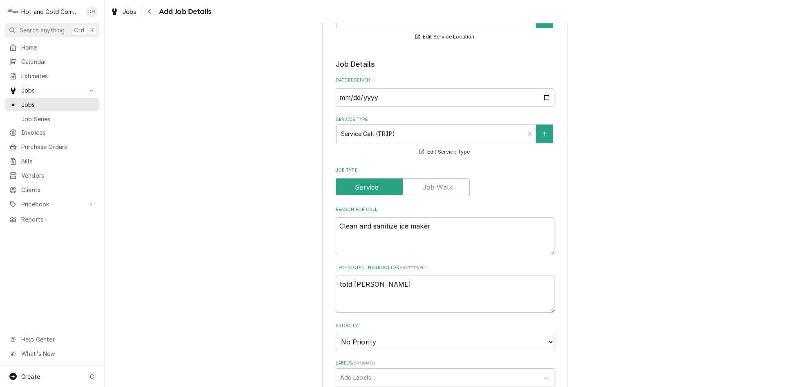
type textarea "told Kim"
type textarea "x"
type textarea "told Kim w"
type textarea "x"
type textarea "told Kim wo"
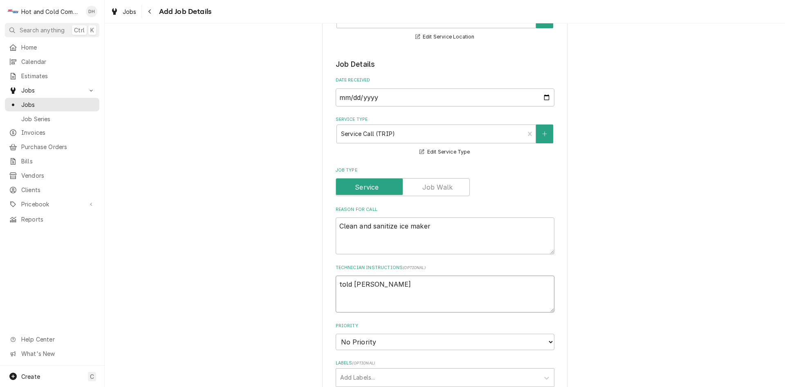
type textarea "x"
type textarea "told Kim wou"
type textarea "x"
type textarea "told Kim woul"
type textarea "x"
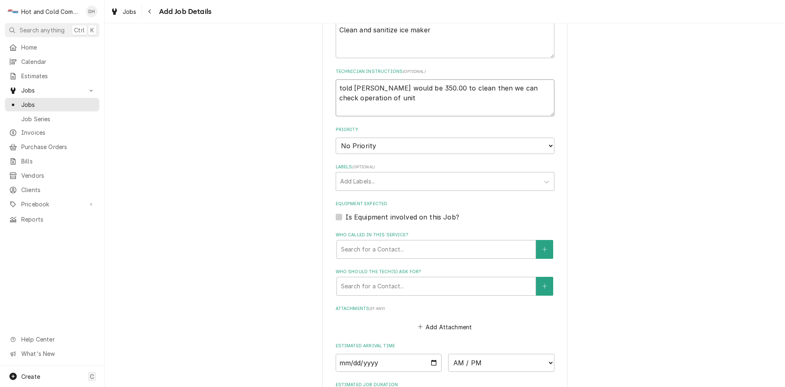
scroll to position [409, 0]
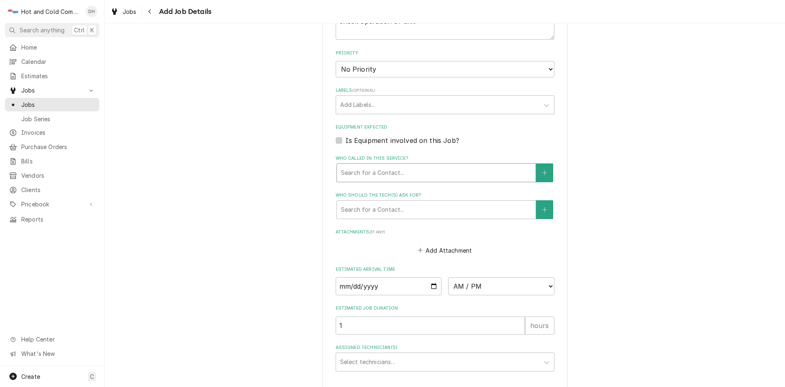
click at [400, 170] on div "Who called in this service?" at bounding box center [436, 172] width 191 height 15
click at [539, 169] on button "Who called in this service?" at bounding box center [544, 172] width 17 height 19
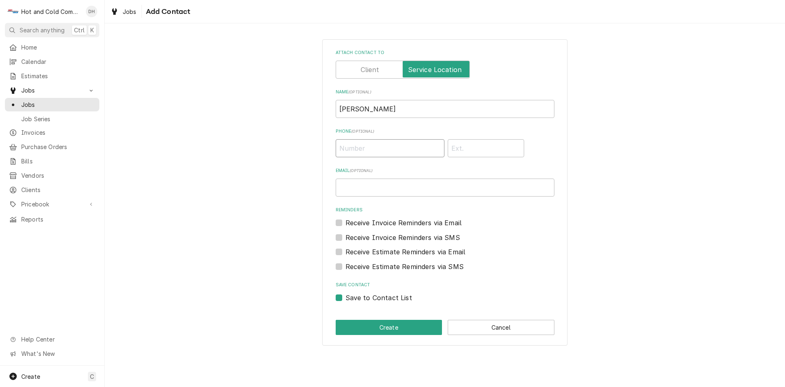
click at [396, 151] on input "Phone ( optional )" at bounding box center [390, 148] width 109 height 18
drag, startPoint x: 379, startPoint y: 329, endPoint x: 396, endPoint y: 317, distance: 20.3
click at [380, 329] on button "Create" at bounding box center [389, 326] width 107 height 15
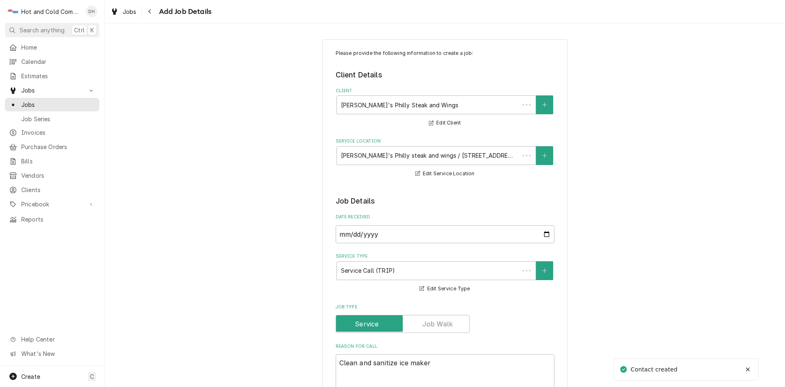
scroll to position [409, 0]
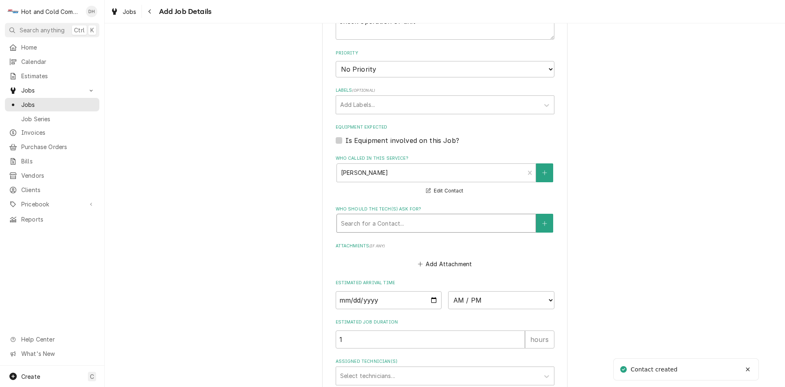
click at [393, 215] on div "Search for a Contact..." at bounding box center [436, 223] width 199 height 18
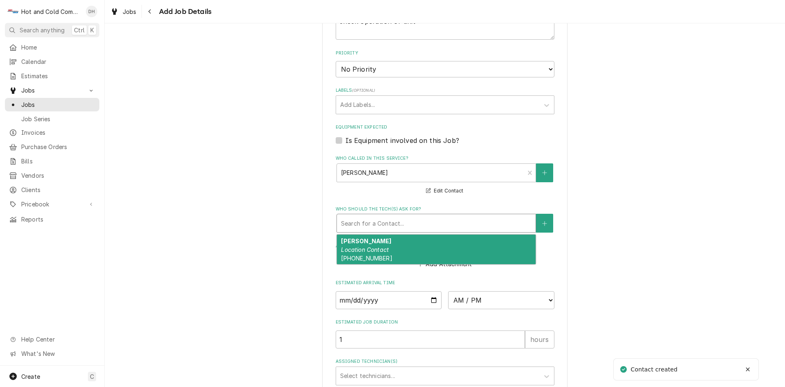
click at [364, 241] on div "Kim Location Contact (808) 343-4233" at bounding box center [436, 249] width 199 height 30
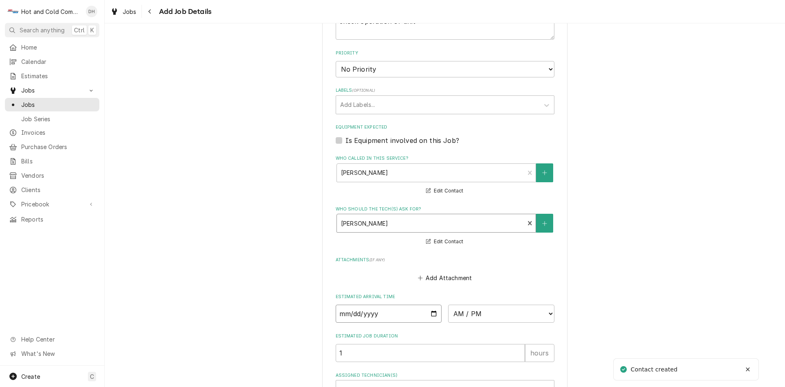
click at [428, 312] on input "Date" at bounding box center [389, 313] width 106 height 18
click at [547, 310] on select "AM / PM 6:00 AM 6:15 AM 6:30 AM 6:45 AM 7:00 AM 7:15 AM 7:30 AM 7:45 AM 8:00 AM…" at bounding box center [501, 313] width 106 height 18
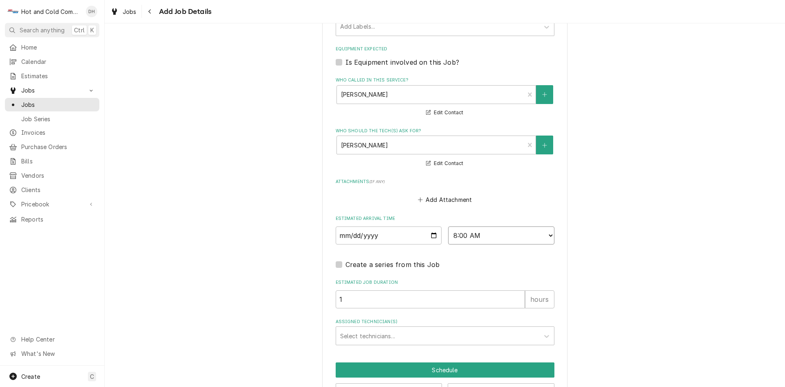
scroll to position [516, 0]
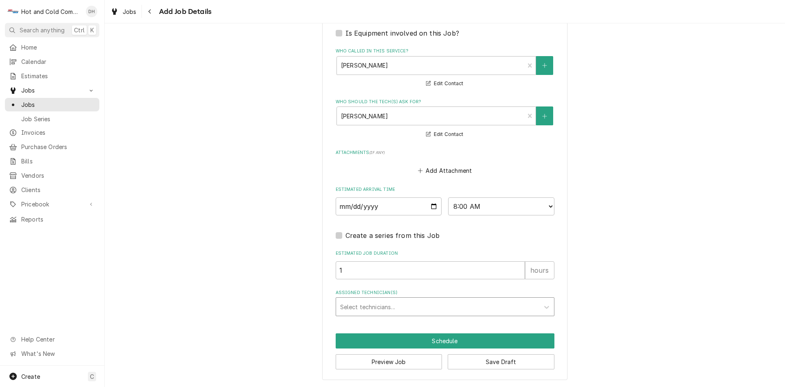
click at [374, 306] on div "Assigned Technician(s)" at bounding box center [437, 306] width 195 height 15
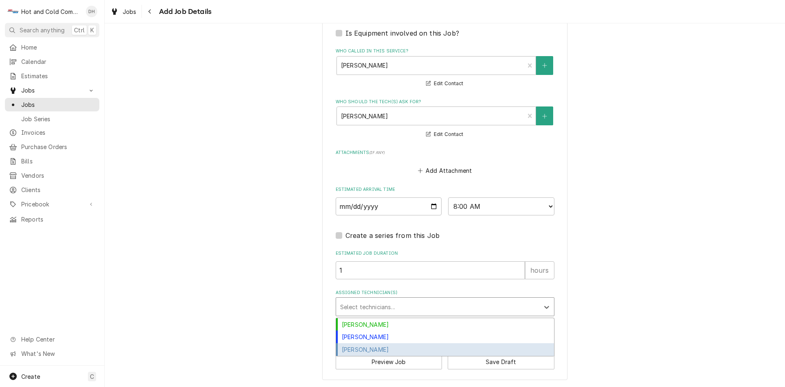
click at [376, 350] on div "[PERSON_NAME]" at bounding box center [445, 349] width 218 height 13
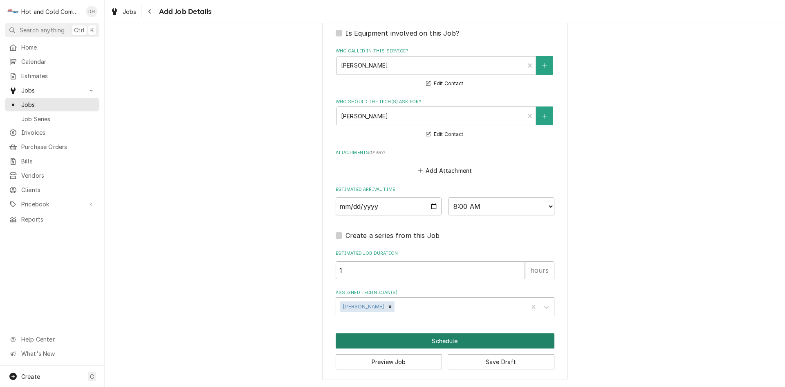
drag, startPoint x: 444, startPoint y: 337, endPoint x: 450, endPoint y: 333, distance: 7.2
click at [445, 336] on button "Schedule" at bounding box center [445, 340] width 219 height 15
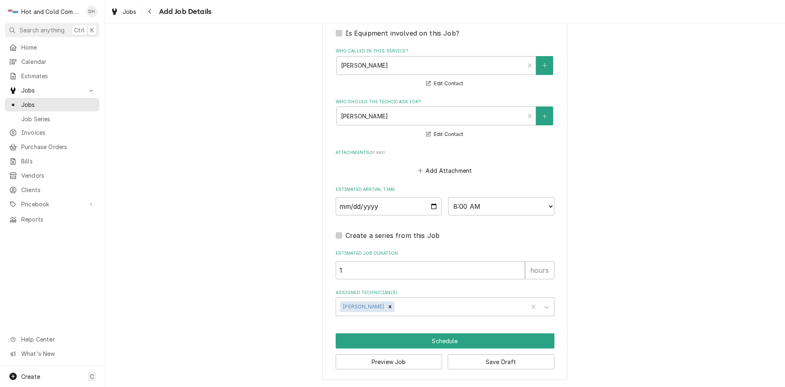
scroll to position [509, 0]
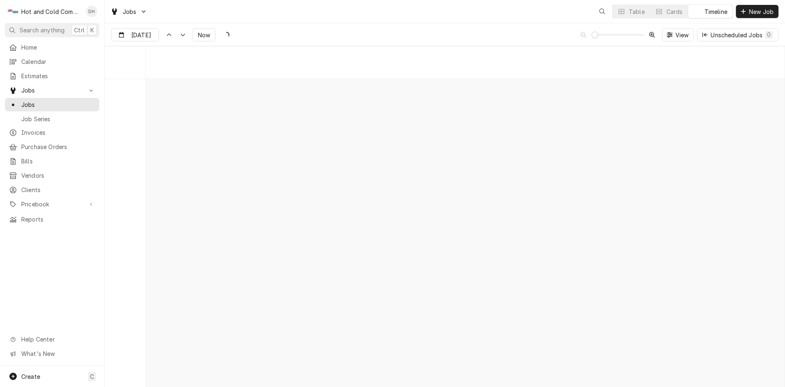
scroll to position [6408, 0]
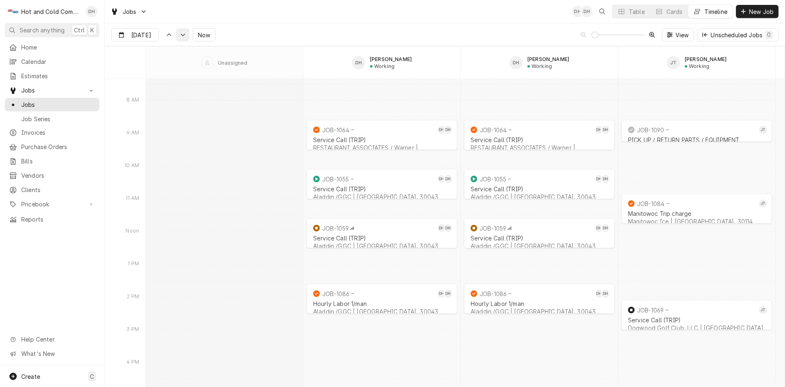
click at [180, 36] on icon "Dynamic Content Wrapper" at bounding box center [183, 35] width 6 height 4
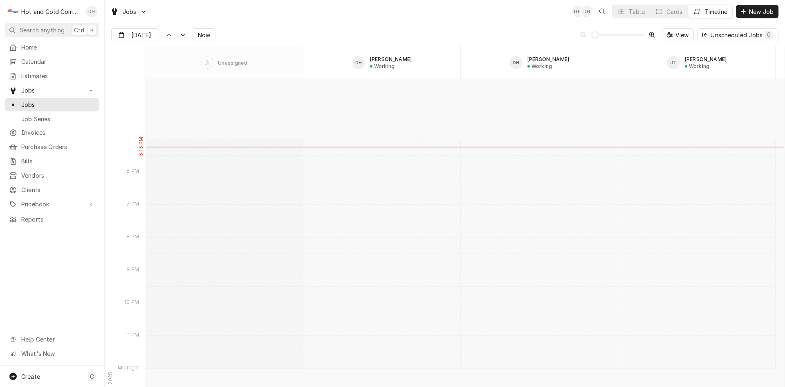
scroll to position [7065, 0]
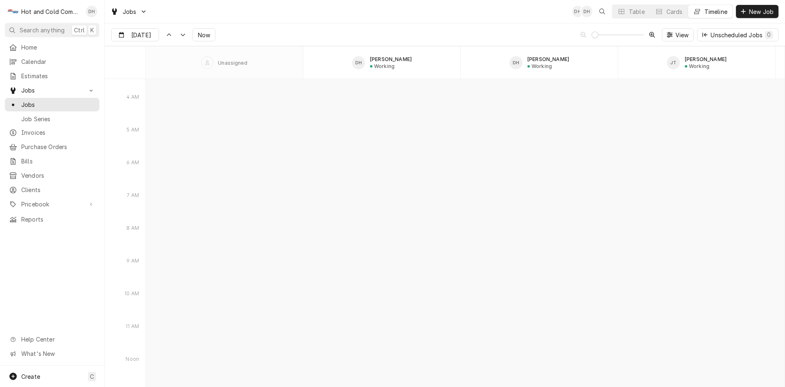
type input "[DATE]"
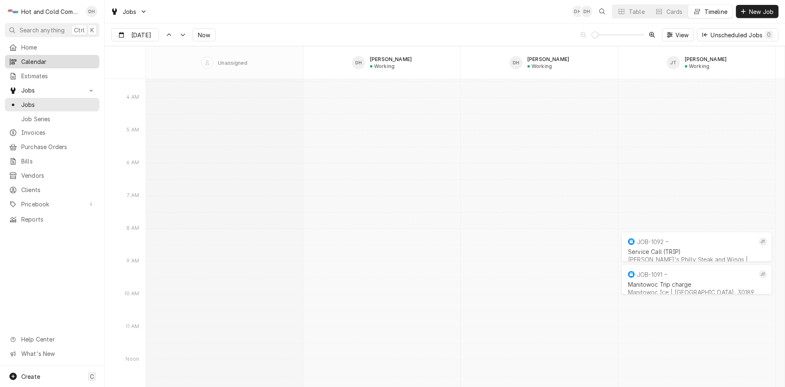
click at [38, 60] on span "Calendar" at bounding box center [58, 61] width 74 height 9
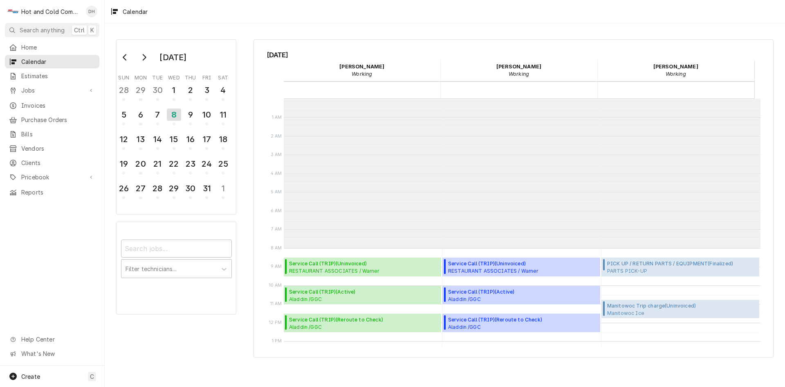
scroll to position [149, 0]
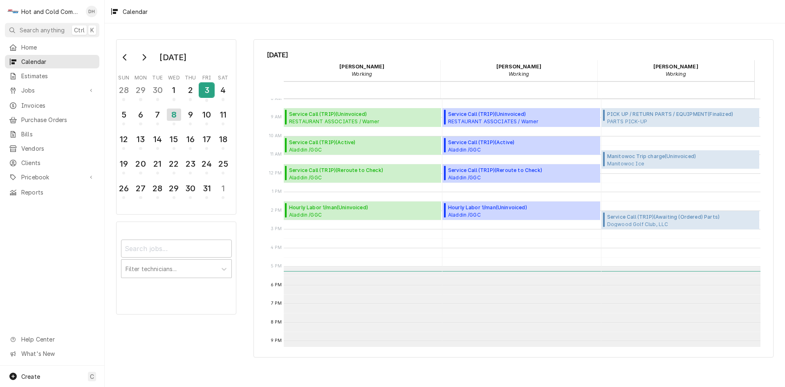
click at [205, 91] on div "3" at bounding box center [207, 90] width 14 height 14
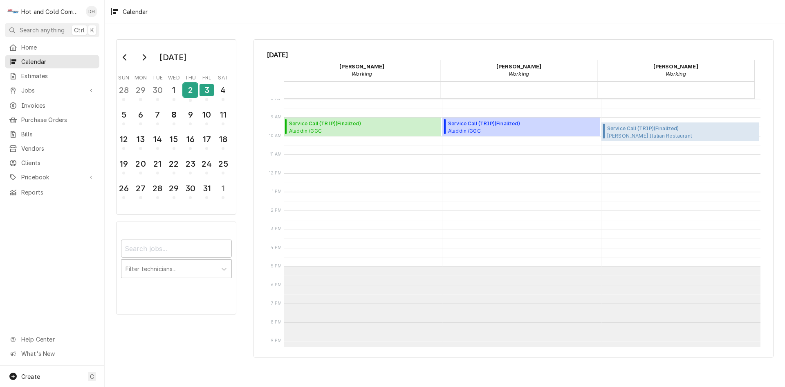
click at [191, 91] on div "2" at bounding box center [190, 90] width 14 height 14
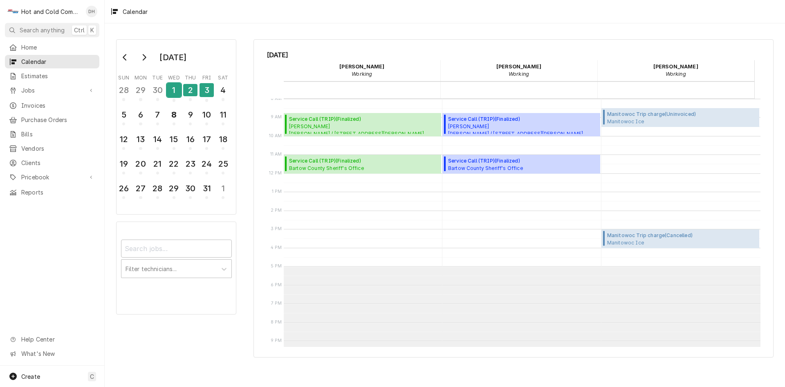
click at [172, 95] on div "1" at bounding box center [174, 90] width 14 height 14
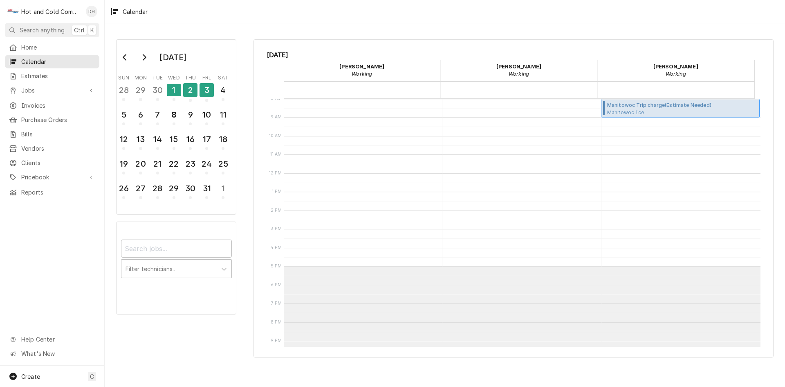
click at [653, 109] on span "Manitowoc Ice This Is It BBQ / [STREET_ADDRESS][PERSON_NAME]" at bounding box center [671, 112] width 129 height 7
click at [174, 119] on div "8" at bounding box center [174, 115] width 14 height 14
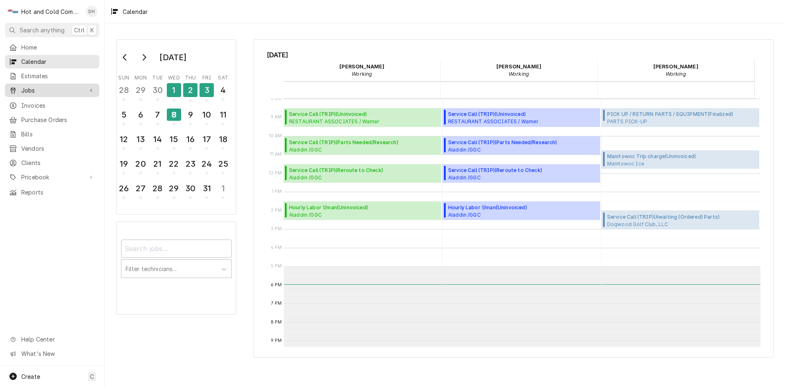
click at [32, 86] on span "Jobs" at bounding box center [52, 90] width 62 height 9
click at [49, 100] on span "Jobs" at bounding box center [58, 104] width 74 height 9
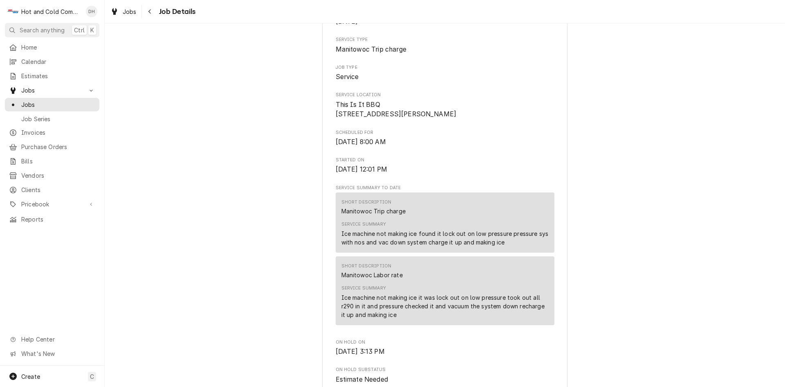
scroll to position [136, 0]
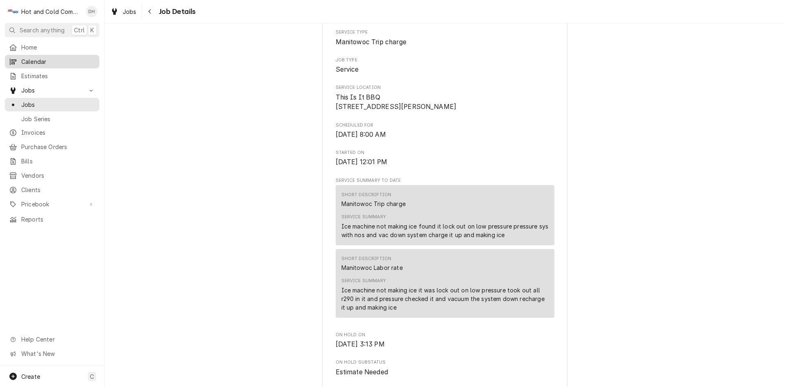
click at [36, 57] on span "Calendar" at bounding box center [58, 61] width 74 height 9
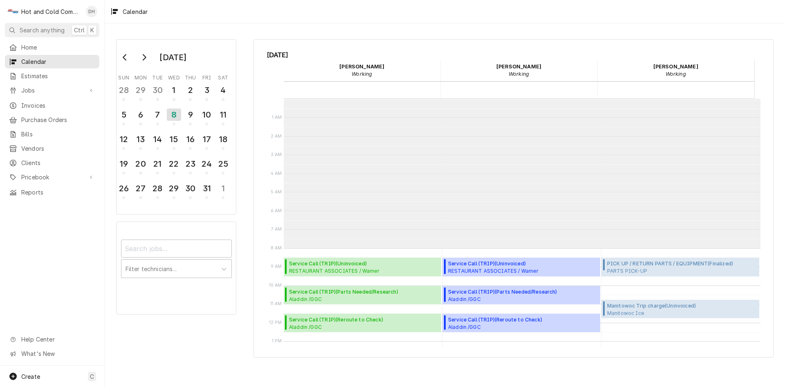
scroll to position [149, 0]
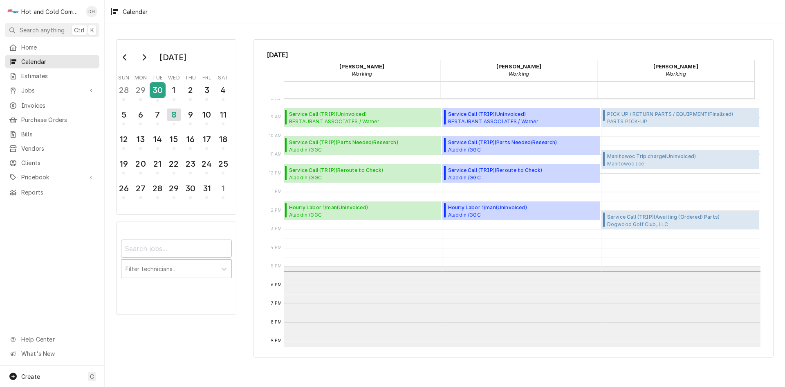
click at [165, 93] on button "30" at bounding box center [157, 92] width 16 height 22
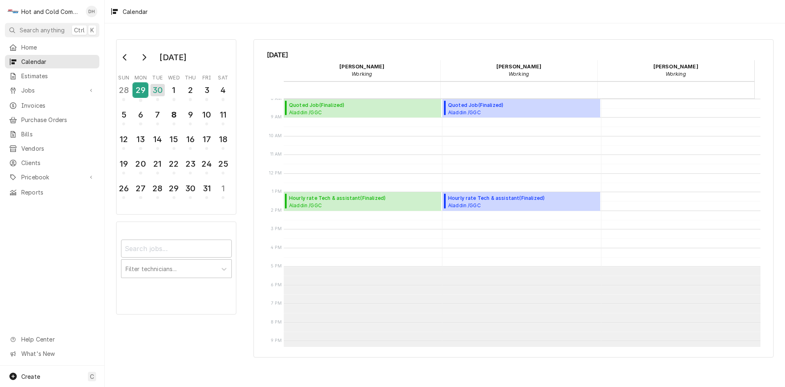
click at [143, 97] on div "29" at bounding box center [140, 91] width 14 height 20
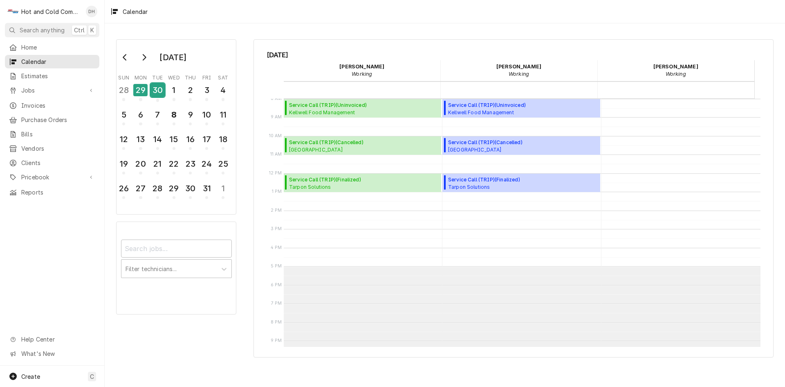
click at [159, 98] on div "30" at bounding box center [158, 91] width 14 height 20
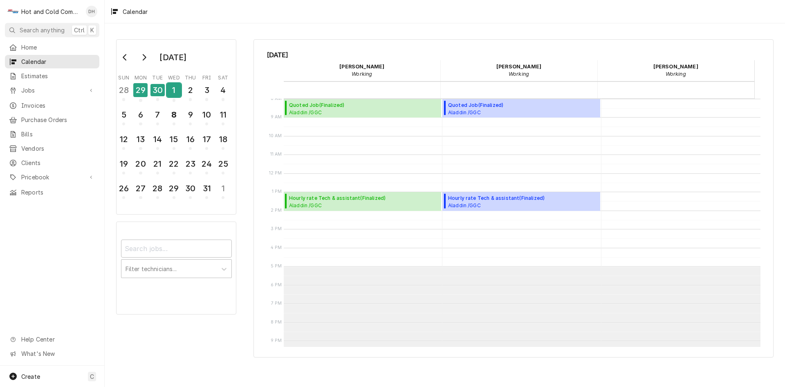
click at [171, 92] on div "1" at bounding box center [174, 90] width 14 height 14
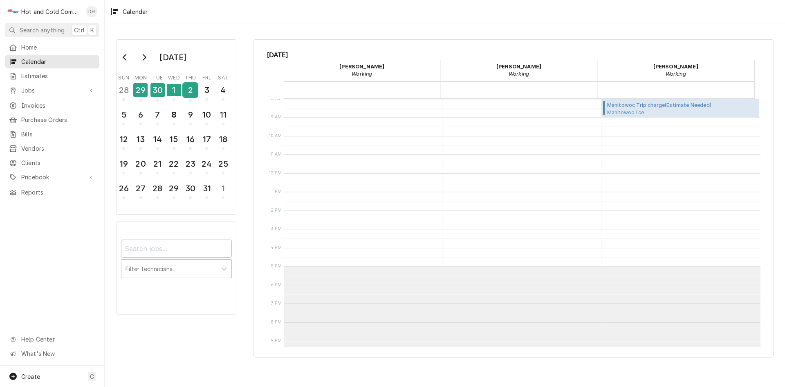
click at [188, 93] on div "2" at bounding box center [190, 90] width 14 height 14
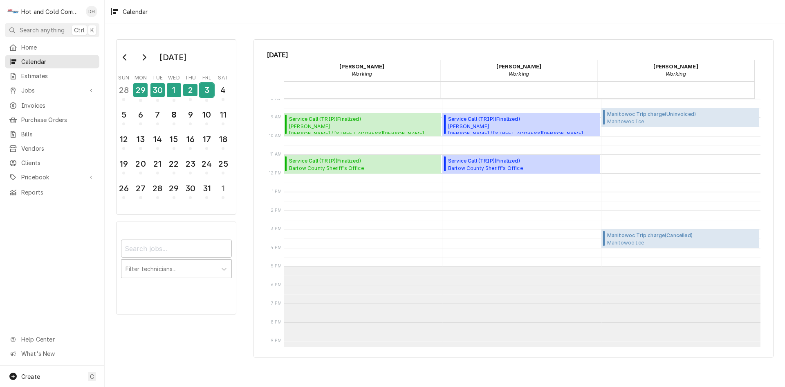
click at [203, 91] on div "3" at bounding box center [207, 90] width 14 height 14
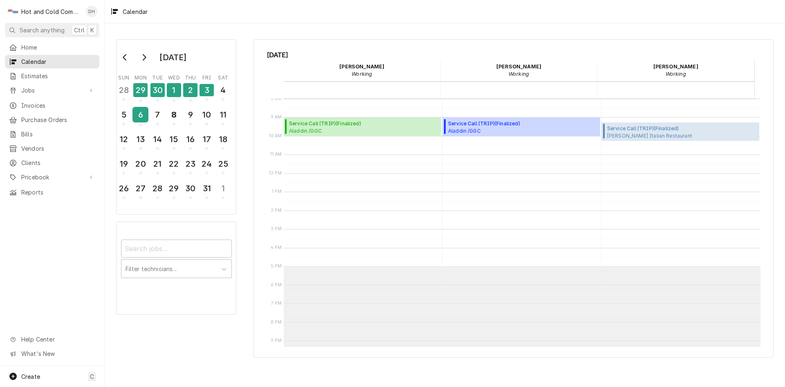
click at [142, 117] on div "6" at bounding box center [140, 115] width 14 height 14
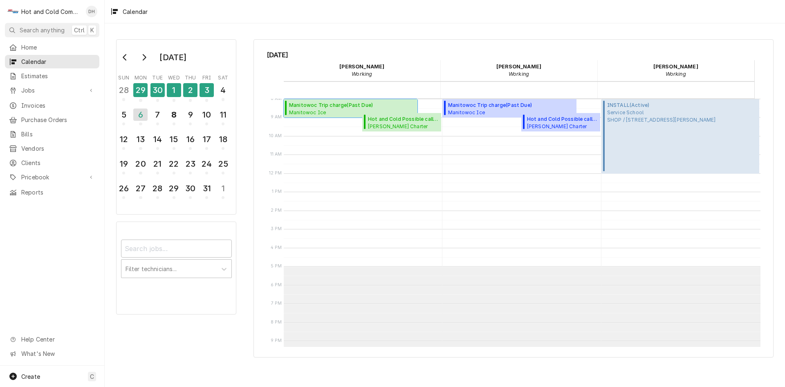
click at [322, 108] on span "Manitowoc Trip charge ( Past Due )" at bounding box center [348, 104] width 119 height 7
click at [30, 86] on span "Jobs" at bounding box center [52, 90] width 62 height 9
click at [42, 103] on span "Jobs" at bounding box center [58, 104] width 74 height 9
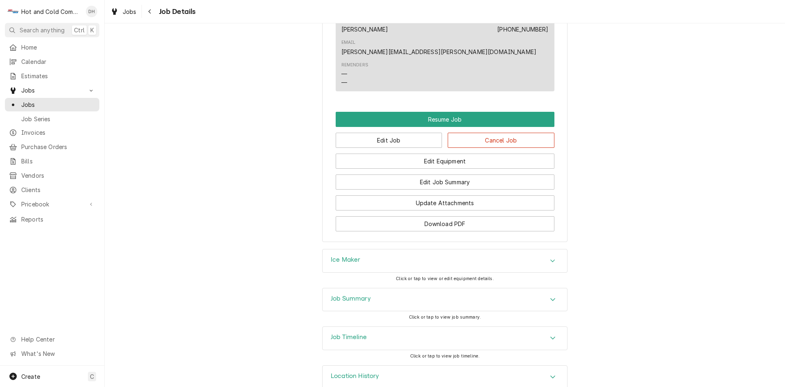
scroll to position [747, 0]
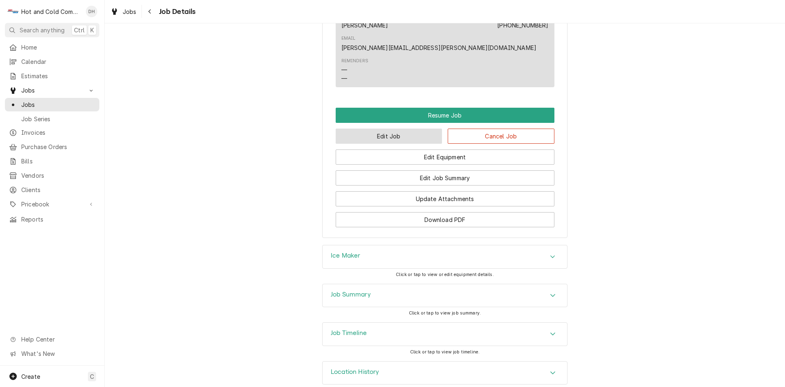
click at [381, 128] on button "Edit Job" at bounding box center [389, 135] width 107 height 15
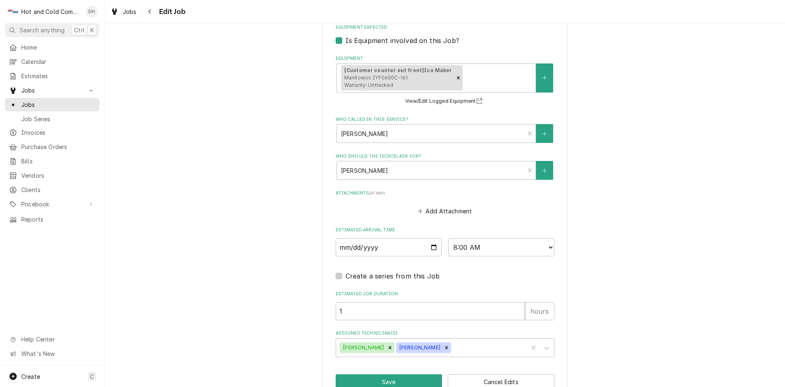
scroll to position [478, 0]
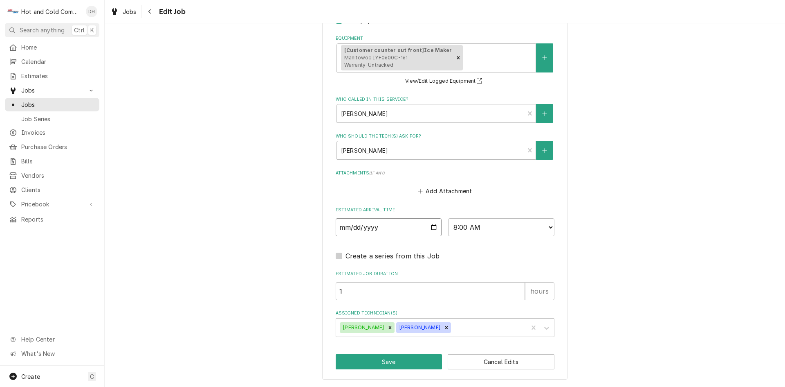
click at [430, 225] on input "[DATE]" at bounding box center [389, 227] width 106 height 18
type textarea "x"
type input "[DATE]"
click at [384, 361] on button "Save" at bounding box center [389, 361] width 107 height 15
type textarea "x"
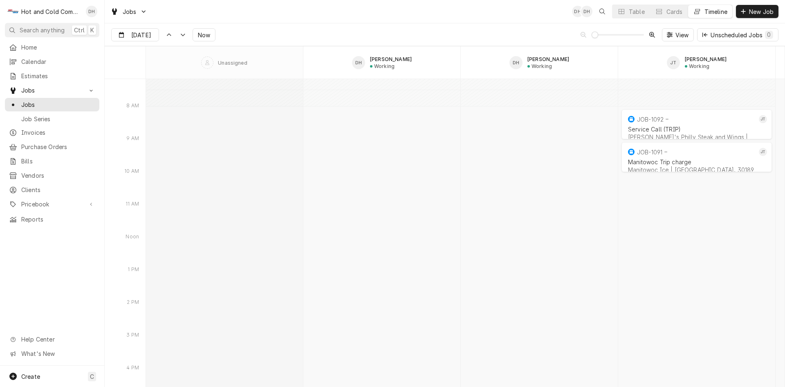
scroll to position [6539, 0]
click at [166, 36] on icon "Dynamic Content Wrapper" at bounding box center [169, 35] width 6 height 4
type input "[DATE]"
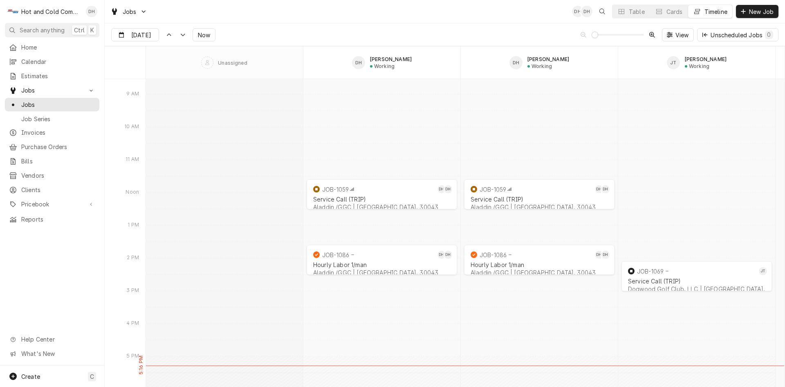
scroll to position [5525, 0]
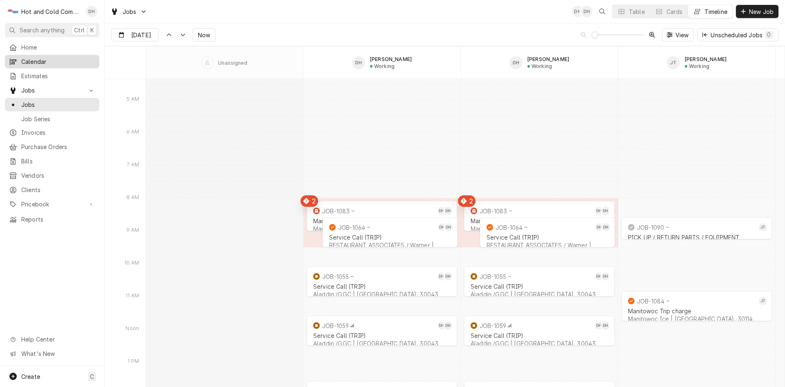
click at [38, 63] on span "Calendar" at bounding box center [58, 61] width 74 height 9
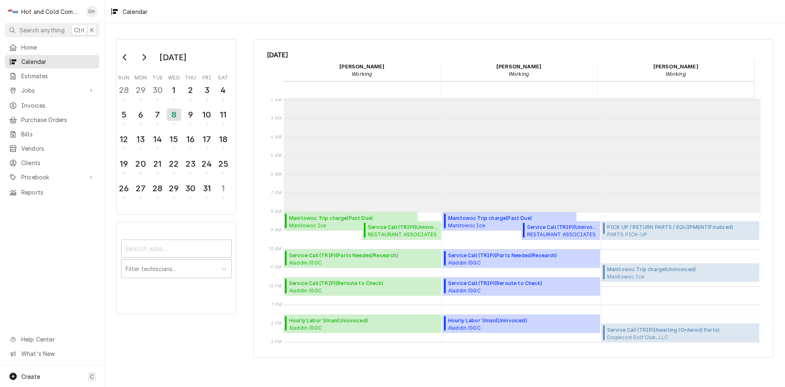
scroll to position [13, 0]
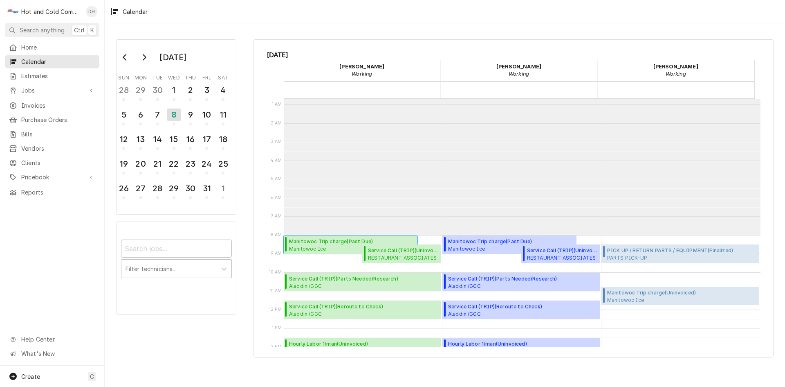
click at [306, 244] on span "Manitowoc Trip charge ( Past Due )" at bounding box center [348, 241] width 119 height 7
click at [29, 86] on span "Jobs" at bounding box center [52, 90] width 62 height 9
click at [35, 103] on span "Jobs" at bounding box center [58, 104] width 74 height 9
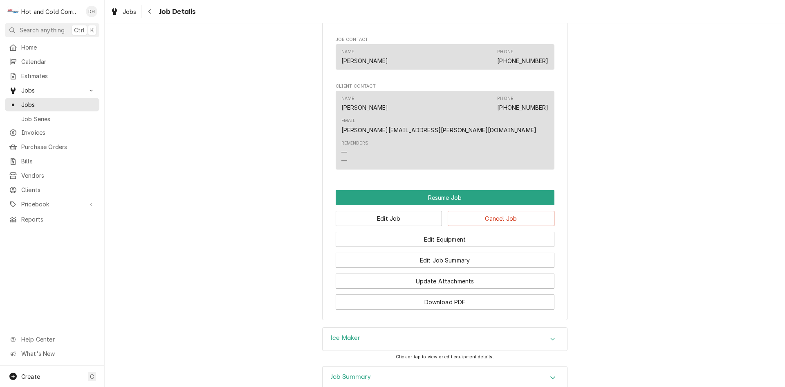
scroll to position [747, 0]
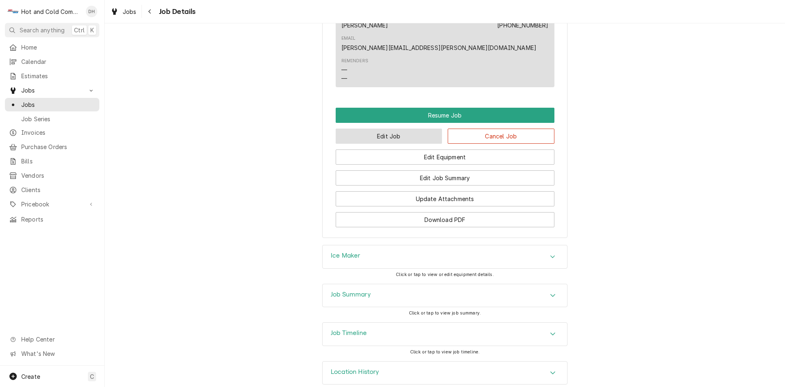
click at [375, 128] on button "Edit Job" at bounding box center [389, 135] width 107 height 15
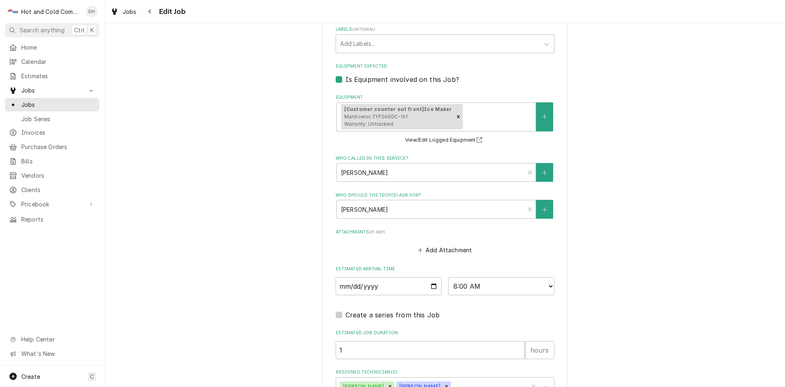
scroll to position [478, 0]
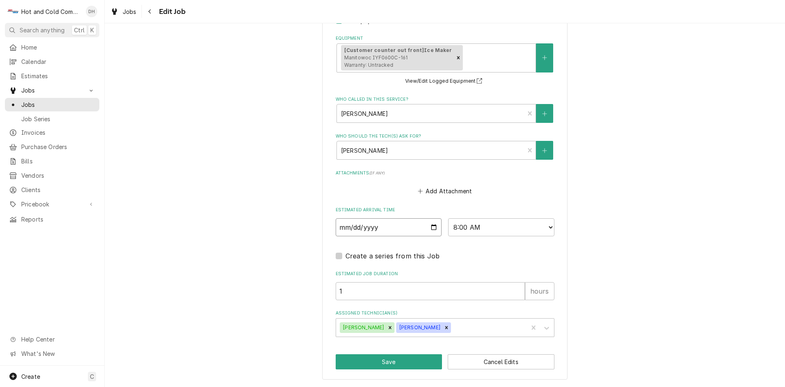
click at [431, 228] on input "2025-10-08" at bounding box center [389, 227] width 106 height 18
type textarea "x"
type input "2025-10-09"
click at [385, 359] on button "Save" at bounding box center [389, 361] width 107 height 15
type textarea "x"
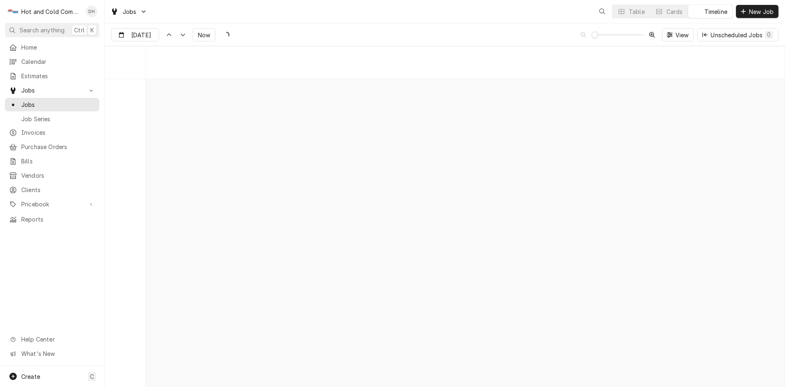
scroll to position [6400, 0]
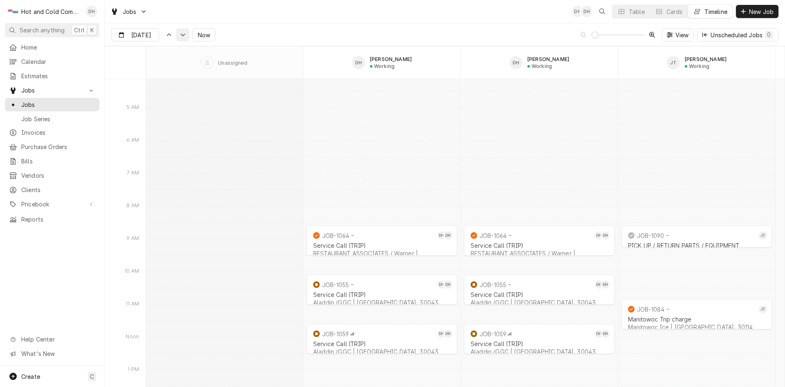
click at [180, 36] on icon "Dynamic Content Wrapper" at bounding box center [183, 35] width 6 height 4
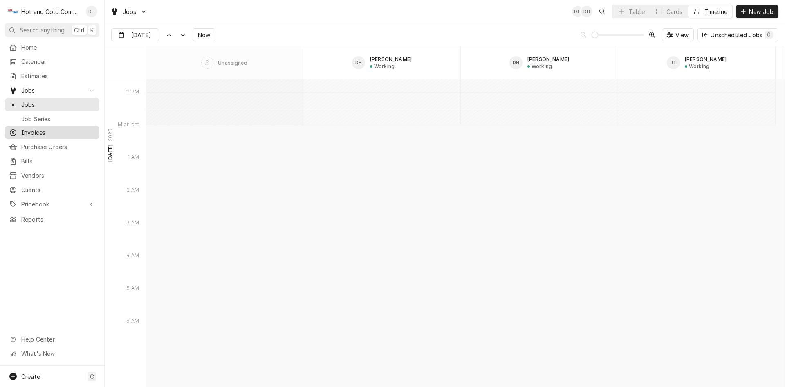
scroll to position [7163, 0]
type input "Oct 9"
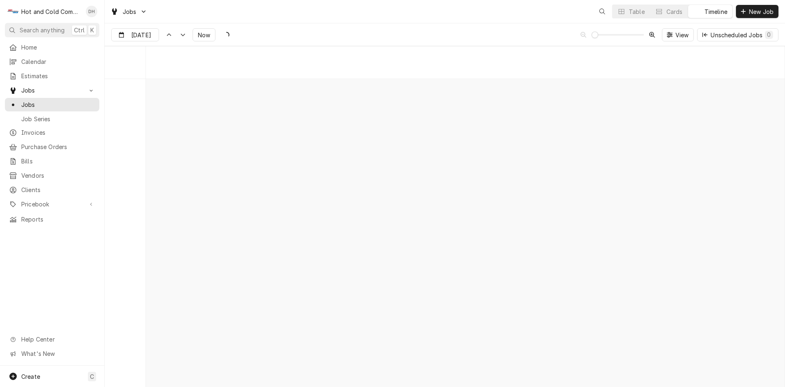
scroll to position [6402, 0]
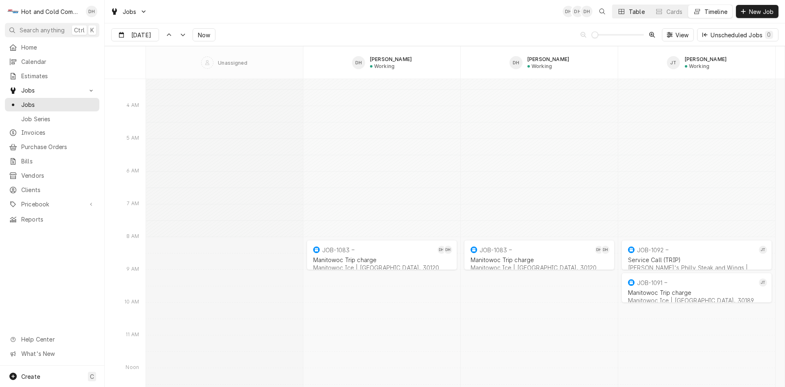
click at [631, 7] on button "Table" at bounding box center [631, 11] width 37 height 13
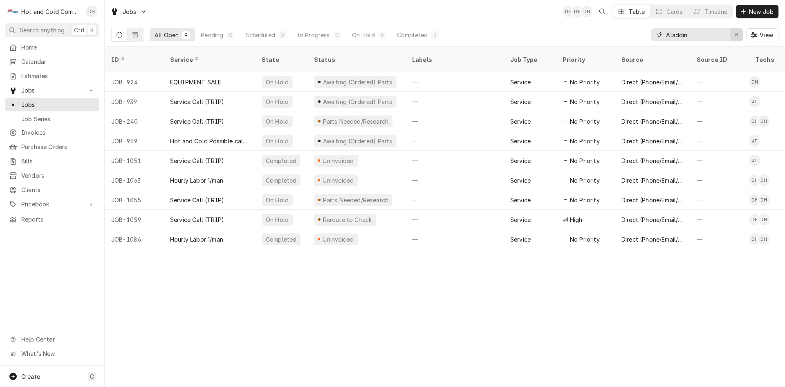
click at [736, 36] on icon "Erase input" at bounding box center [737, 35] width 4 height 6
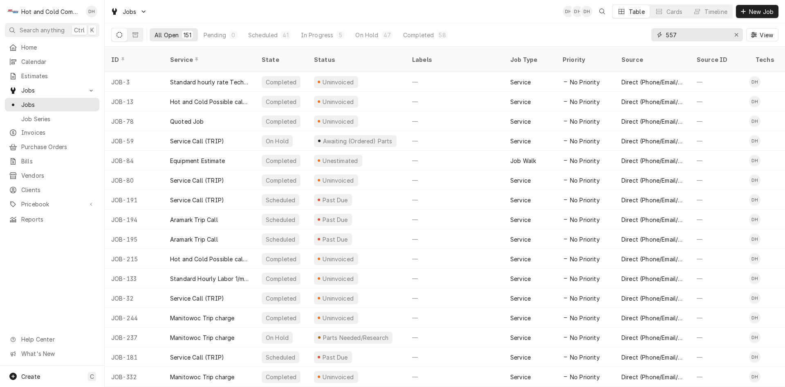
type input "557"
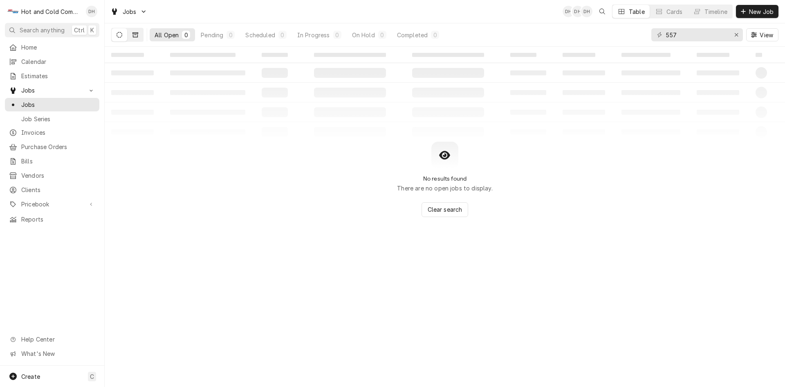
click at [133, 31] on button "Dynamic Content Wrapper" at bounding box center [136, 34] width 16 height 13
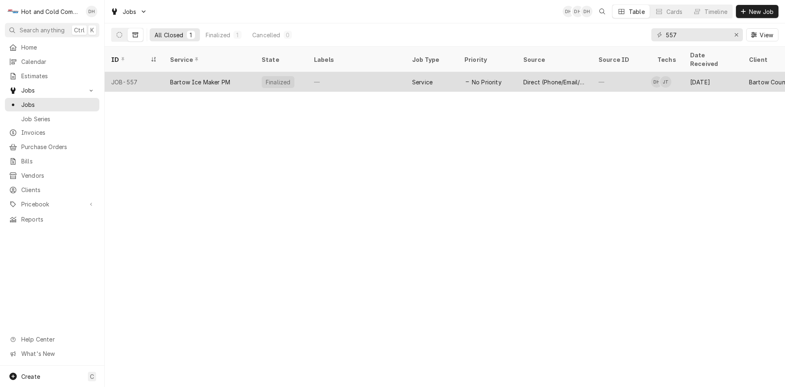
click at [378, 72] on div "—" at bounding box center [357, 82] width 98 height 20
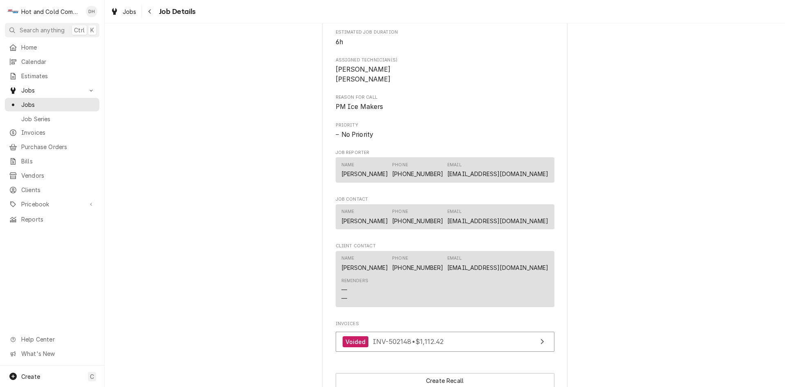
scroll to position [409, 0]
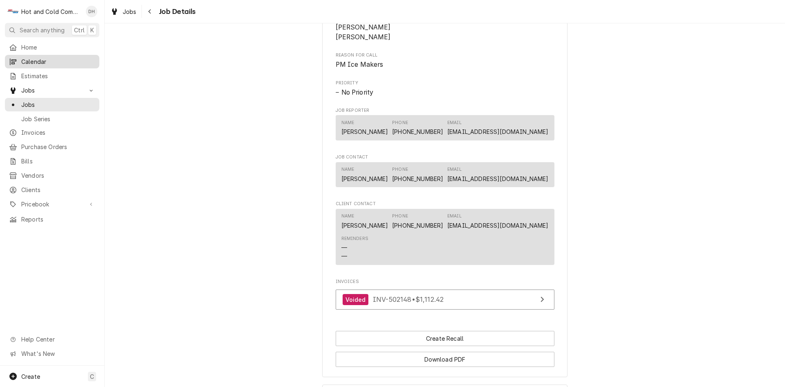
click at [38, 60] on span "Calendar" at bounding box center [58, 61] width 74 height 9
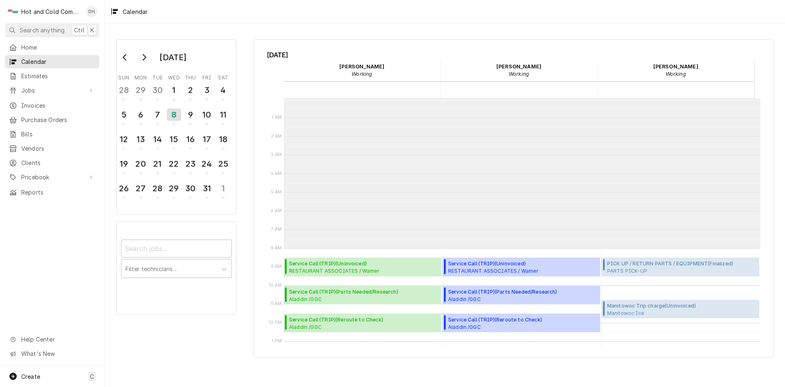
scroll to position [149, 0]
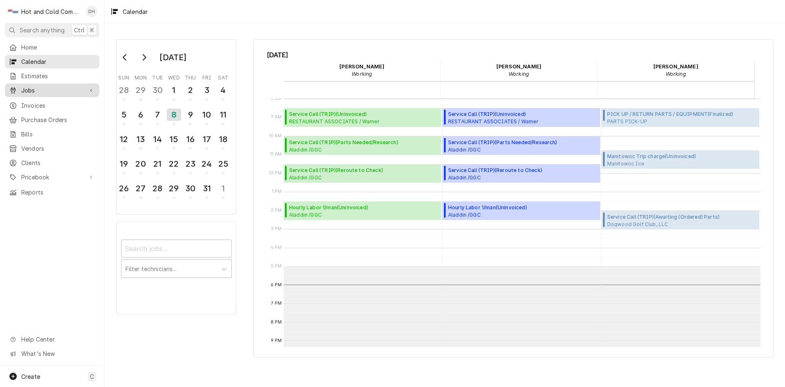
drag, startPoint x: 37, startPoint y: 94, endPoint x: 41, endPoint y: 92, distance: 4.4
click at [37, 94] on link "Jobs" at bounding box center [52, 89] width 94 height 13
click at [41, 101] on span "Jobs" at bounding box center [58, 104] width 74 height 9
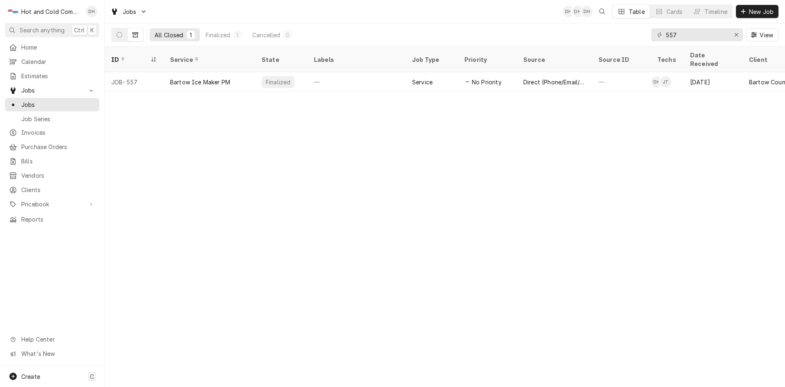
drag, startPoint x: 631, startPoint y: 12, endPoint x: 601, endPoint y: 43, distance: 43.7
click at [631, 12] on div "Table" at bounding box center [637, 11] width 16 height 9
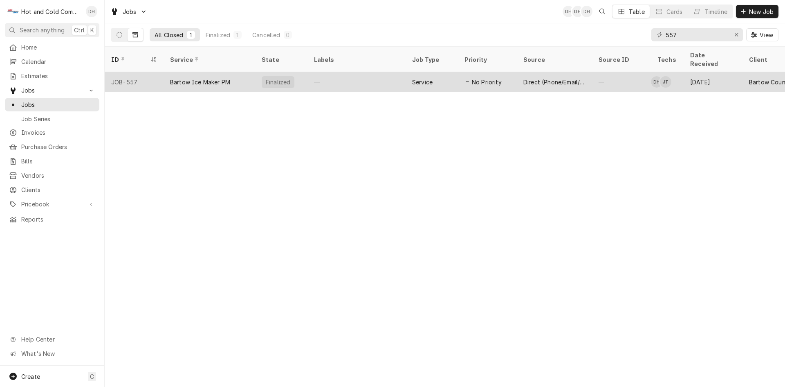
click at [389, 74] on div "—" at bounding box center [357, 82] width 98 height 20
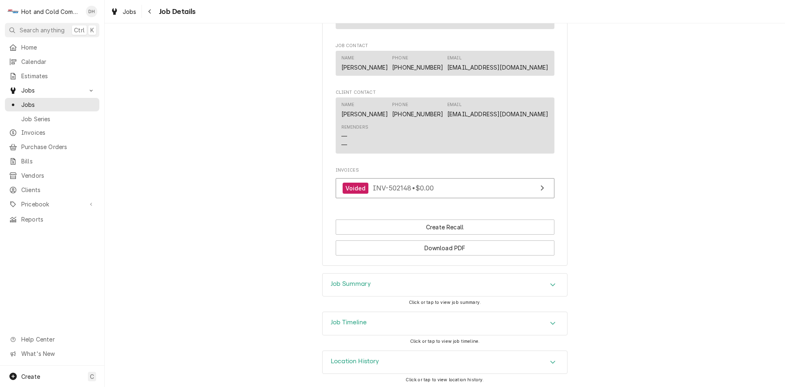
scroll to position [532, 0]
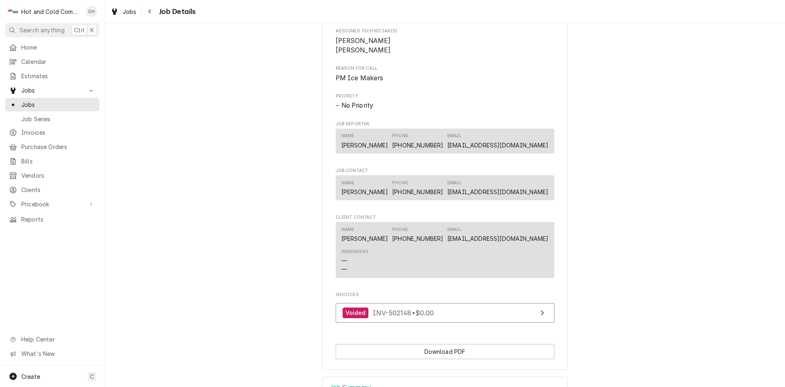
scroll to position [409, 0]
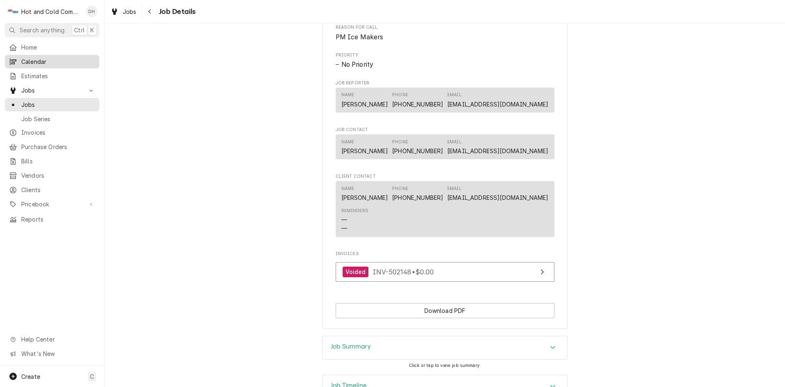
click at [54, 58] on span "Calendar" at bounding box center [58, 61] width 74 height 9
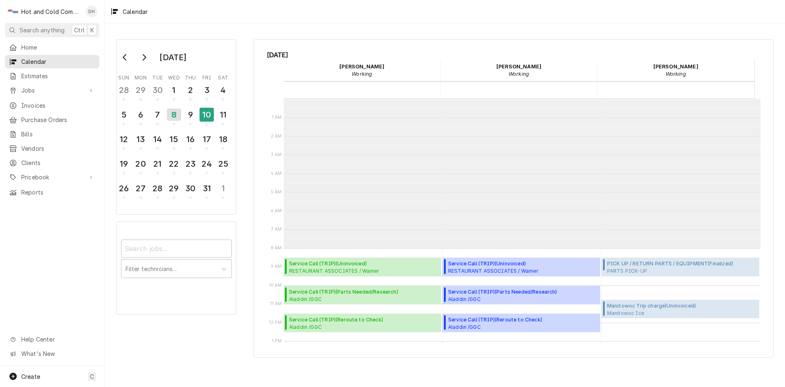
scroll to position [149, 0]
